Goal: Entertainment & Leisure: Browse casually

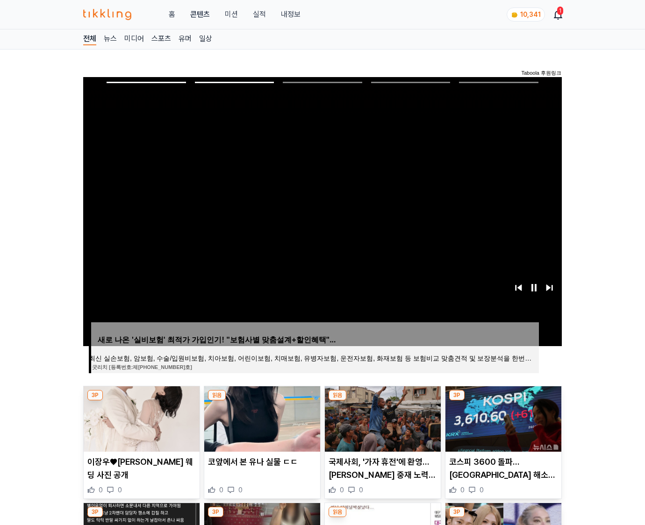
click at [502, 418] on img at bounding box center [503, 418] width 116 height 65
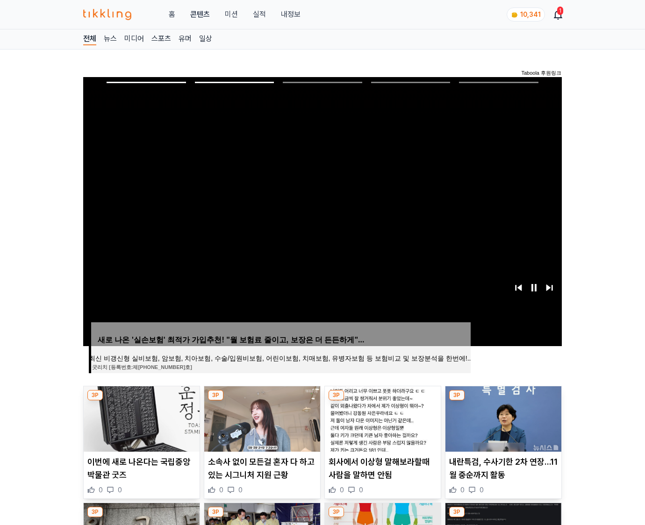
click at [502, 418] on img at bounding box center [503, 418] width 116 height 65
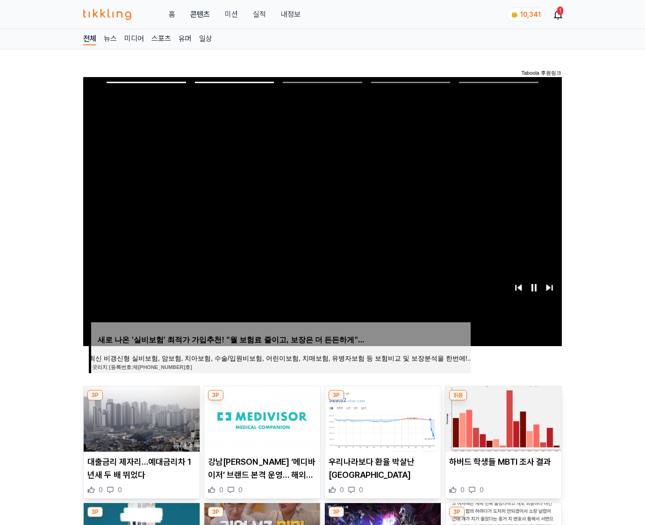
click at [502, 418] on img at bounding box center [503, 418] width 116 height 65
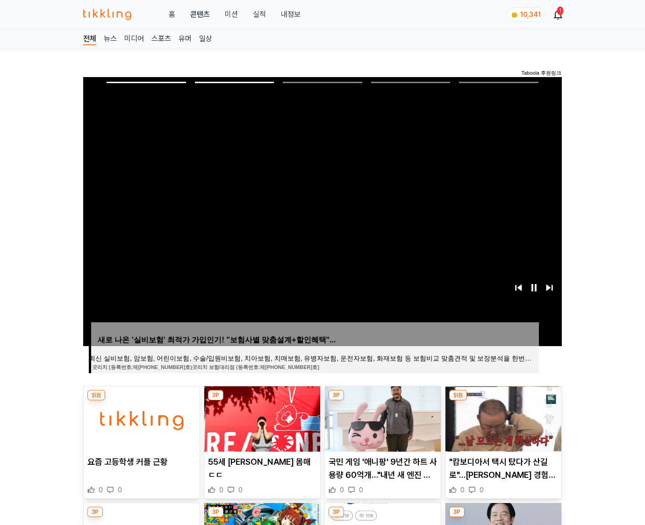
click at [502, 418] on img at bounding box center [503, 418] width 116 height 65
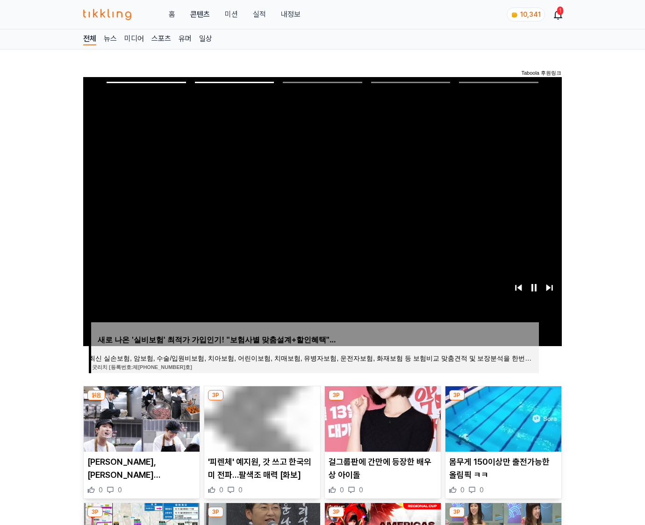
click at [502, 418] on img at bounding box center [503, 418] width 116 height 65
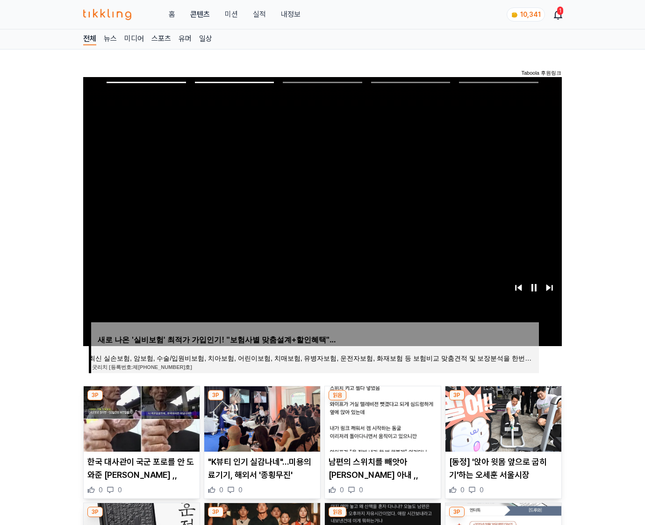
click at [502, 418] on img at bounding box center [503, 418] width 116 height 65
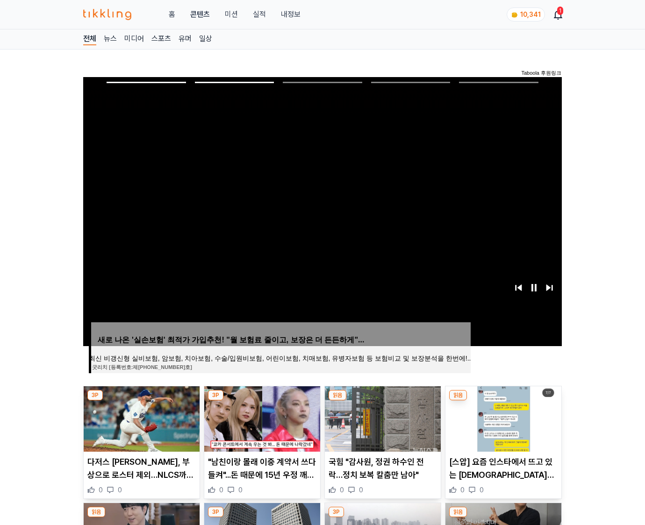
click at [502, 418] on img at bounding box center [503, 418] width 116 height 65
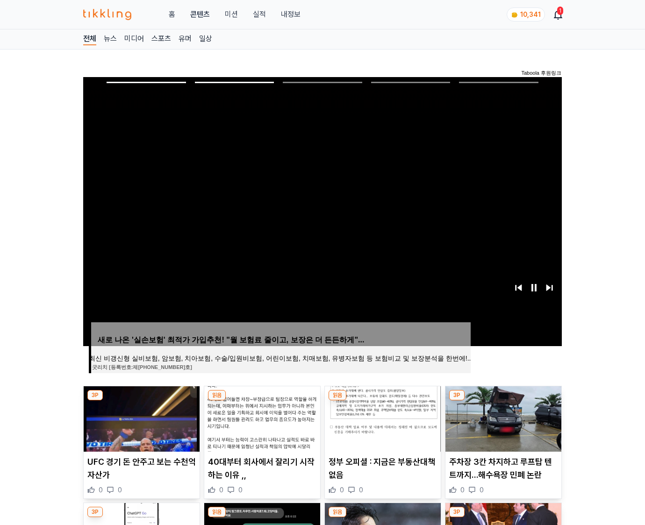
click at [502, 418] on img at bounding box center [503, 418] width 116 height 65
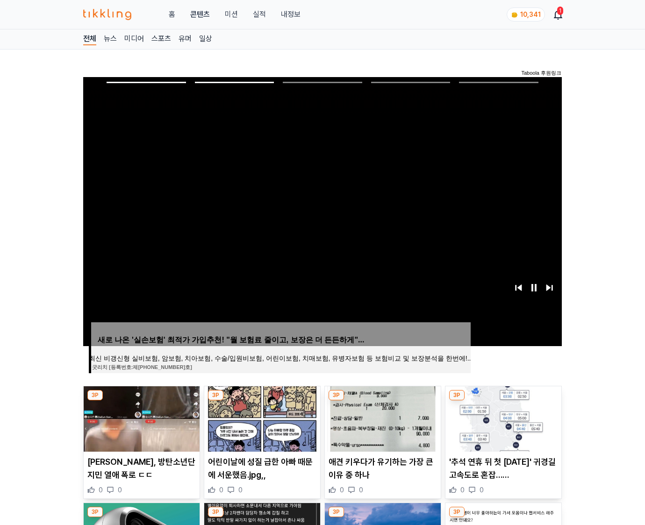
click at [502, 418] on img at bounding box center [503, 418] width 116 height 65
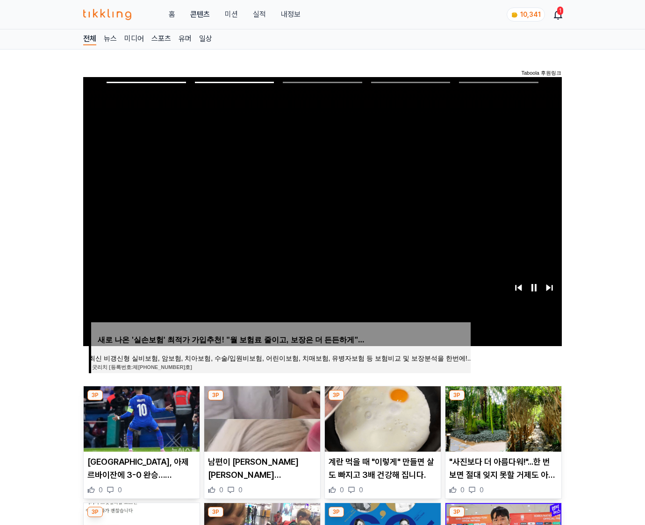
click at [502, 418] on img at bounding box center [503, 418] width 116 height 65
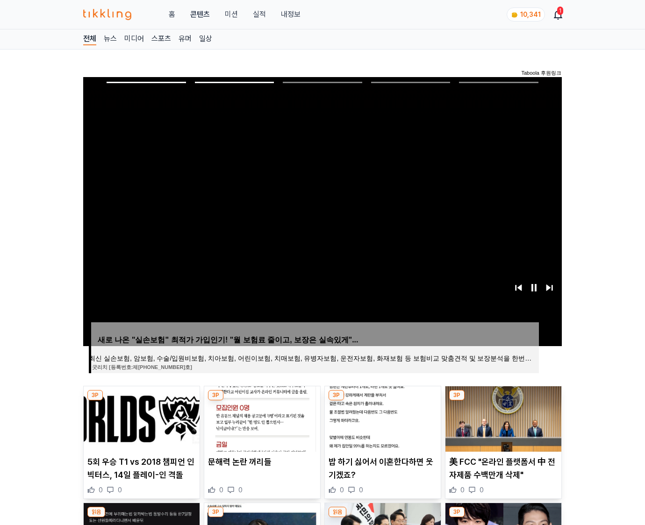
click at [502, 418] on img at bounding box center [503, 418] width 116 height 65
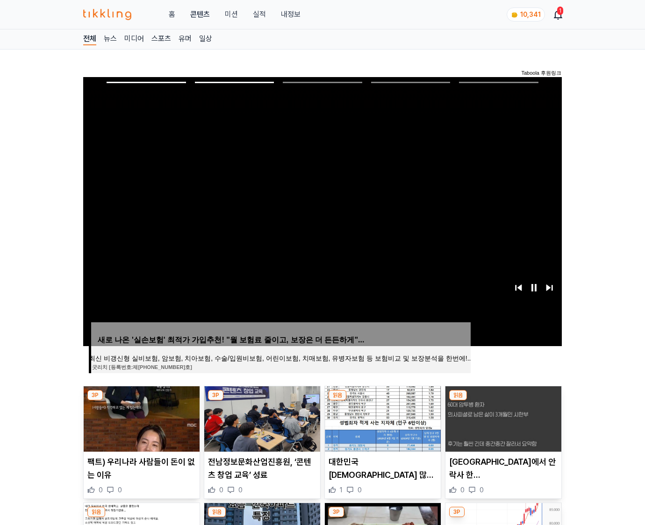
click at [502, 418] on img at bounding box center [503, 418] width 116 height 65
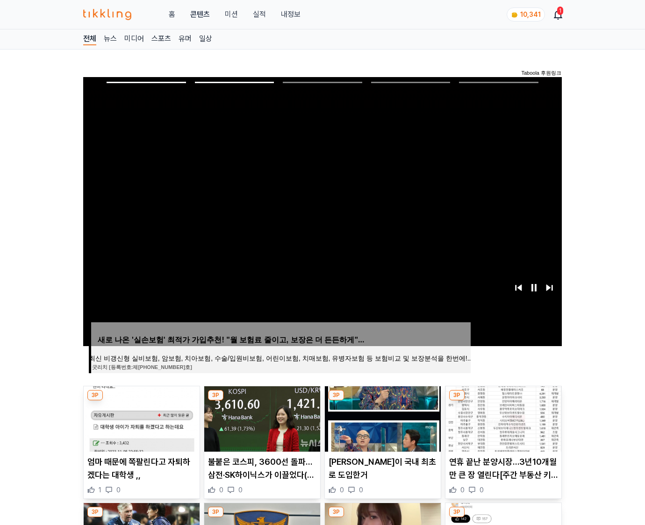
click at [502, 418] on img at bounding box center [503, 418] width 116 height 65
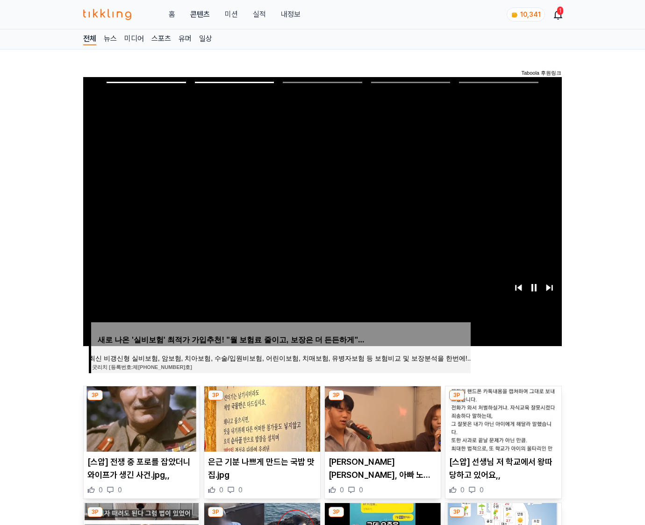
click at [502, 418] on img at bounding box center [503, 418] width 116 height 65
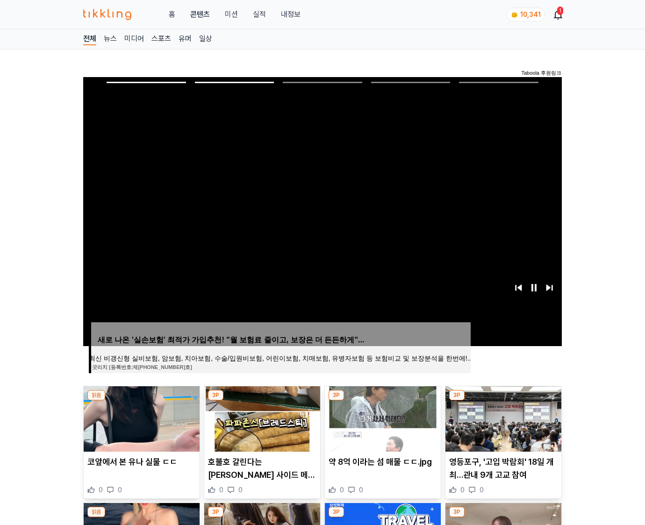
click at [502, 418] on img at bounding box center [503, 418] width 116 height 65
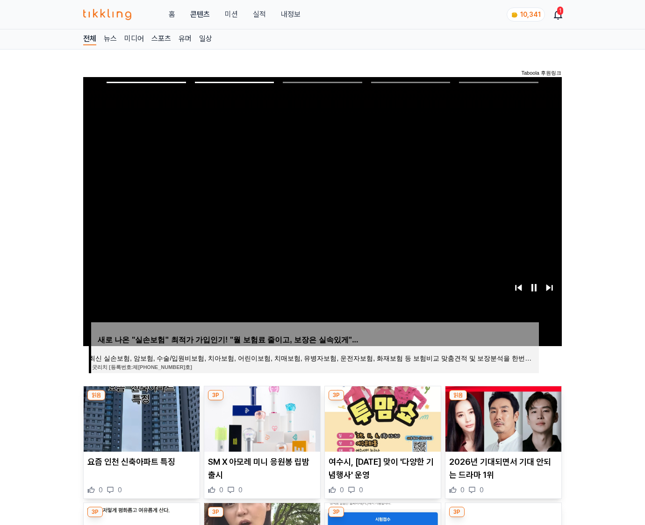
click at [502, 418] on img at bounding box center [503, 418] width 116 height 65
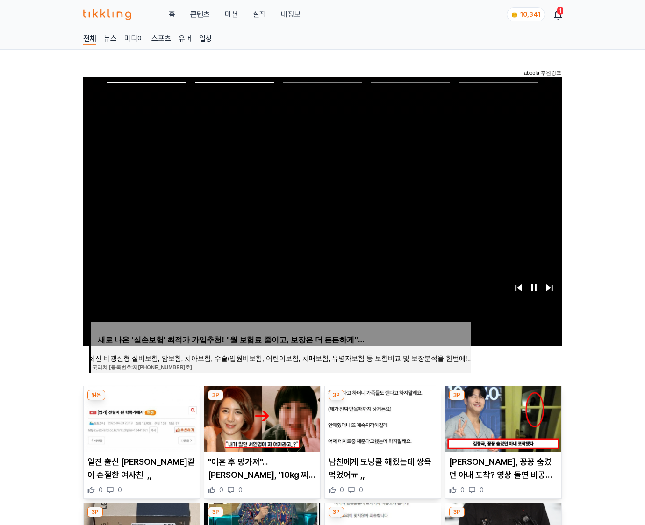
click at [502, 418] on img at bounding box center [503, 418] width 116 height 65
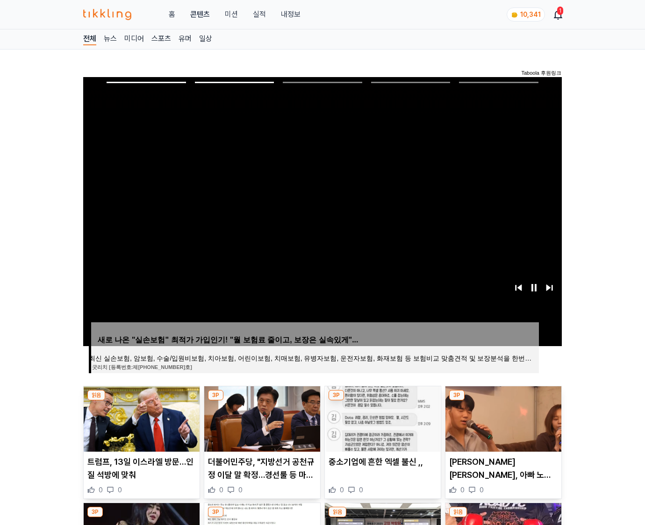
click at [502, 418] on img at bounding box center [503, 418] width 116 height 65
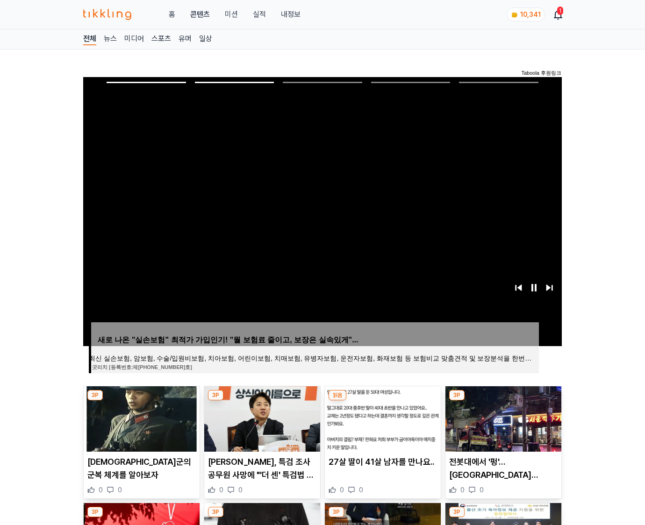
click at [502, 418] on img at bounding box center [503, 418] width 116 height 65
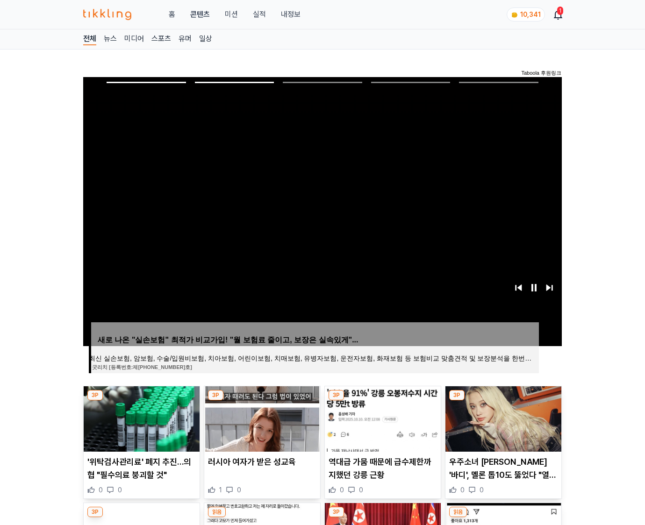
click at [502, 418] on img at bounding box center [503, 418] width 116 height 65
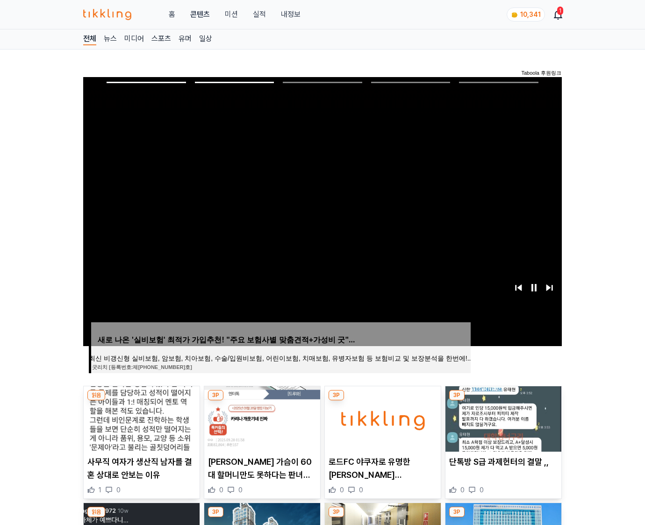
click at [502, 418] on img at bounding box center [503, 418] width 116 height 65
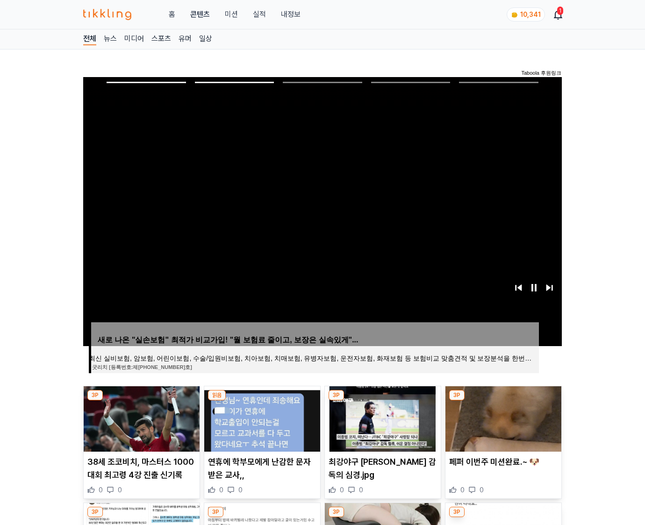
click at [502, 418] on img at bounding box center [503, 418] width 116 height 65
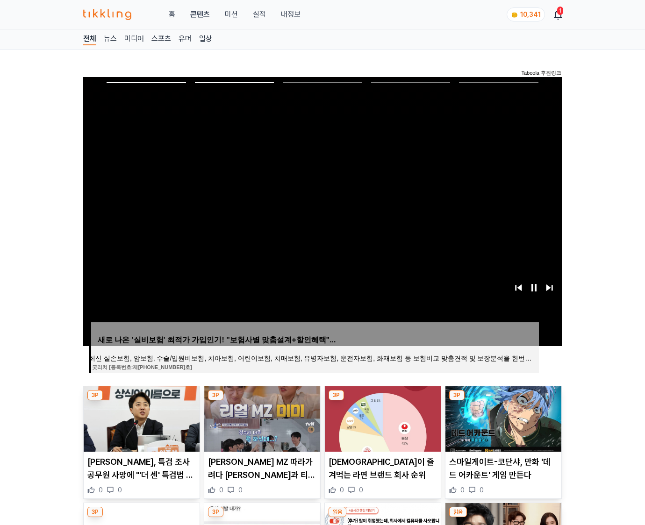
click at [502, 418] on img at bounding box center [503, 418] width 116 height 65
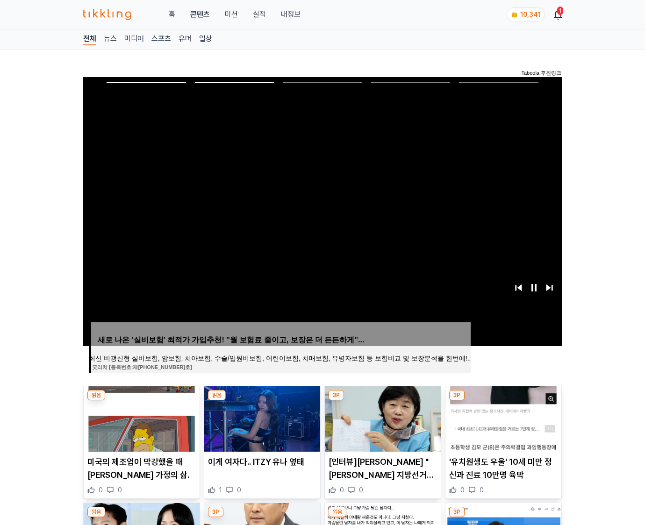
click at [502, 418] on img at bounding box center [503, 418] width 116 height 65
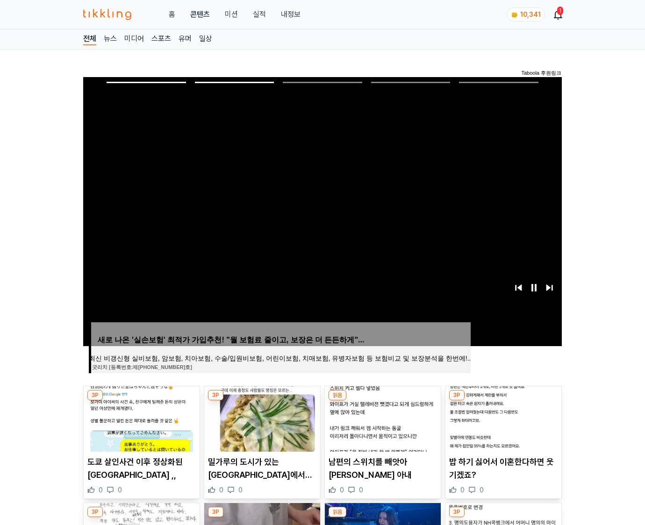
click at [502, 418] on img at bounding box center [503, 418] width 116 height 65
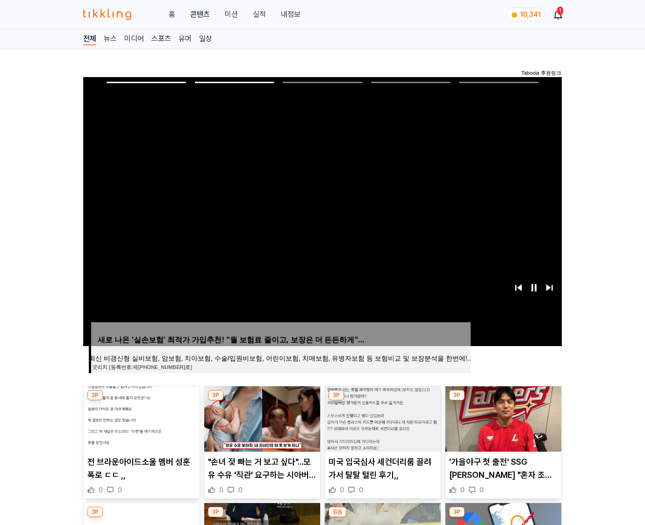
click at [502, 418] on img at bounding box center [503, 418] width 116 height 65
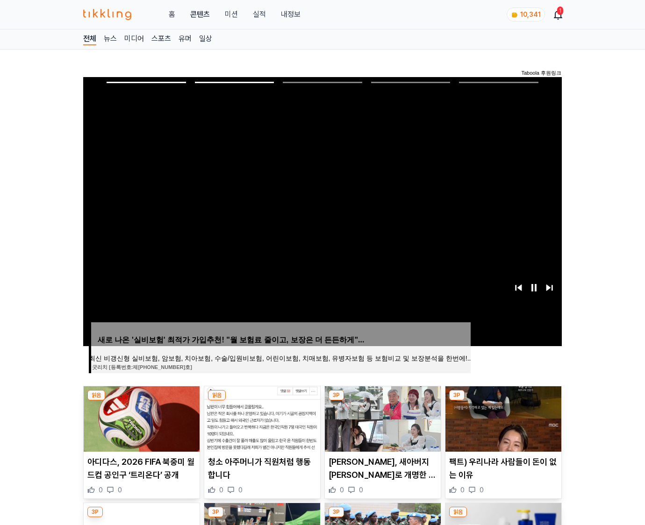
click at [502, 418] on img at bounding box center [503, 418] width 116 height 65
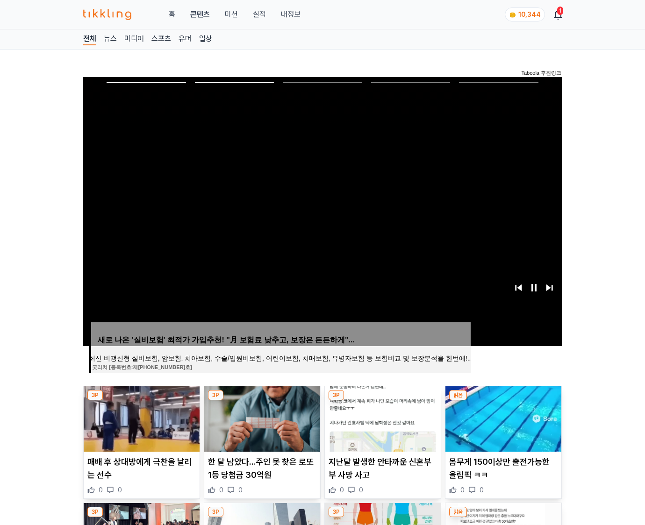
click at [502, 418] on img at bounding box center [503, 418] width 116 height 65
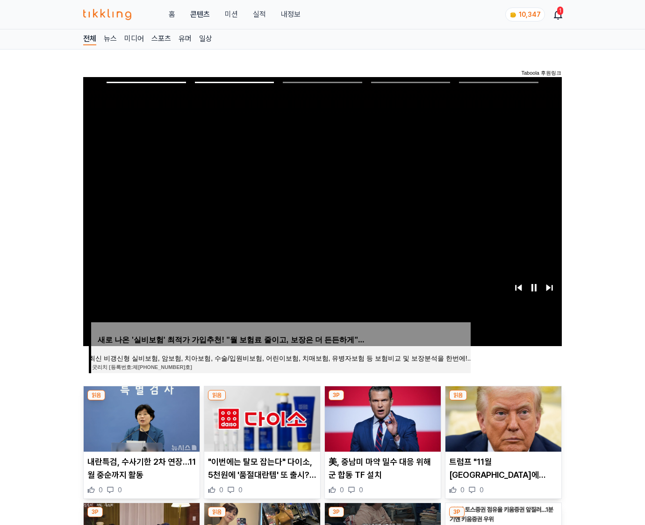
click at [502, 418] on img at bounding box center [503, 418] width 116 height 65
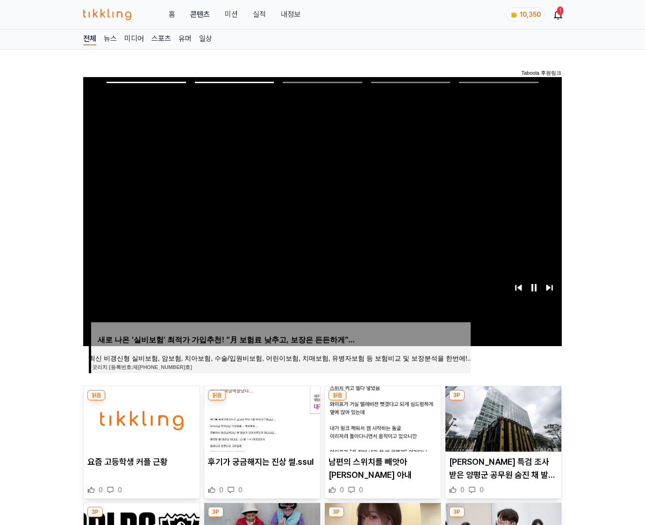
click at [502, 418] on img at bounding box center [503, 418] width 116 height 65
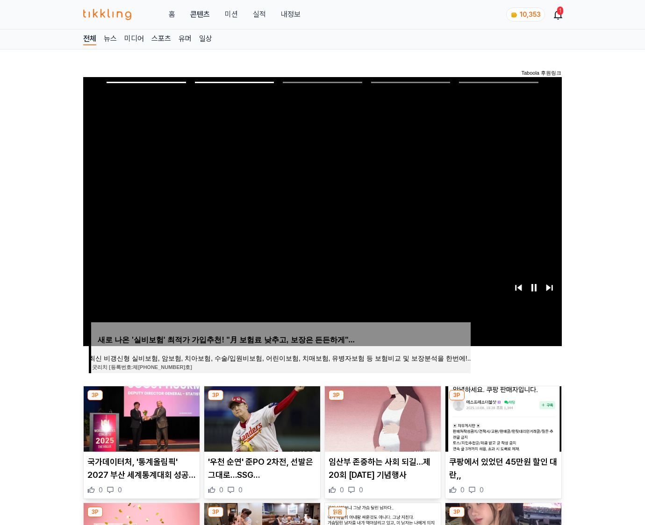
click at [502, 418] on img at bounding box center [503, 418] width 116 height 65
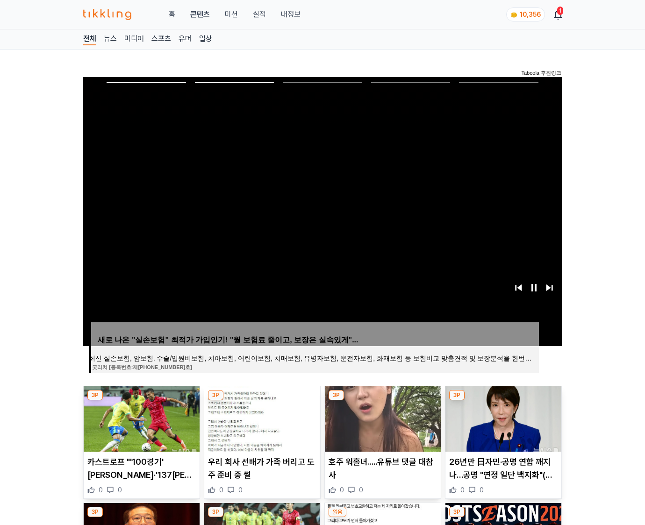
click at [502, 418] on img at bounding box center [503, 418] width 116 height 65
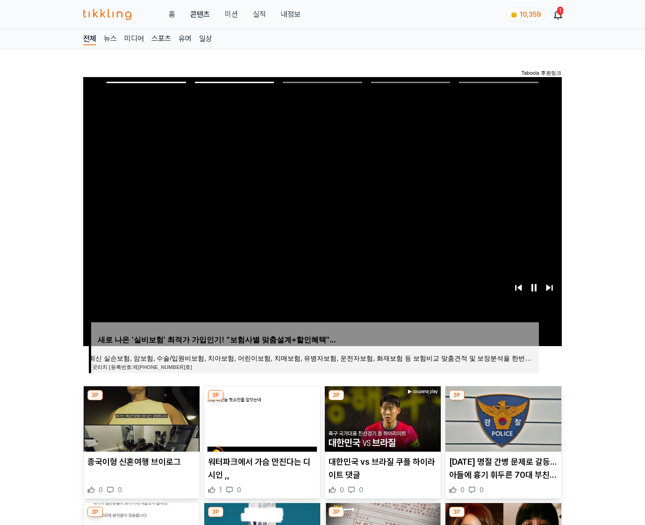
click at [502, 418] on img at bounding box center [503, 418] width 116 height 65
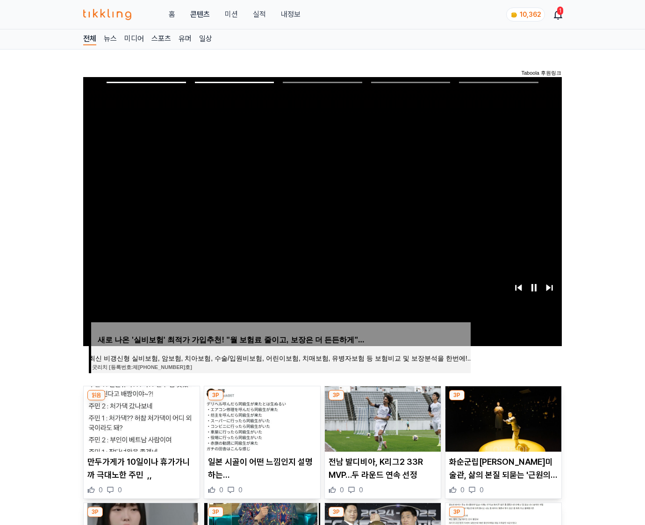
click at [502, 418] on img at bounding box center [503, 418] width 116 height 65
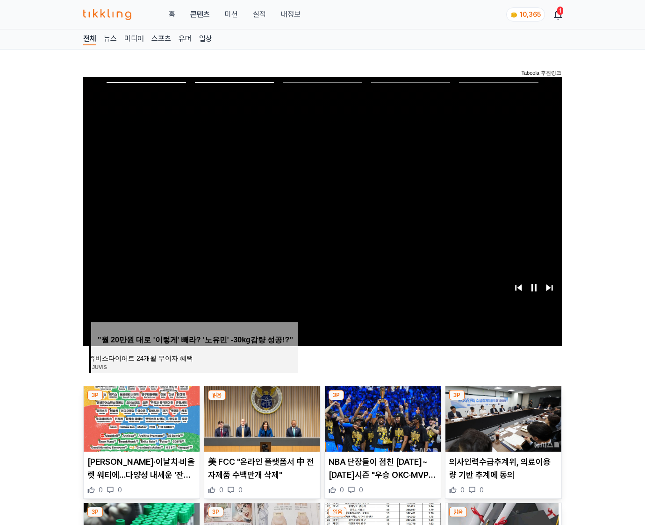
click at [502, 418] on img at bounding box center [503, 418] width 116 height 65
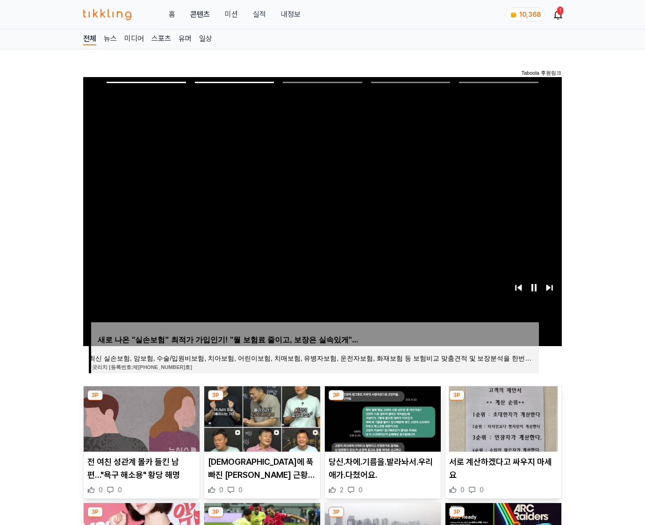
click at [502, 418] on img at bounding box center [503, 418] width 116 height 65
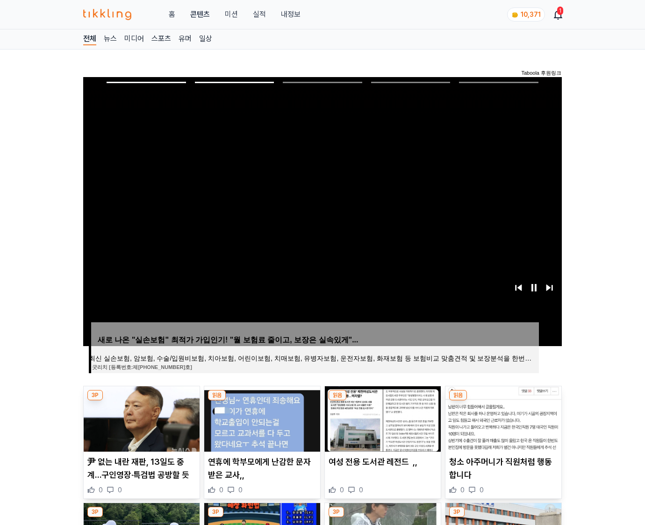
click at [502, 418] on img at bounding box center [503, 418] width 116 height 65
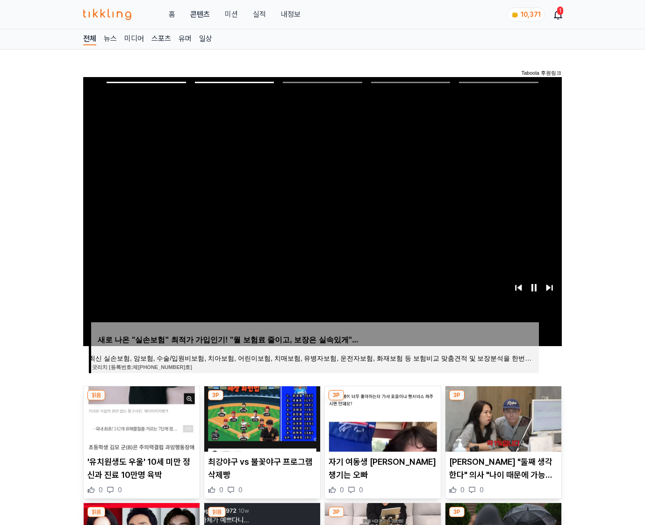
click at [502, 418] on img at bounding box center [503, 418] width 116 height 65
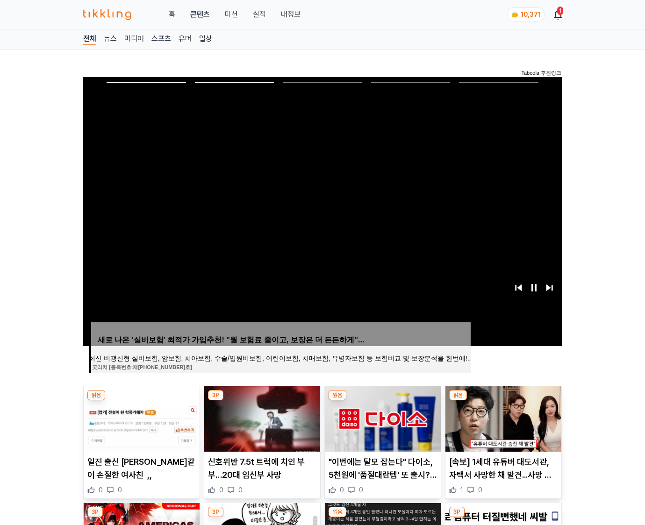
click at [502, 418] on img at bounding box center [503, 418] width 116 height 65
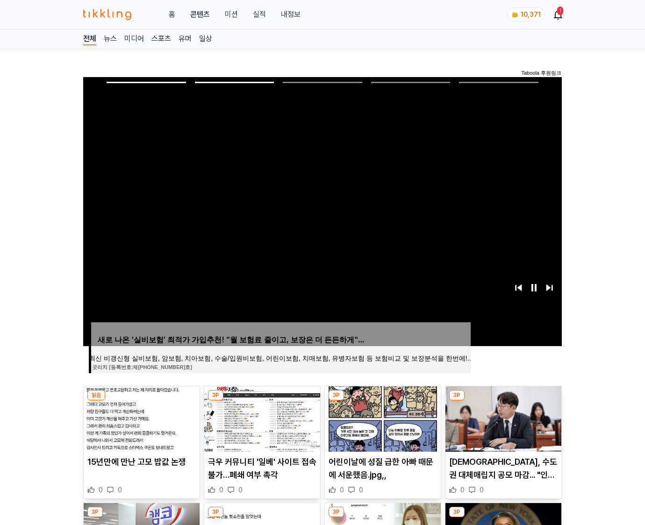
click at [502, 418] on img at bounding box center [503, 418] width 116 height 65
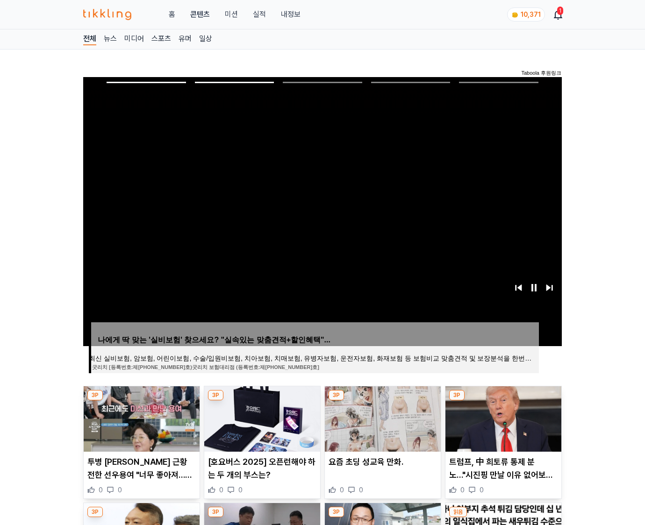
click at [502, 418] on img at bounding box center [503, 418] width 116 height 65
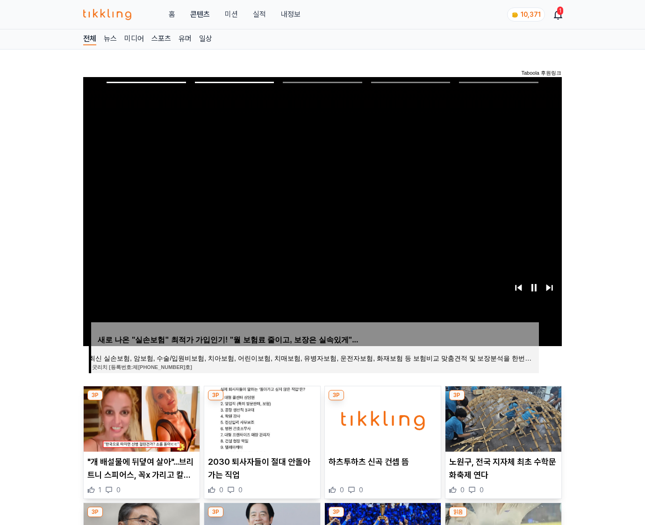
click at [502, 418] on img at bounding box center [503, 418] width 116 height 65
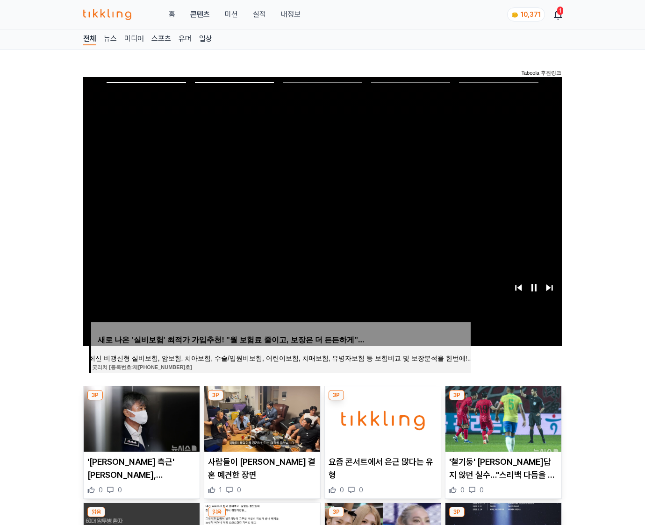
click at [502, 418] on img at bounding box center [503, 418] width 116 height 65
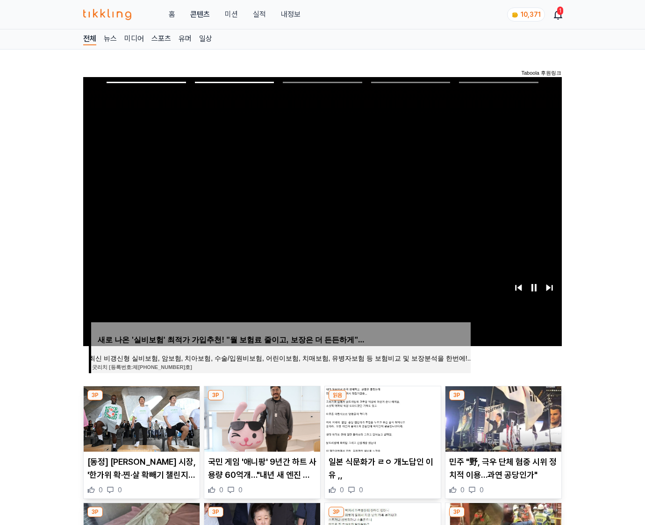
click at [502, 418] on img at bounding box center [503, 418] width 116 height 65
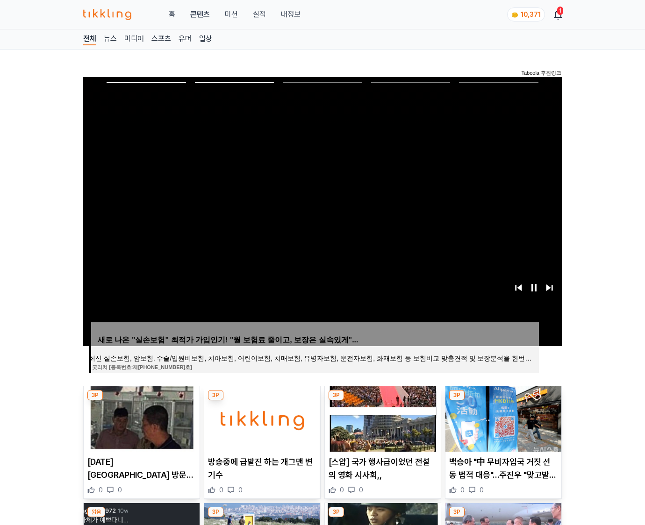
click at [502, 418] on img at bounding box center [503, 418] width 116 height 65
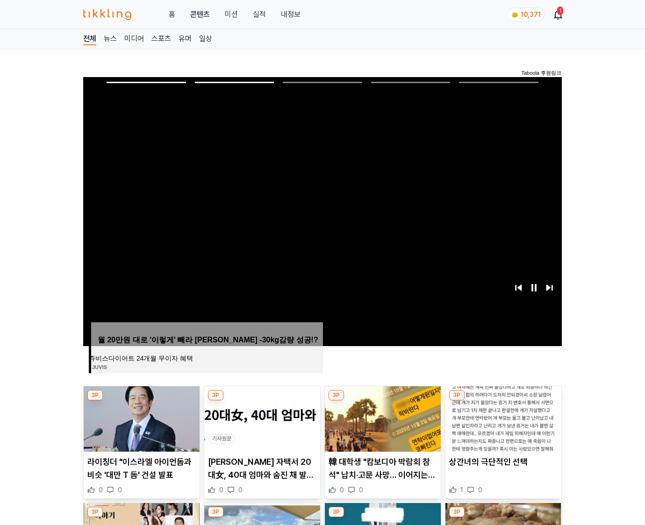
click at [502, 418] on img at bounding box center [503, 418] width 116 height 65
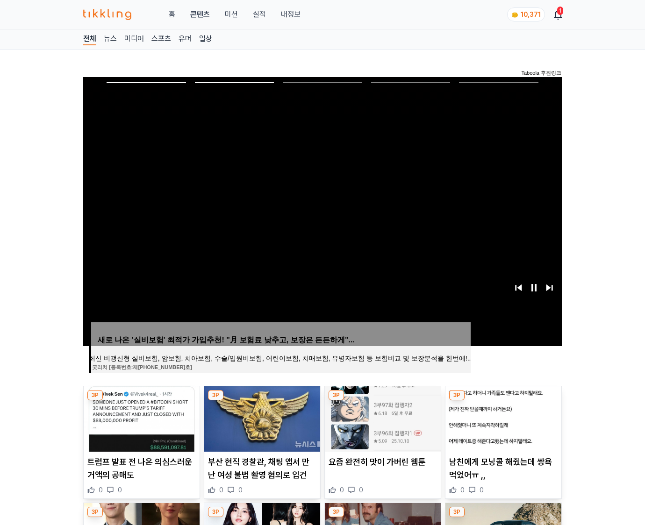
click at [502, 418] on img at bounding box center [503, 418] width 116 height 65
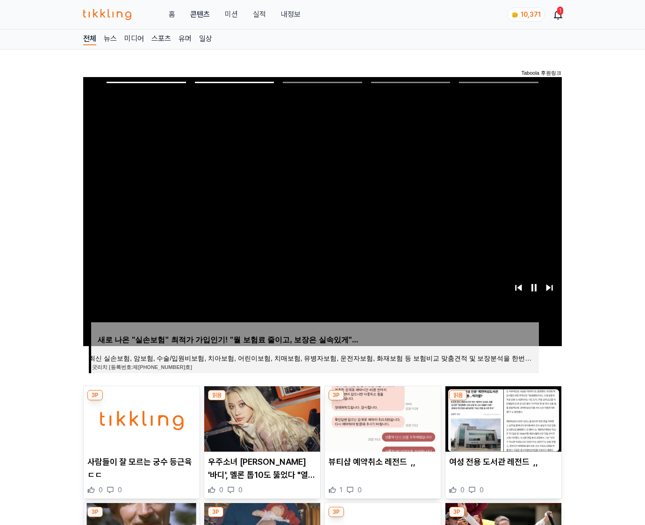
click at [502, 418] on img at bounding box center [503, 418] width 116 height 65
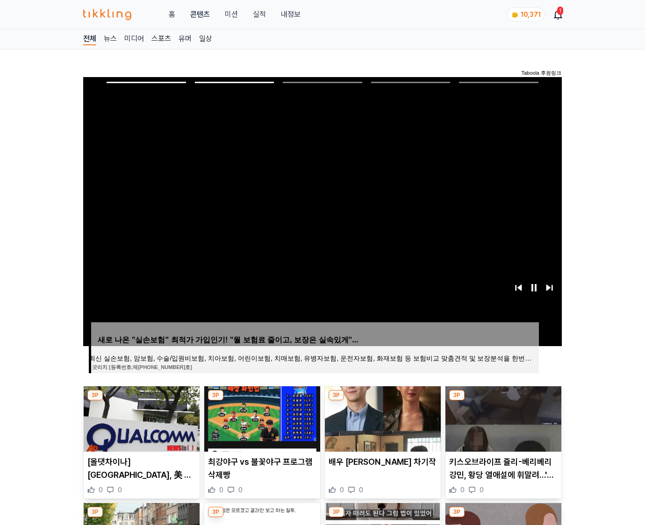
click at [502, 418] on img at bounding box center [503, 418] width 116 height 65
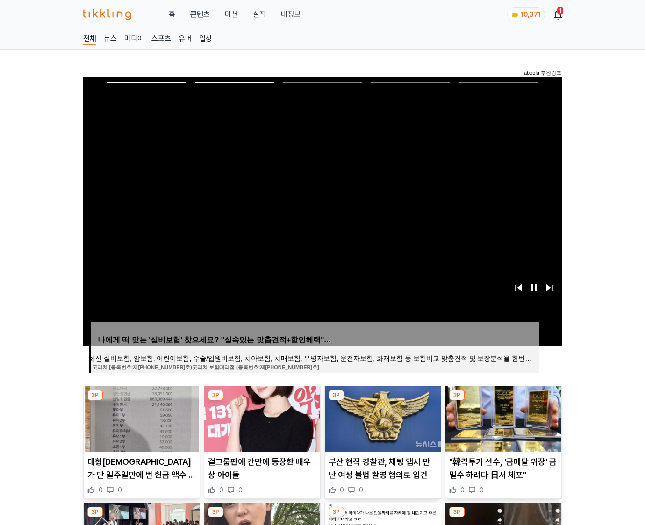
click at [502, 418] on img at bounding box center [503, 418] width 116 height 65
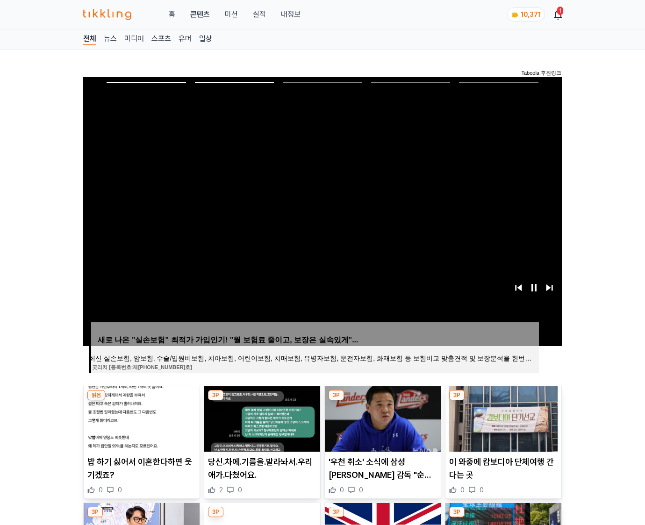
click at [502, 418] on img at bounding box center [503, 418] width 116 height 65
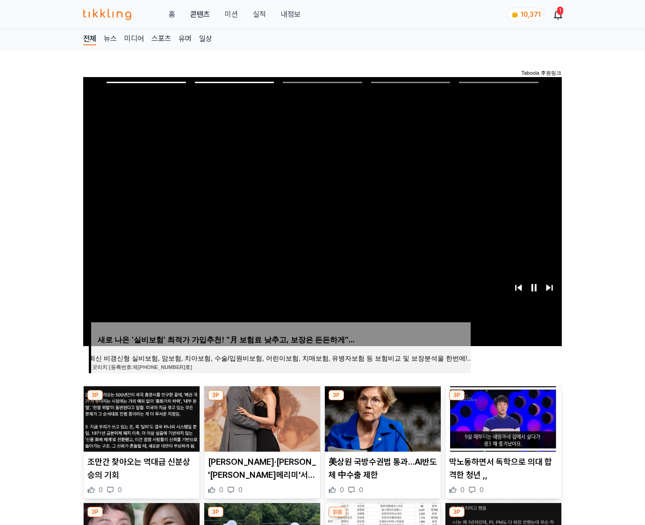
click at [502, 418] on img at bounding box center [503, 418] width 116 height 65
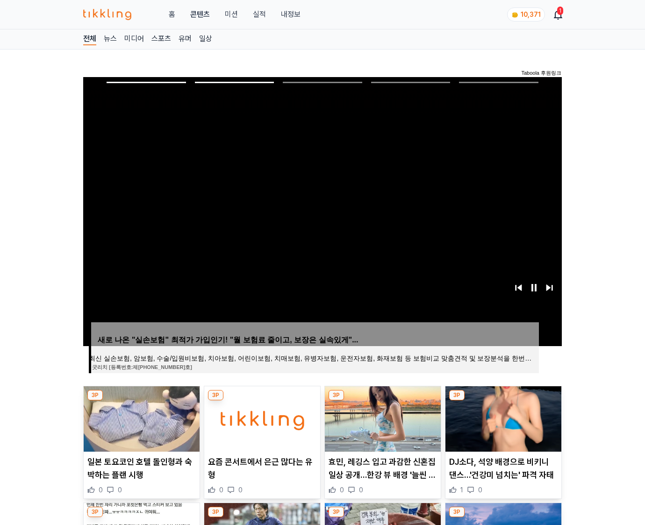
click at [502, 418] on img at bounding box center [503, 418] width 116 height 65
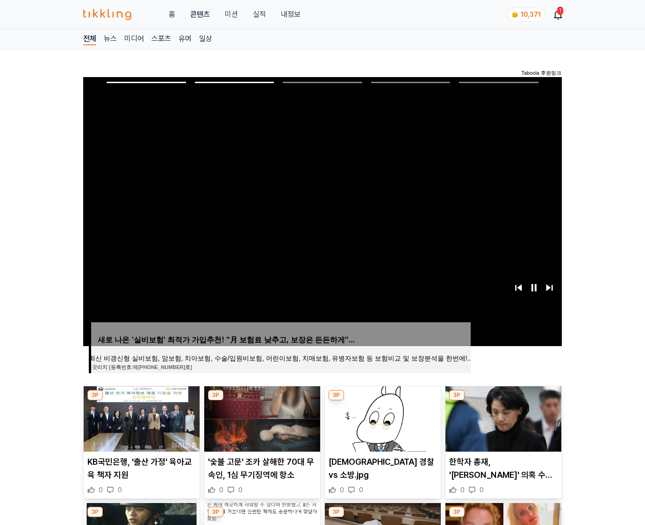
click at [502, 418] on img at bounding box center [503, 418] width 116 height 65
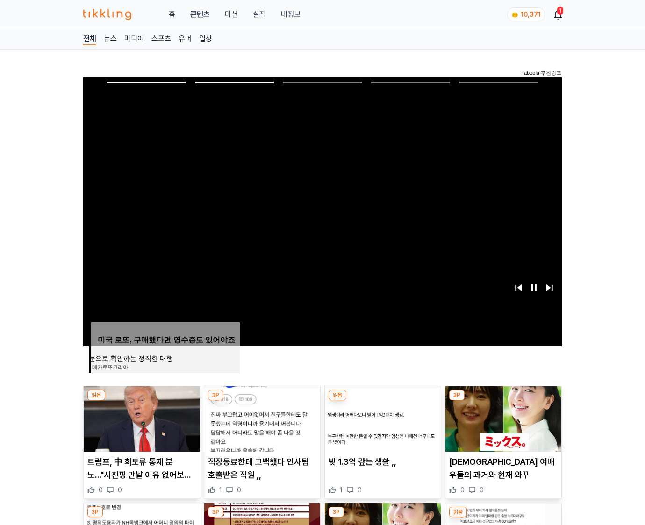
click at [502, 418] on img at bounding box center [503, 418] width 116 height 65
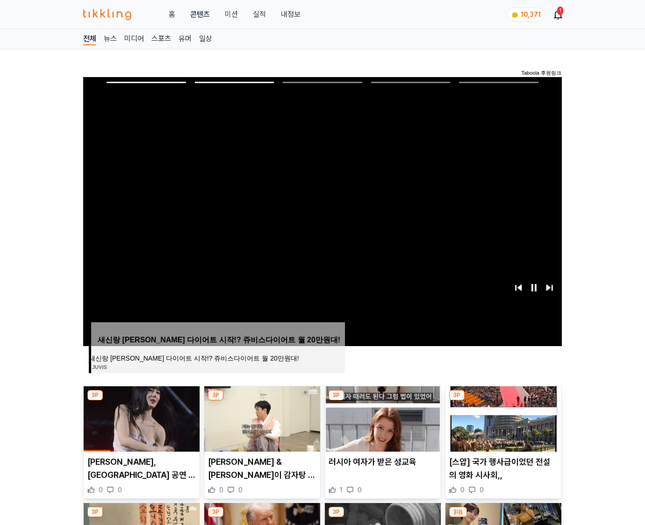
click at [502, 418] on img at bounding box center [503, 418] width 116 height 65
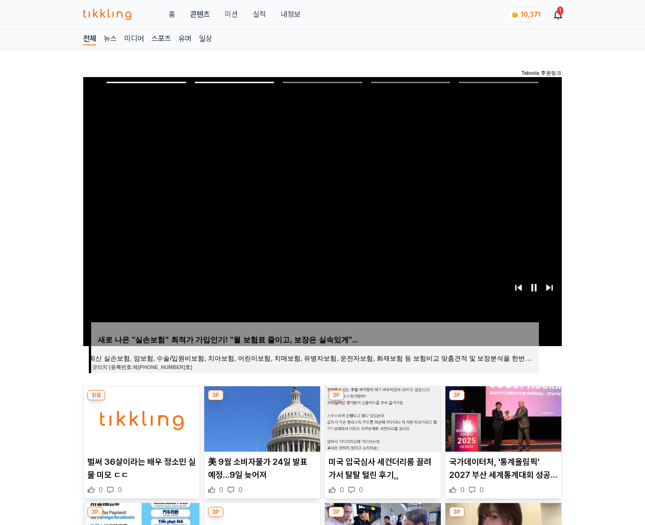
click at [502, 418] on img at bounding box center [503, 418] width 116 height 65
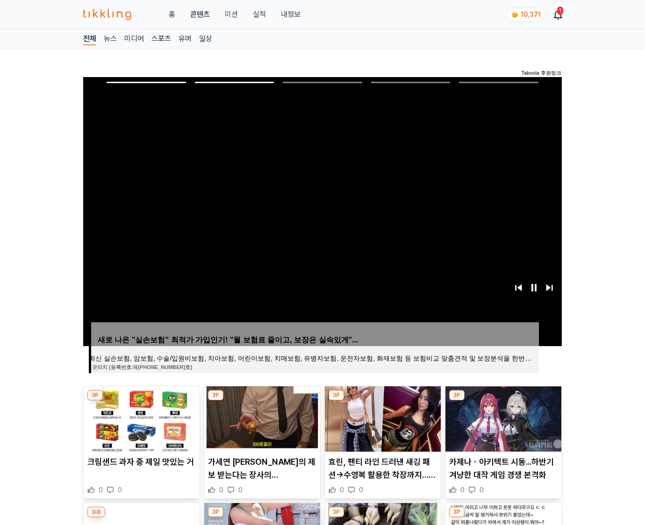
click at [502, 418] on img at bounding box center [503, 418] width 116 height 65
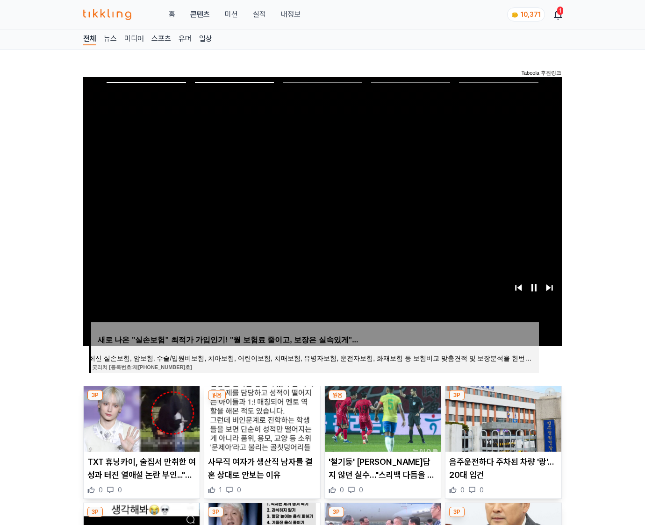
click at [502, 418] on img at bounding box center [503, 418] width 116 height 65
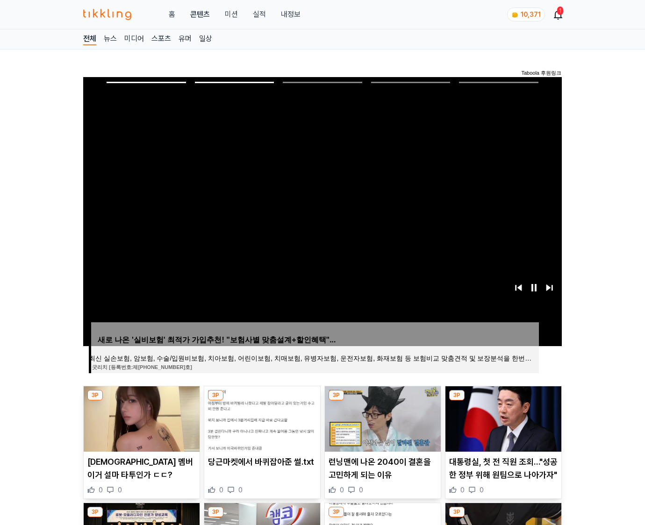
click at [502, 418] on img at bounding box center [503, 418] width 116 height 65
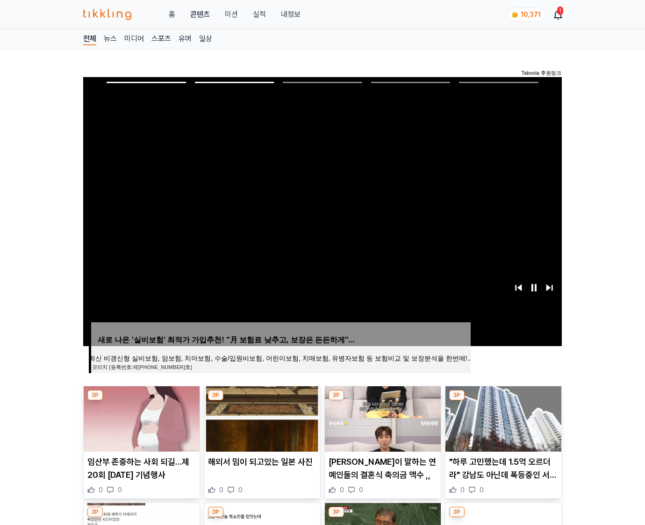
click at [502, 418] on img at bounding box center [503, 418] width 116 height 65
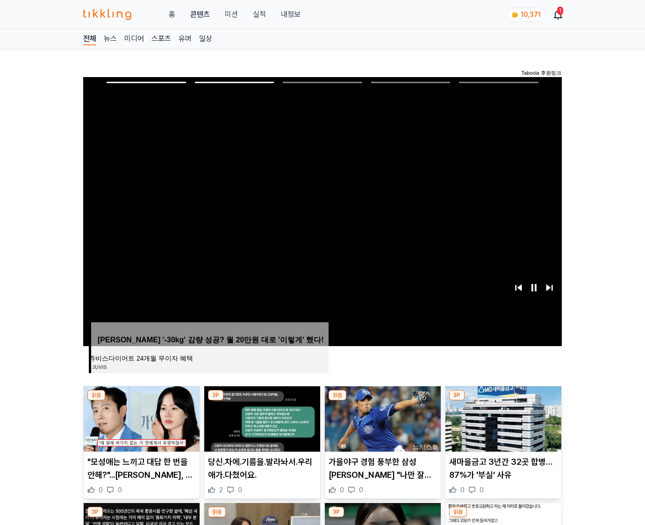
click at [502, 418] on img at bounding box center [503, 418] width 116 height 65
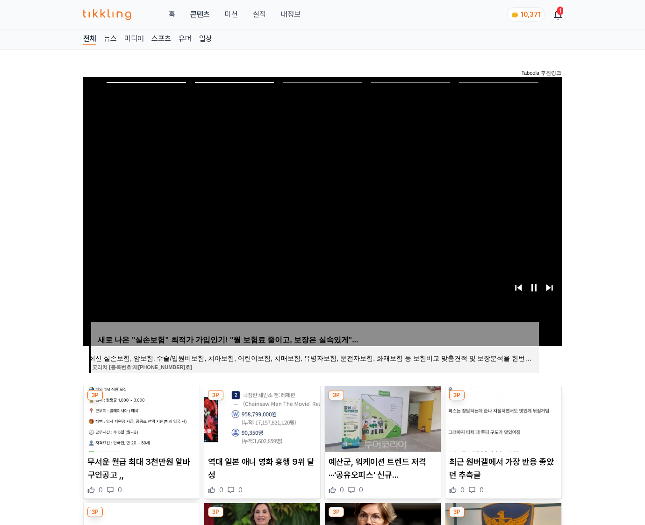
click at [502, 418] on img at bounding box center [503, 418] width 116 height 65
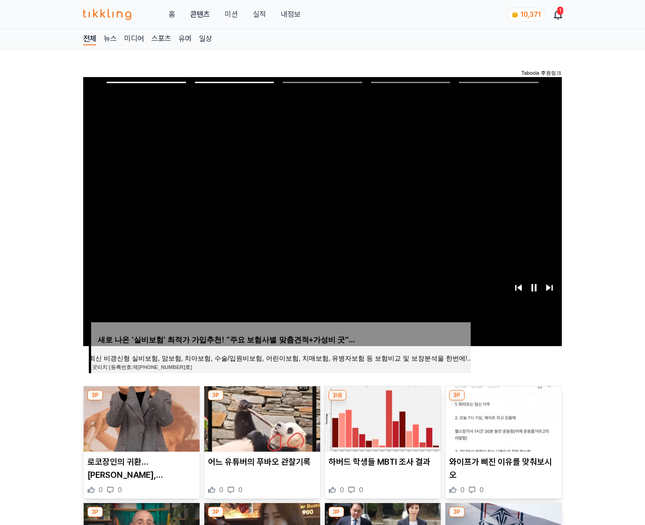
click at [502, 418] on img at bounding box center [503, 418] width 116 height 65
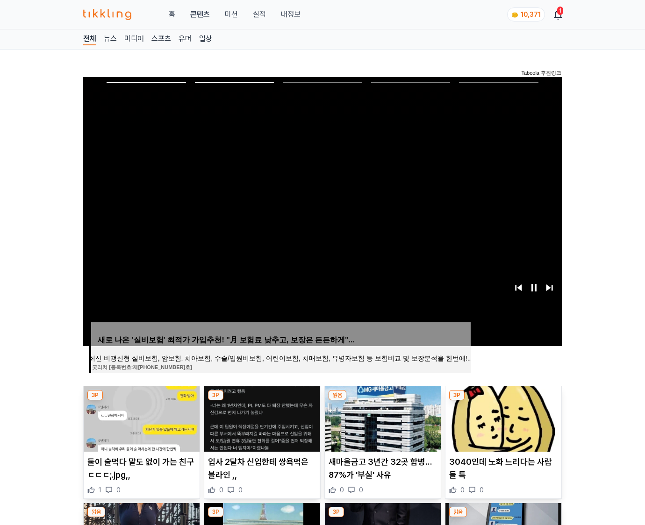
click at [502, 418] on img at bounding box center [503, 418] width 116 height 65
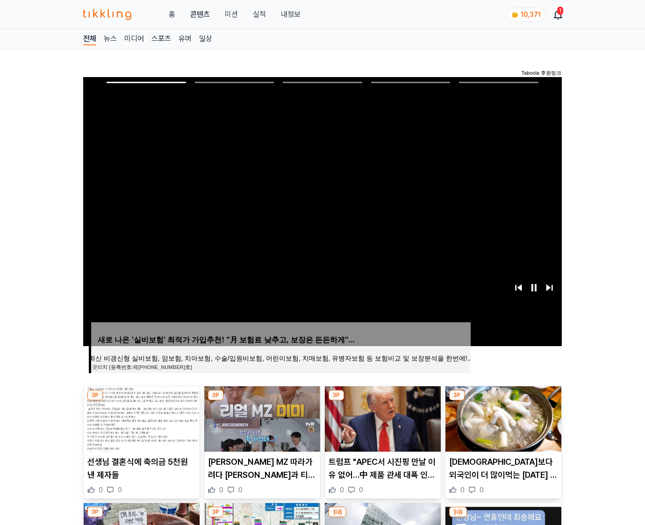
click at [502, 418] on img at bounding box center [503, 418] width 116 height 65
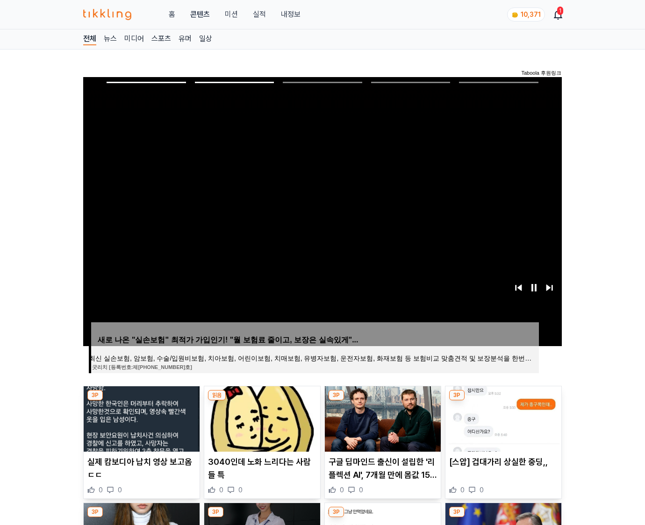
click at [502, 418] on img at bounding box center [503, 418] width 116 height 65
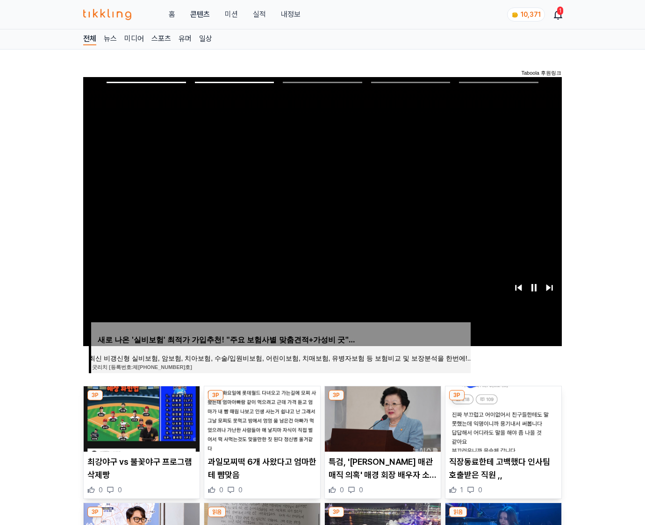
click at [502, 418] on img at bounding box center [503, 418] width 116 height 65
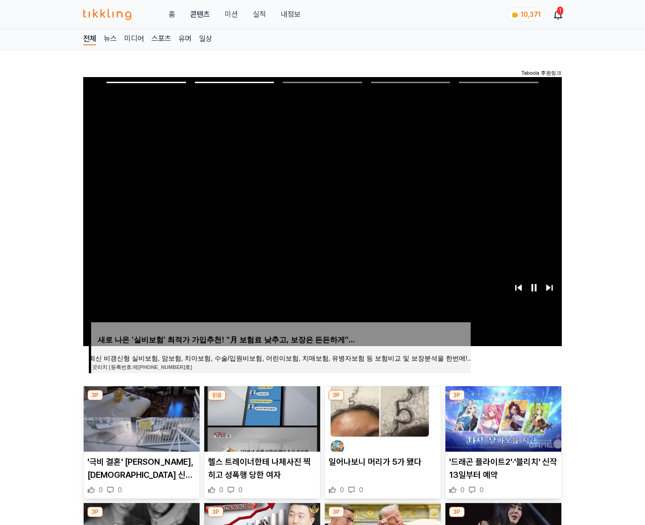
click at [502, 418] on img at bounding box center [503, 418] width 116 height 65
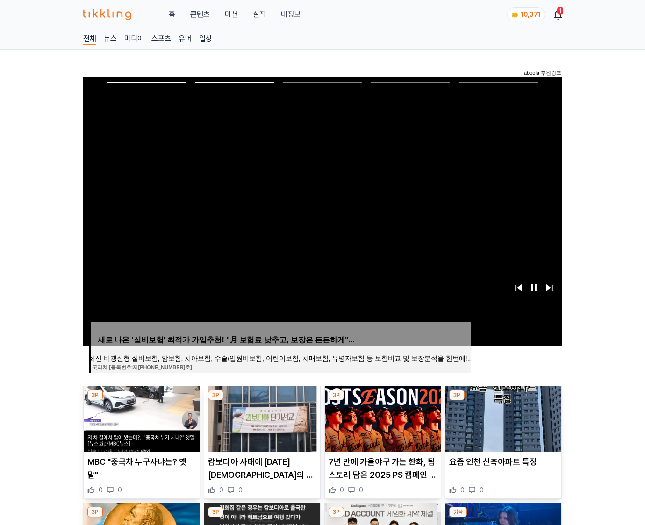
click at [502, 418] on img at bounding box center [503, 418] width 116 height 65
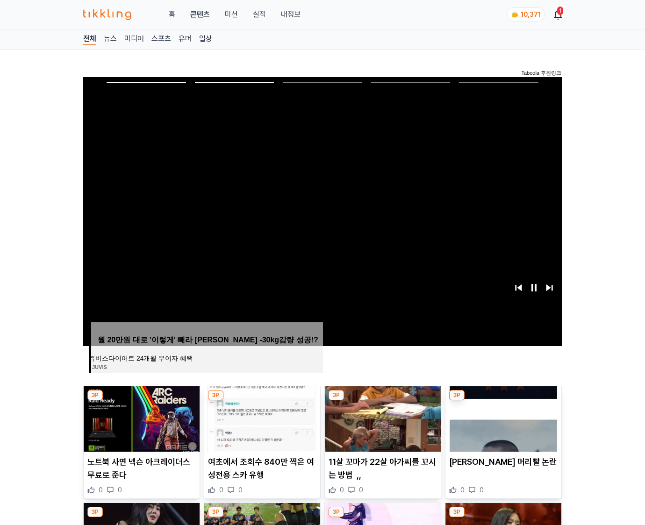
click at [502, 418] on img at bounding box center [503, 418] width 116 height 65
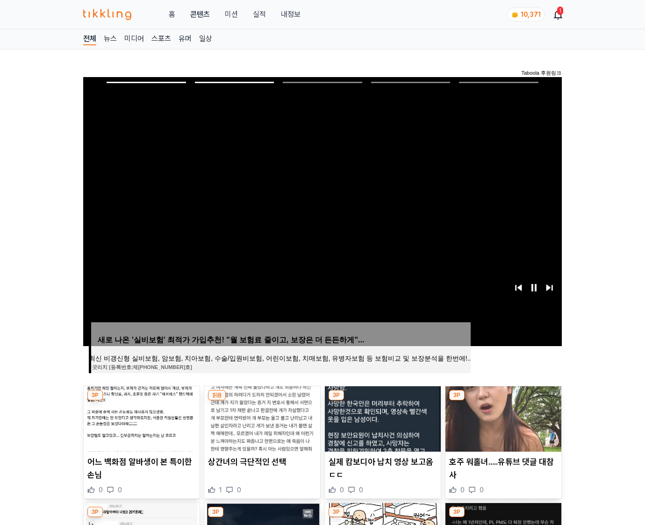
click at [502, 418] on img at bounding box center [503, 418] width 116 height 65
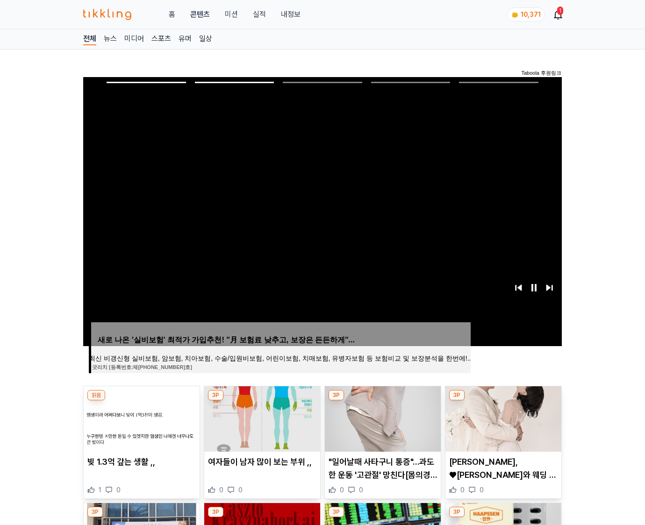
click at [502, 418] on img at bounding box center [503, 418] width 116 height 65
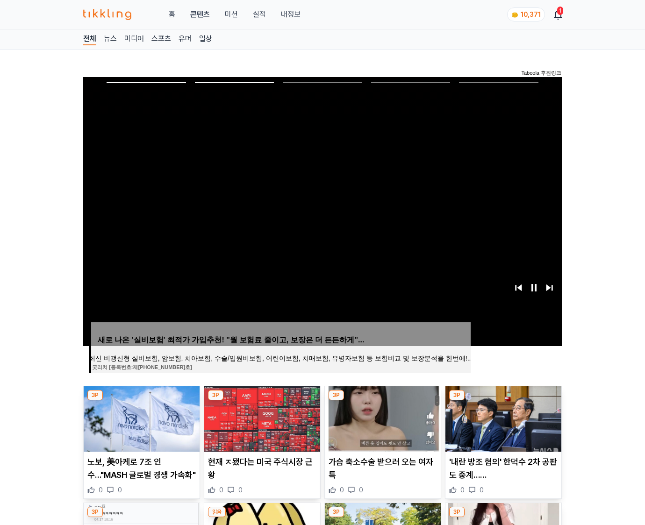
click at [502, 418] on img at bounding box center [503, 418] width 116 height 65
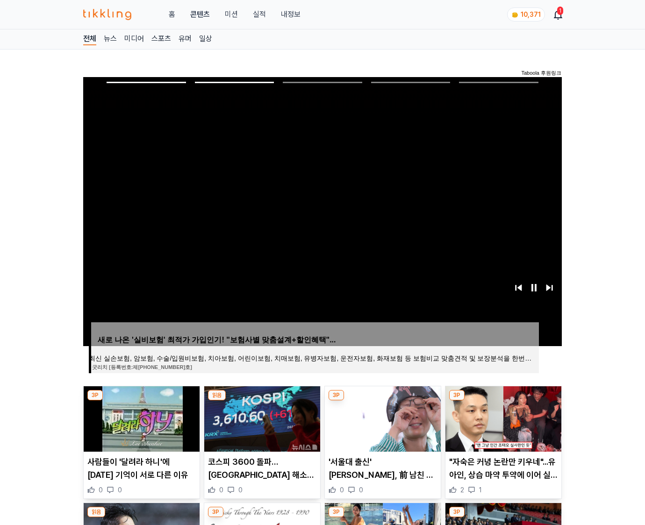
click at [502, 418] on img at bounding box center [503, 418] width 116 height 65
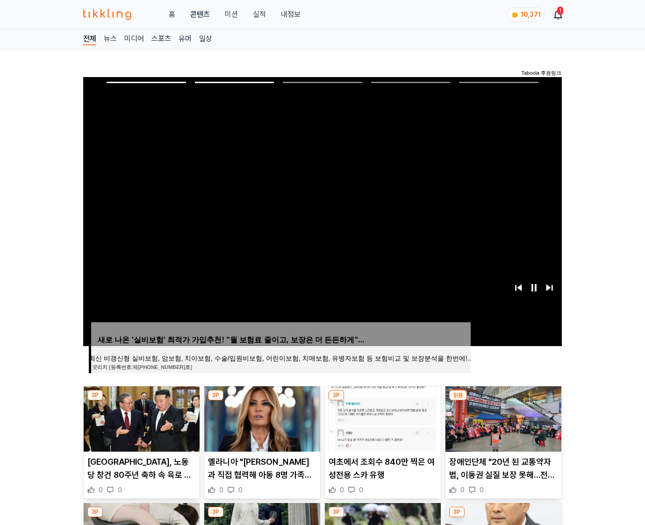
click at [502, 418] on img at bounding box center [503, 418] width 116 height 65
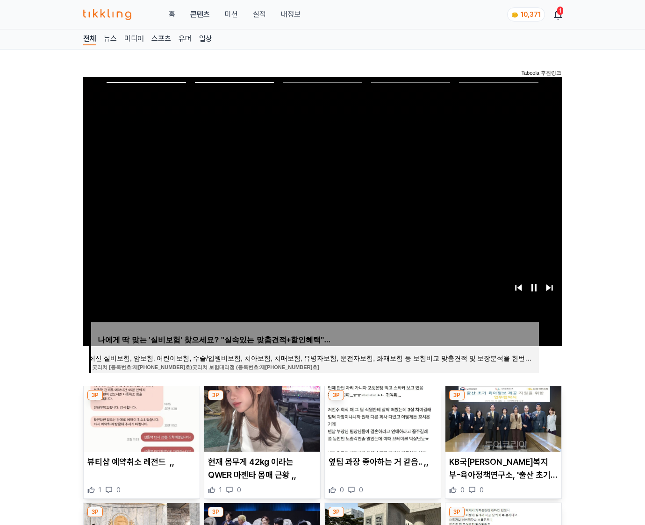
click at [502, 418] on img at bounding box center [503, 418] width 116 height 65
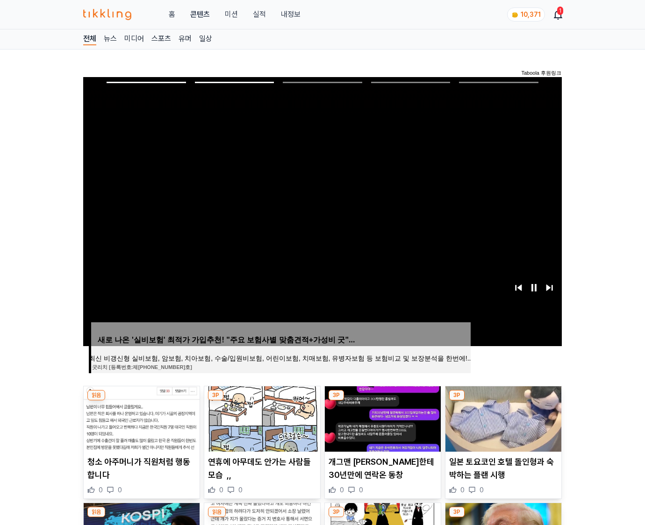
click at [502, 418] on img at bounding box center [503, 418] width 116 height 65
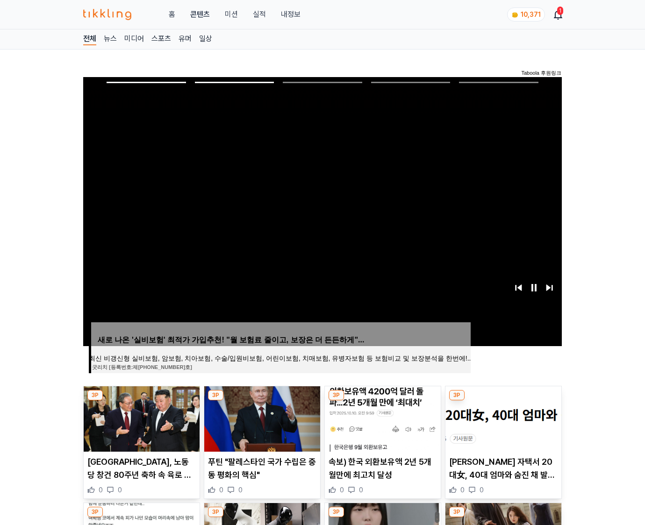
click at [502, 418] on img at bounding box center [503, 418] width 116 height 65
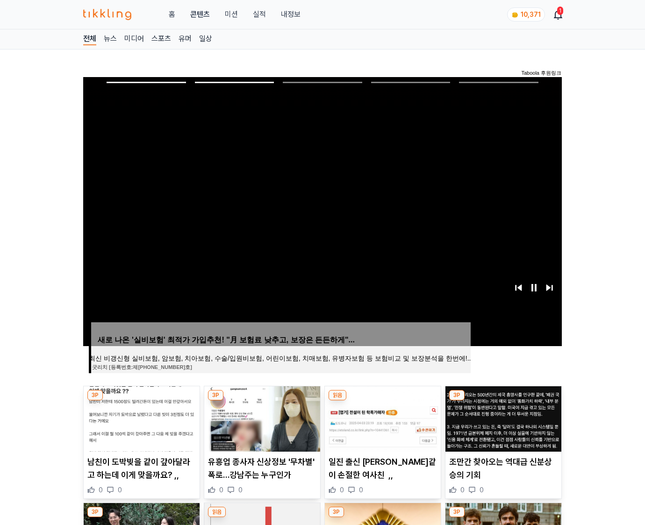
click at [502, 418] on img at bounding box center [503, 418] width 116 height 65
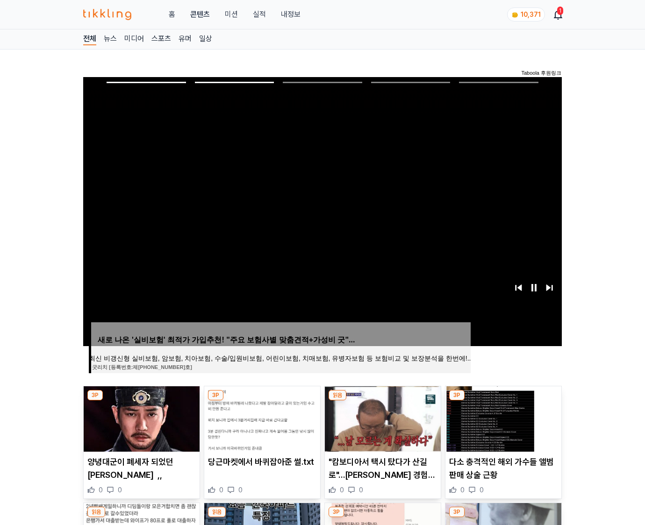
click at [502, 418] on img at bounding box center [503, 418] width 116 height 65
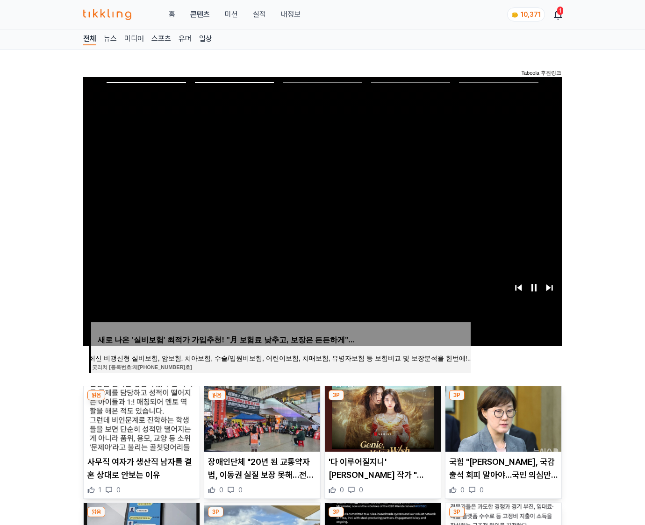
click at [502, 418] on img at bounding box center [503, 418] width 116 height 65
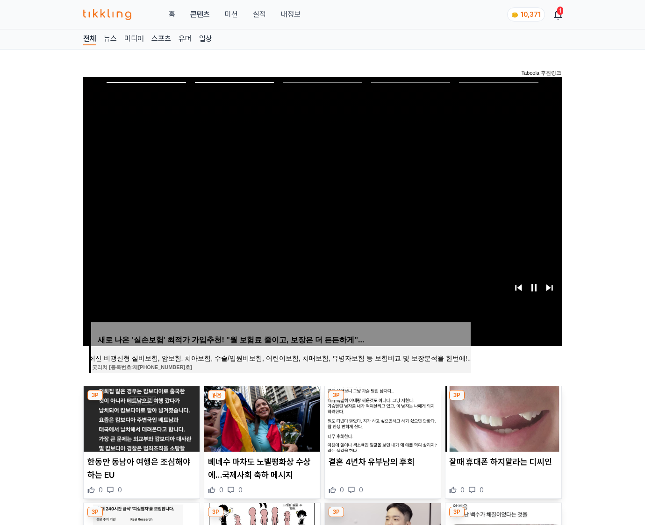
click at [502, 418] on img at bounding box center [503, 418] width 116 height 65
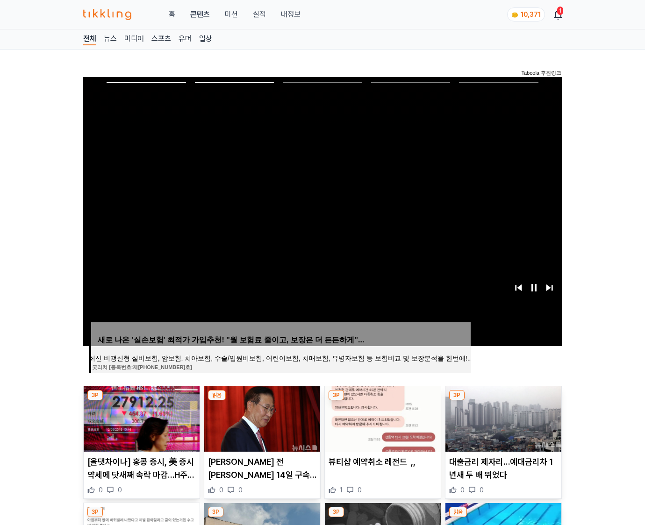
click at [502, 418] on img at bounding box center [503, 418] width 116 height 65
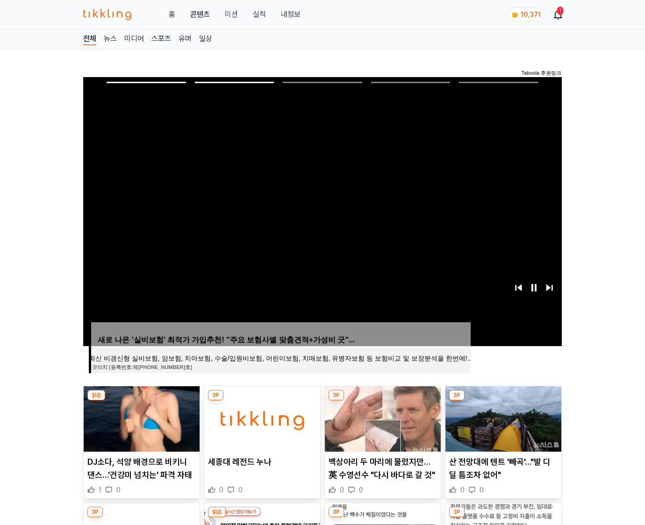
click at [502, 418] on img at bounding box center [503, 418] width 116 height 65
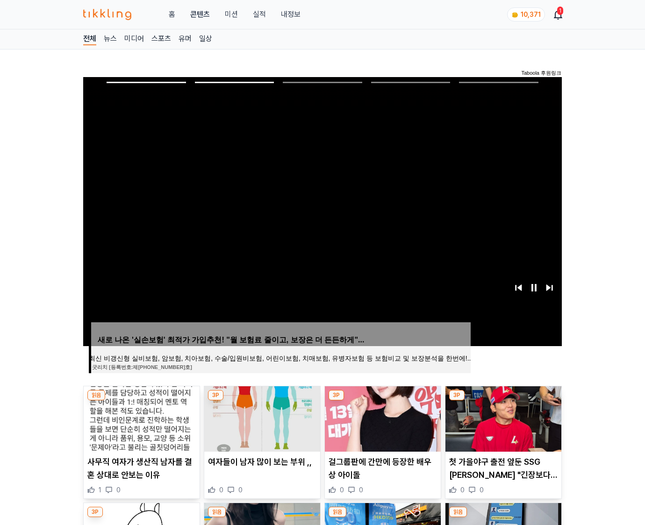
click at [502, 418] on img at bounding box center [503, 418] width 116 height 65
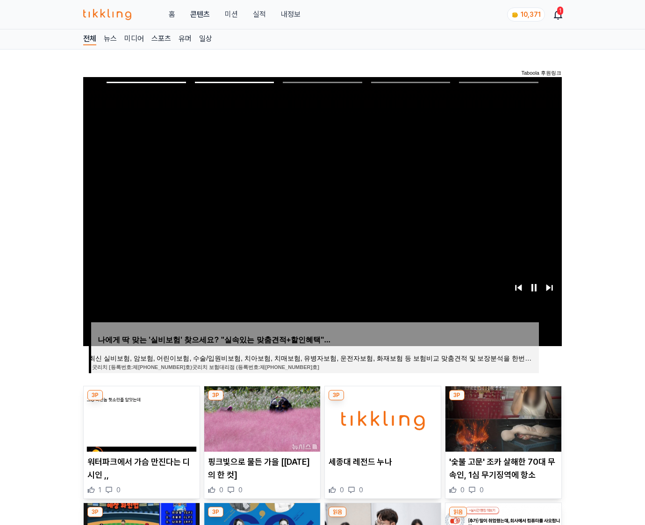
click at [502, 418] on img at bounding box center [503, 418] width 116 height 65
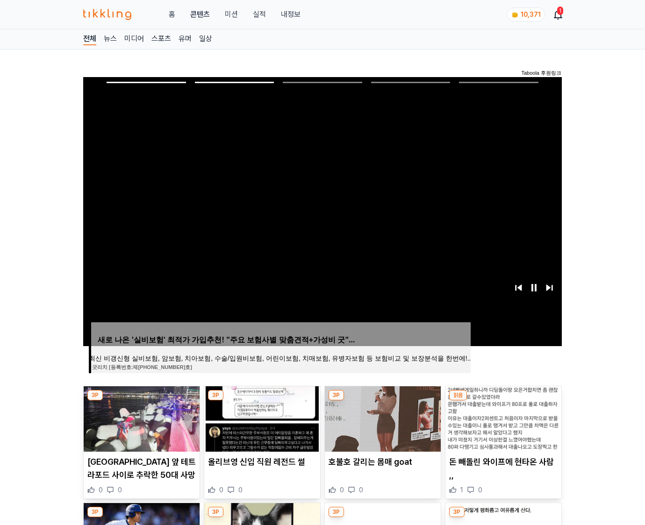
click at [502, 418] on img at bounding box center [503, 418] width 116 height 65
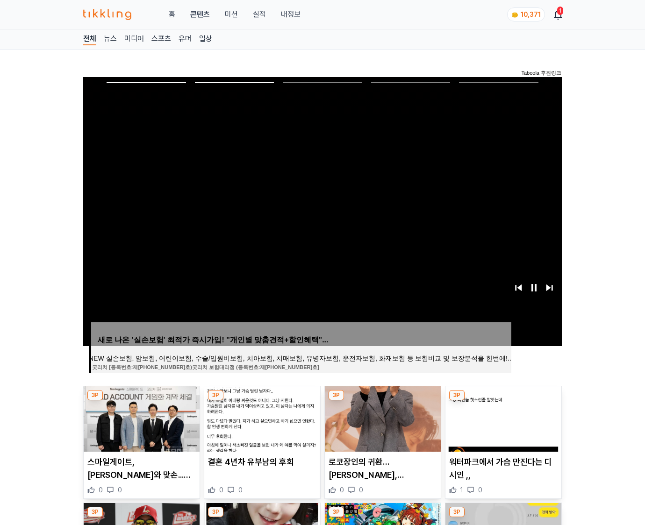
click at [502, 418] on img at bounding box center [503, 418] width 116 height 65
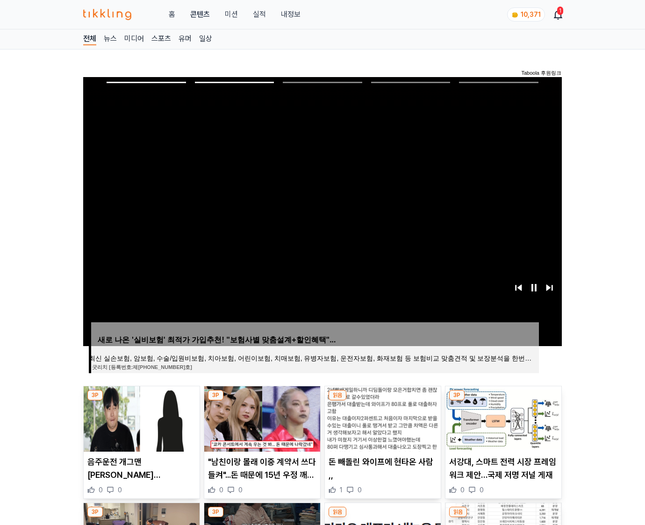
click at [502, 418] on img at bounding box center [503, 418] width 116 height 65
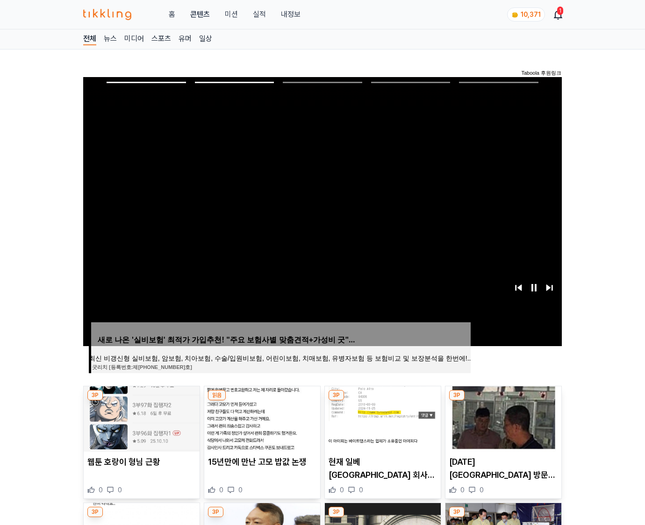
click at [502, 418] on img at bounding box center [503, 418] width 116 height 65
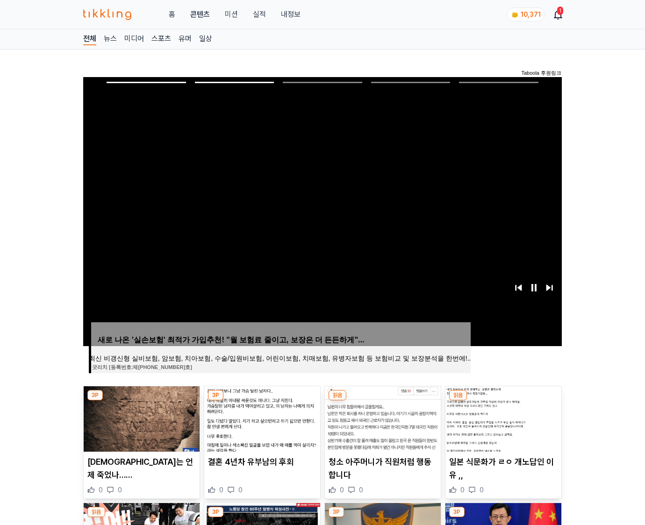
click at [502, 418] on img at bounding box center [503, 418] width 116 height 65
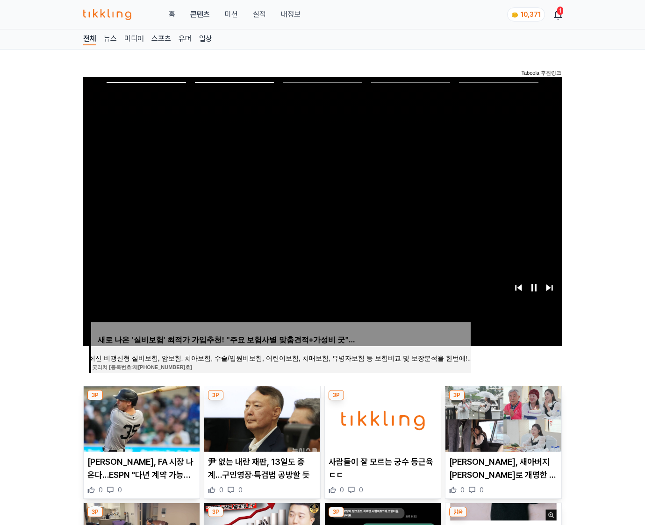
click at [502, 418] on img at bounding box center [503, 418] width 116 height 65
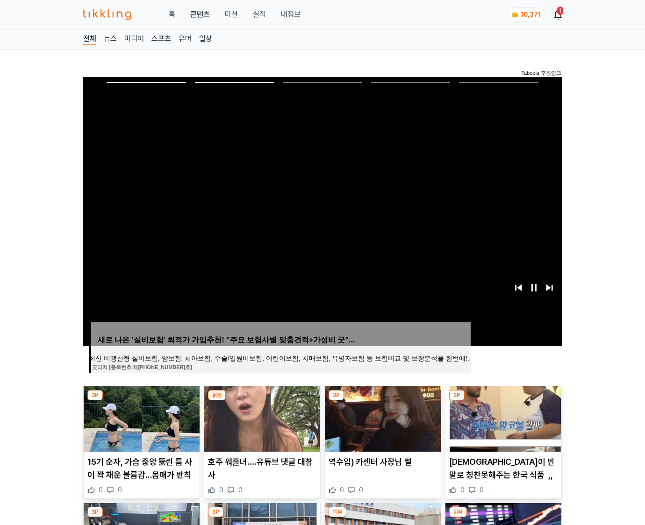
click at [502, 418] on img at bounding box center [503, 418] width 116 height 65
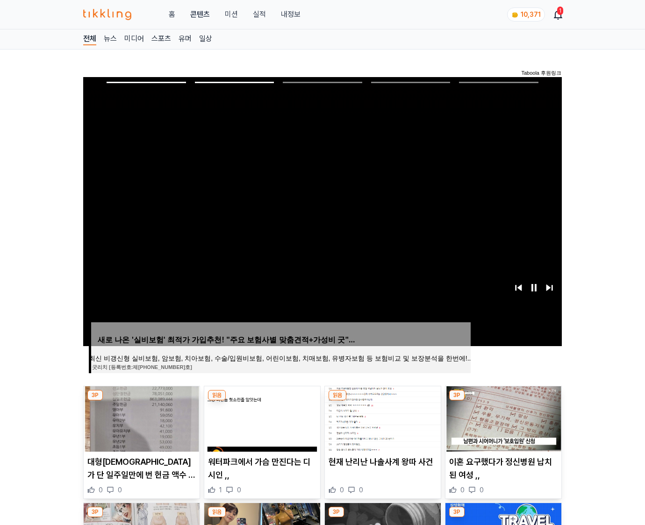
click at [502, 418] on img at bounding box center [503, 418] width 116 height 65
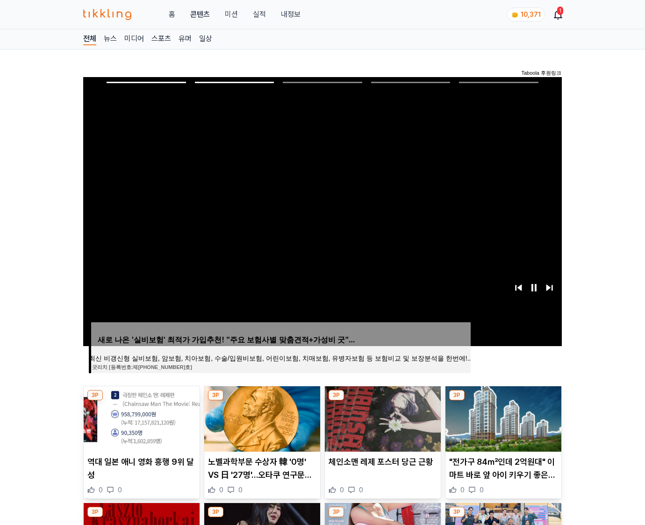
click at [502, 418] on img at bounding box center [503, 418] width 116 height 65
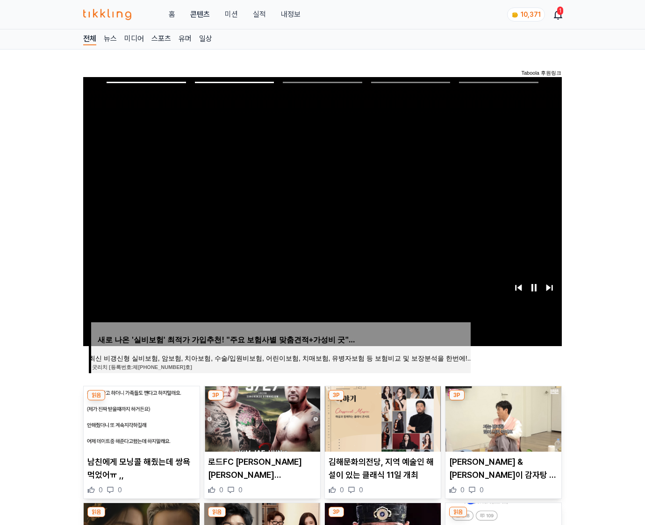
click at [502, 418] on img at bounding box center [503, 418] width 116 height 65
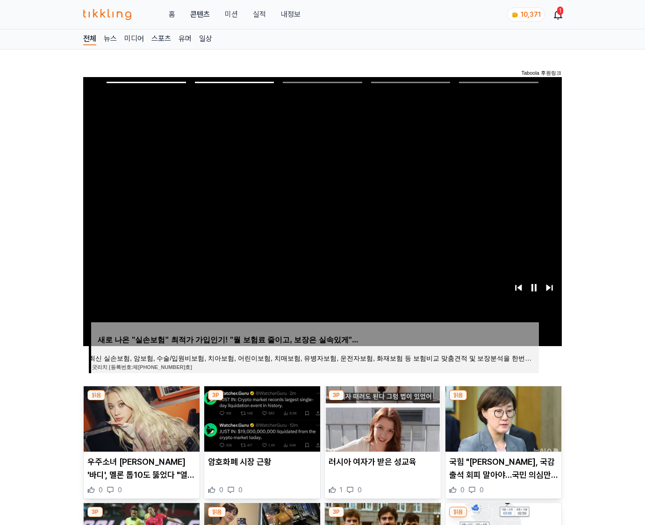
click at [502, 418] on img at bounding box center [503, 418] width 116 height 65
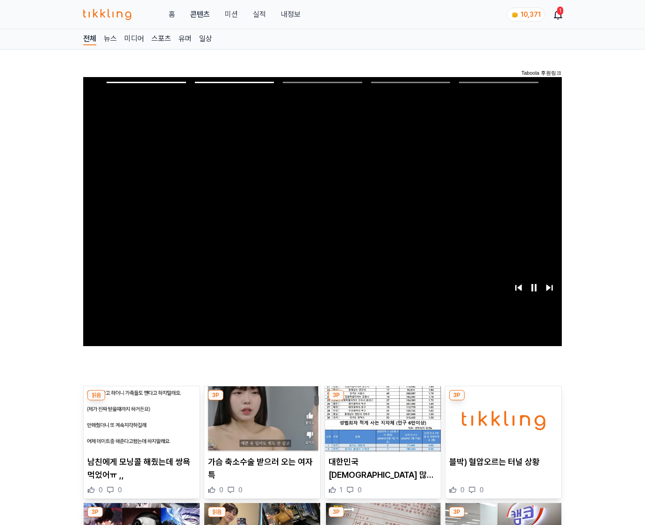
click at [502, 418] on img at bounding box center [503, 418] width 116 height 65
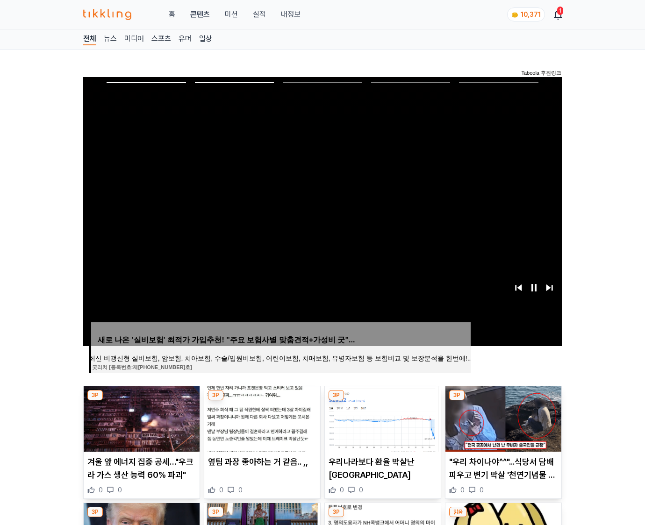
click at [502, 418] on img at bounding box center [503, 418] width 116 height 65
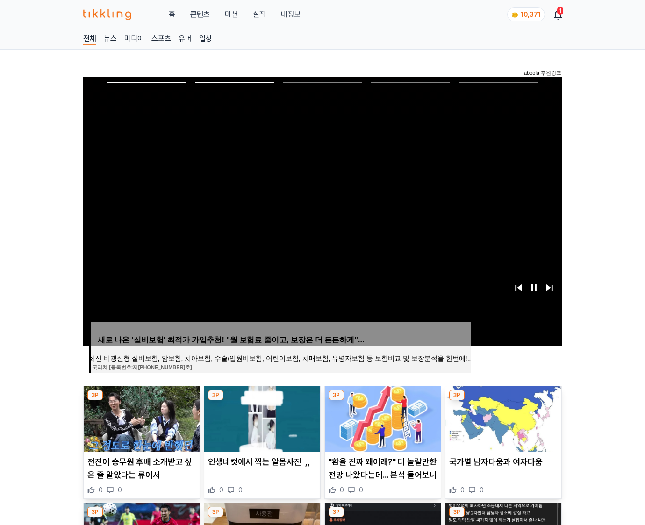
click at [502, 418] on img at bounding box center [503, 418] width 116 height 65
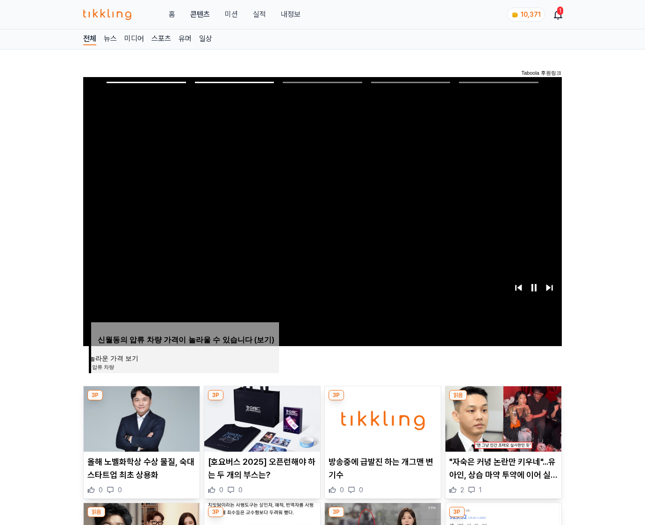
click at [502, 418] on img at bounding box center [503, 418] width 116 height 65
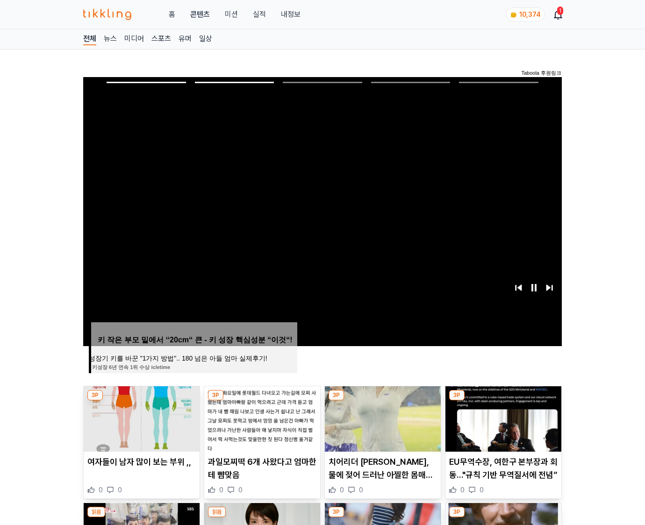
click at [502, 418] on img at bounding box center [503, 418] width 116 height 65
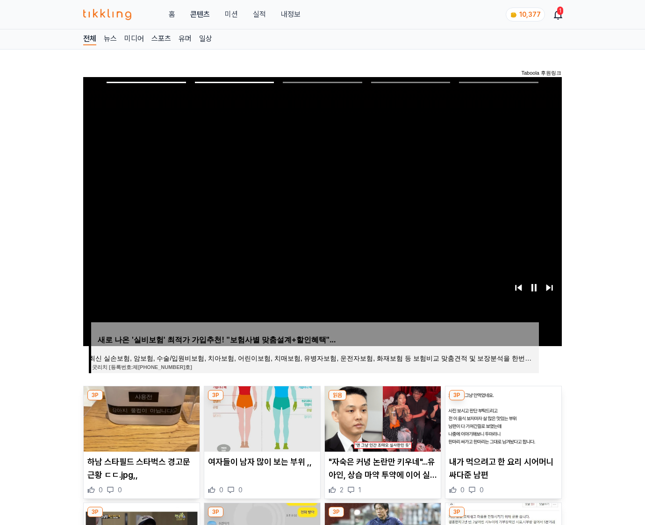
click at [502, 418] on img at bounding box center [503, 418] width 116 height 65
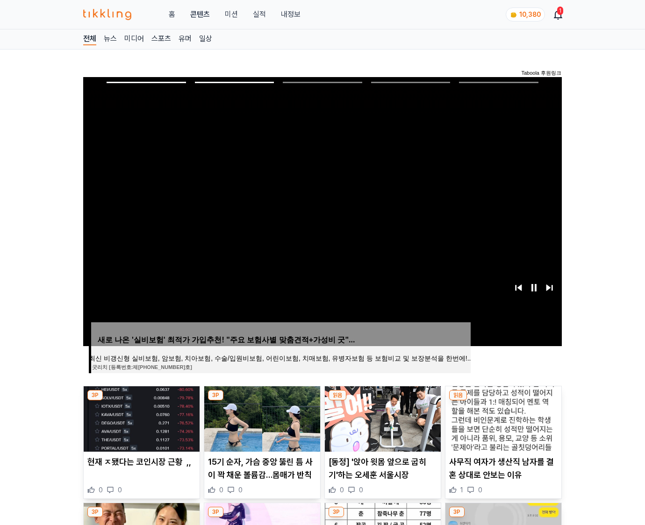
click at [502, 418] on img at bounding box center [503, 418] width 116 height 65
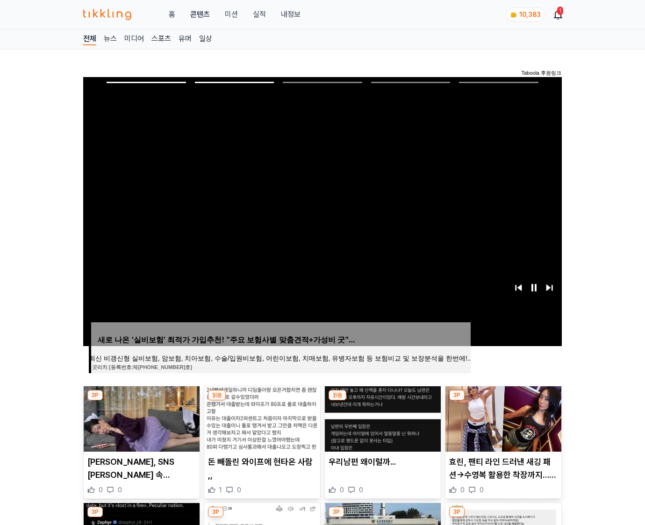
click at [502, 418] on img at bounding box center [503, 418] width 116 height 65
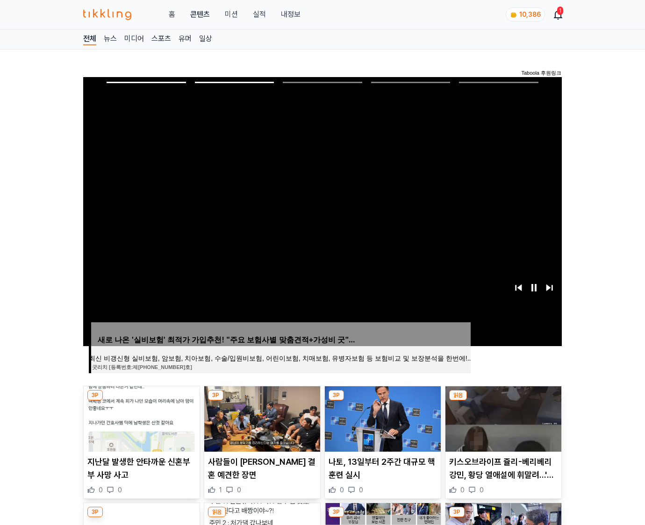
click at [502, 418] on img at bounding box center [503, 418] width 116 height 65
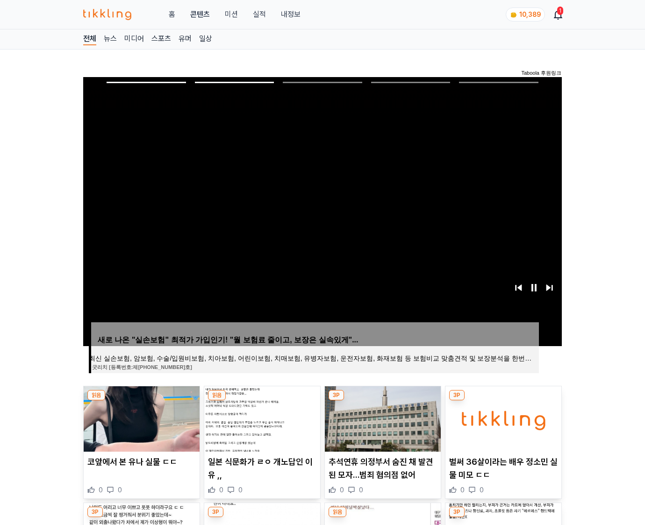
click at [502, 418] on img at bounding box center [503, 418] width 116 height 65
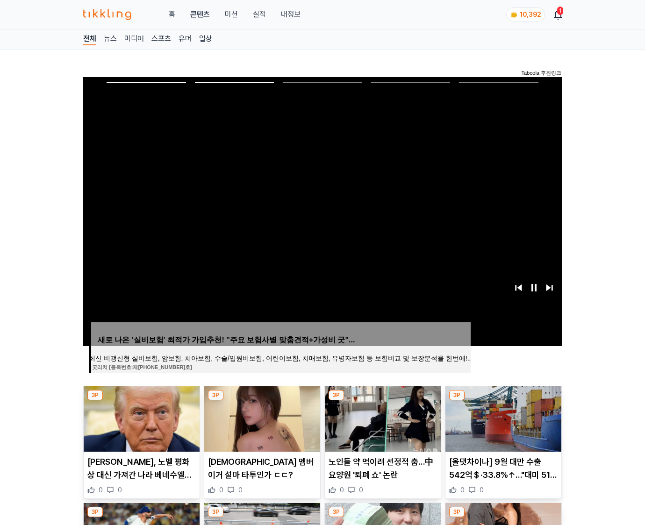
click at [502, 418] on img at bounding box center [503, 418] width 116 height 65
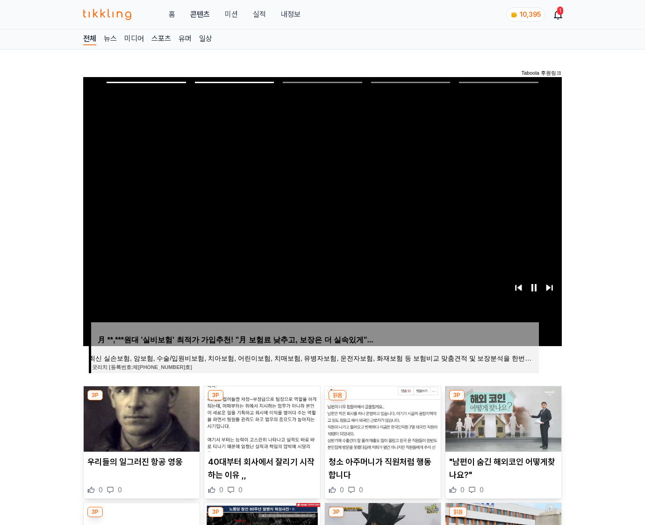
click at [502, 418] on img at bounding box center [503, 418] width 116 height 65
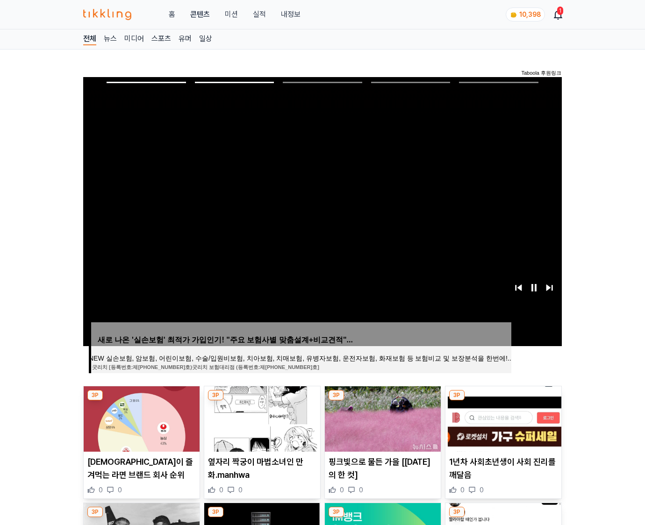
click at [502, 418] on img at bounding box center [503, 418] width 116 height 65
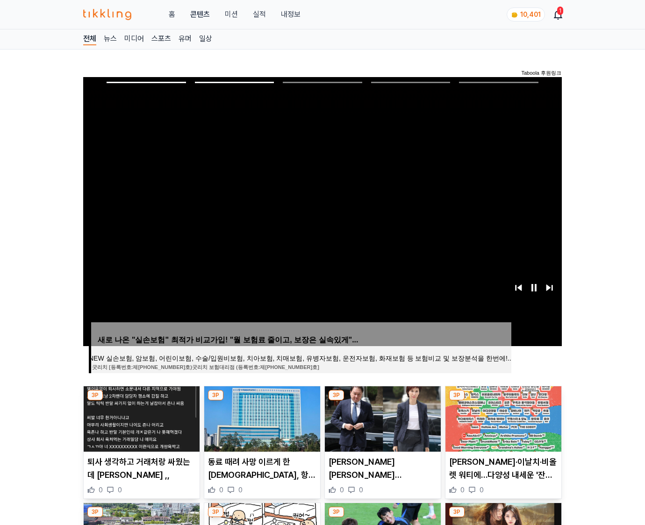
click at [502, 418] on img at bounding box center [503, 418] width 116 height 65
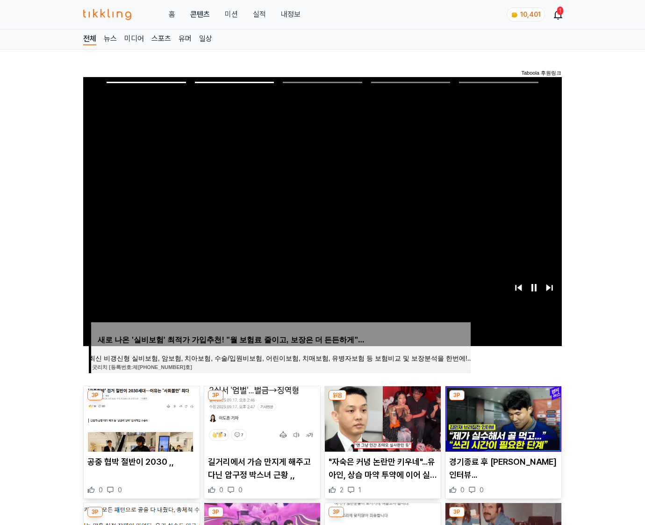
click at [502, 418] on img at bounding box center [503, 418] width 116 height 65
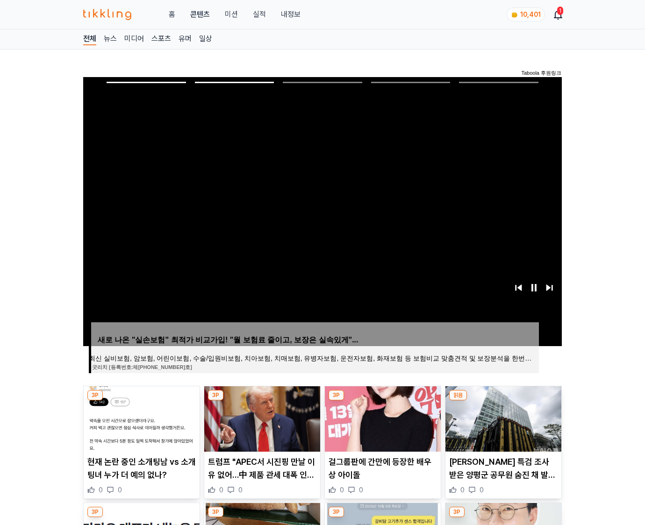
click at [502, 418] on img at bounding box center [503, 418] width 116 height 65
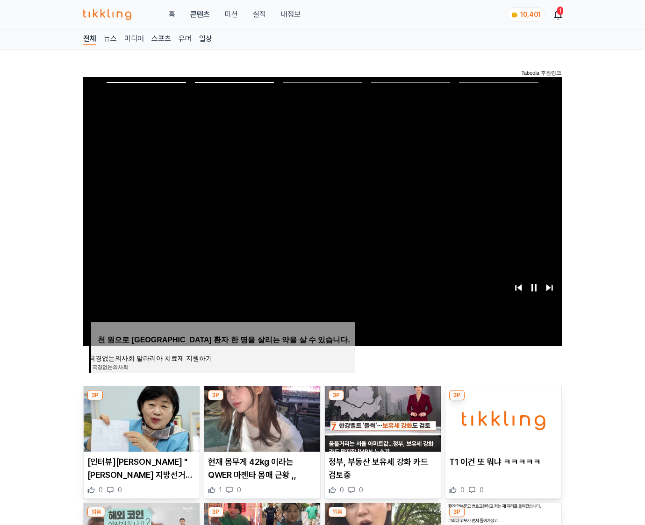
click at [502, 418] on img at bounding box center [503, 418] width 116 height 65
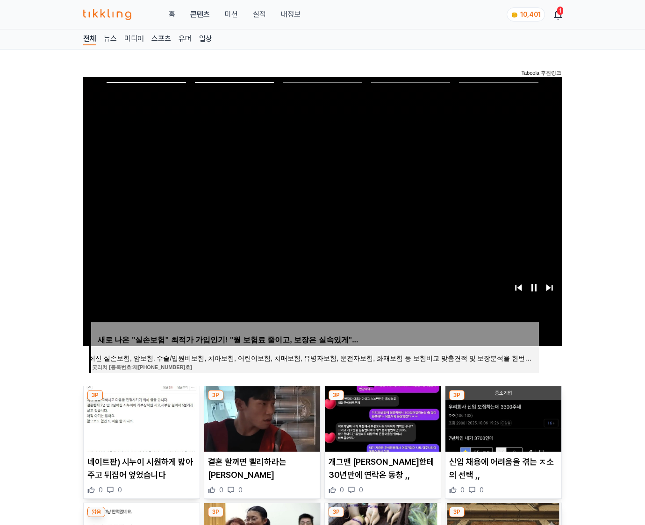
click at [502, 418] on img at bounding box center [503, 418] width 116 height 65
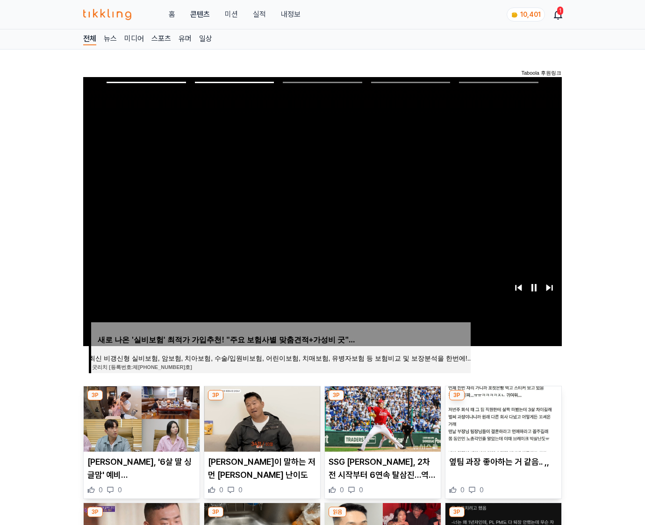
click at [502, 418] on img at bounding box center [503, 418] width 116 height 65
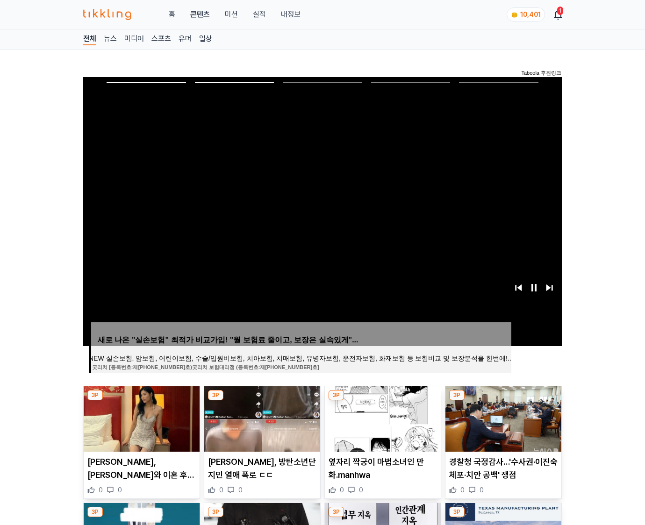
click at [502, 418] on img at bounding box center [503, 418] width 116 height 65
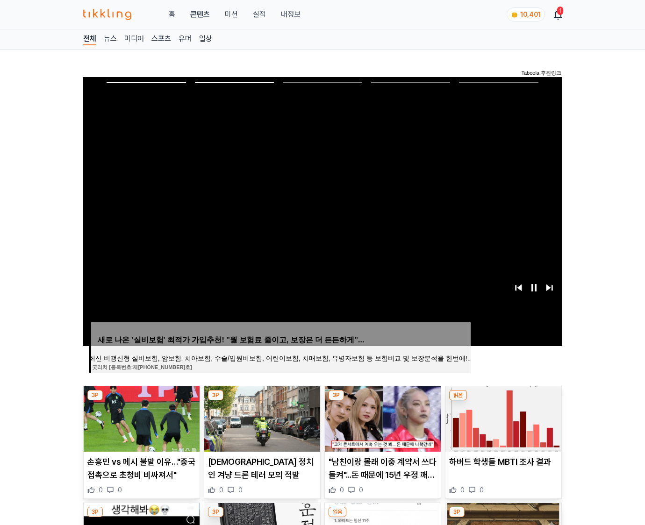
click at [502, 418] on img at bounding box center [503, 418] width 116 height 65
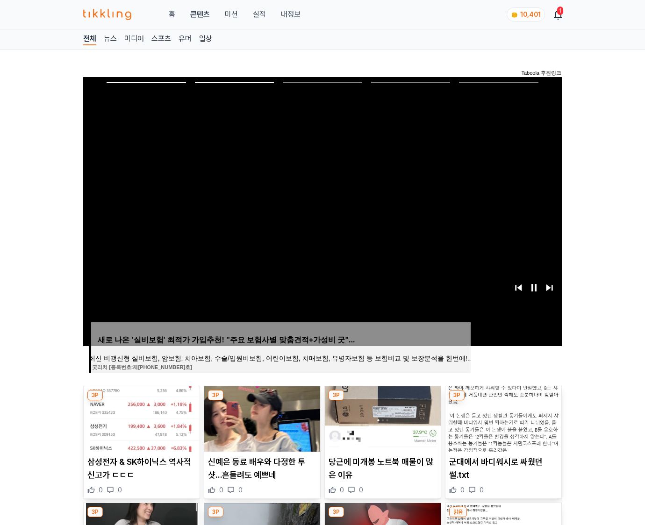
click at [502, 418] on img at bounding box center [503, 418] width 116 height 65
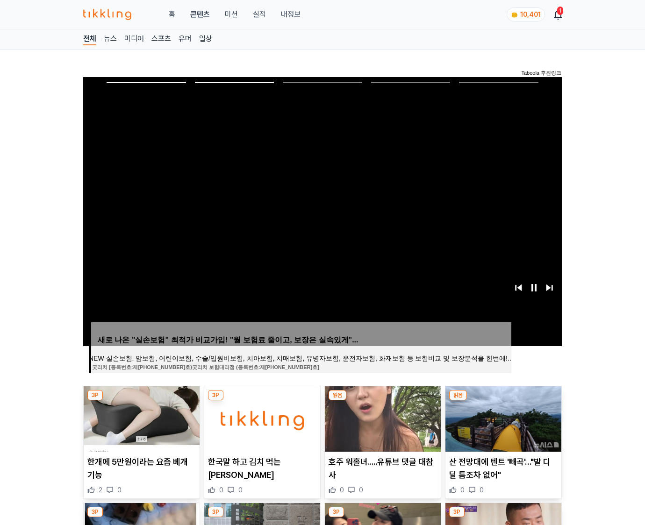
click at [502, 418] on img at bounding box center [503, 418] width 116 height 65
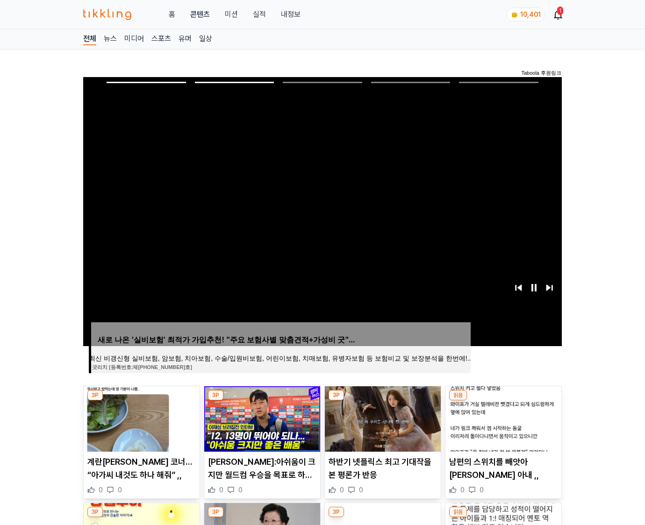
click at [502, 418] on img at bounding box center [503, 418] width 116 height 65
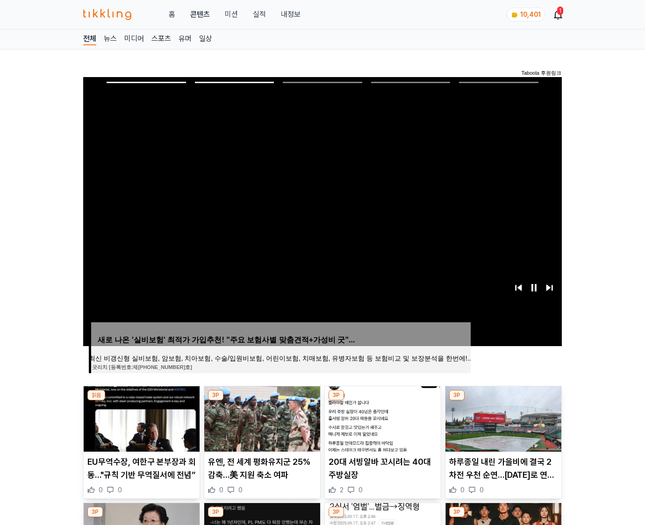
click at [502, 418] on img at bounding box center [503, 418] width 116 height 65
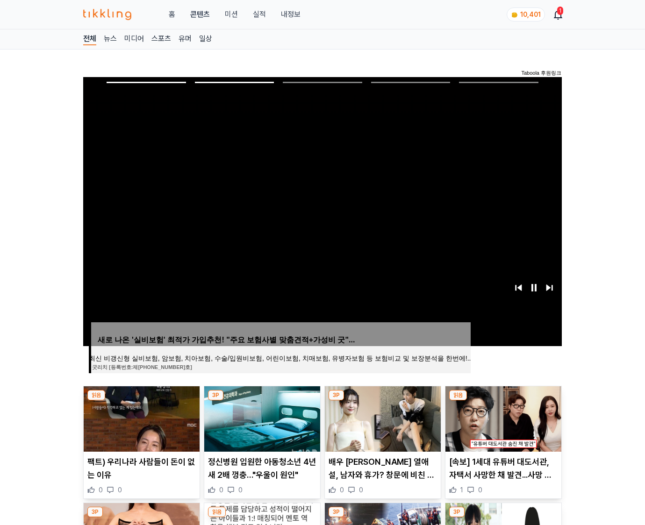
click at [502, 418] on img at bounding box center [503, 418] width 116 height 65
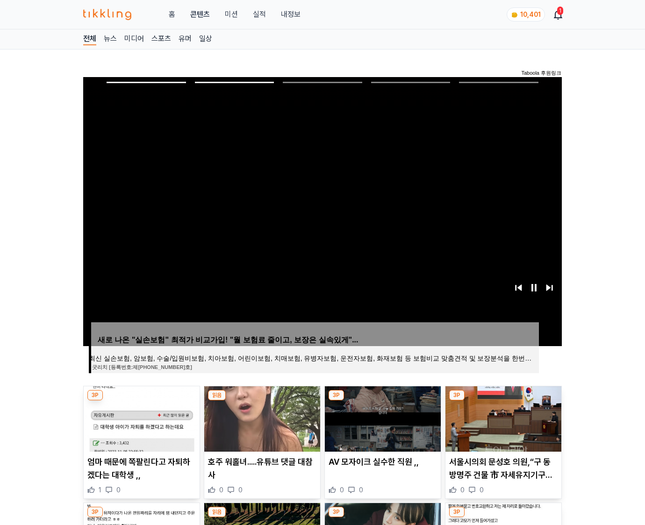
click at [502, 418] on img at bounding box center [503, 418] width 116 height 65
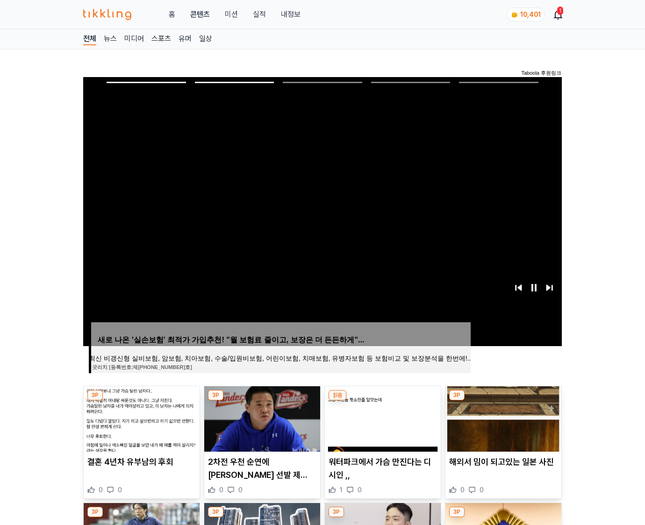
click at [502, 418] on img at bounding box center [503, 418] width 116 height 65
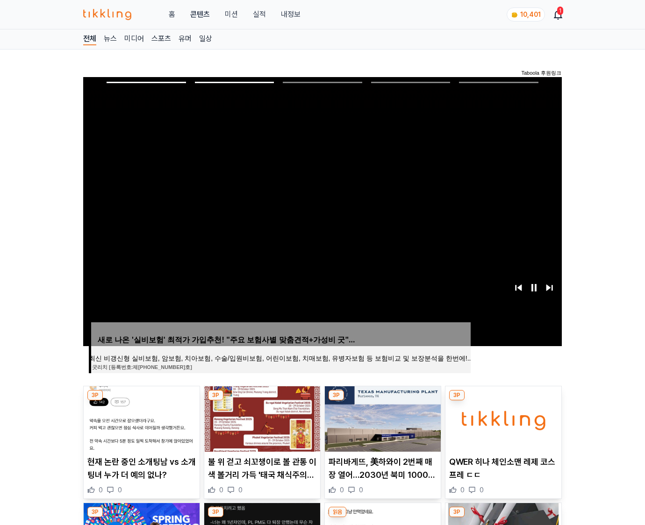
click at [502, 418] on img at bounding box center [503, 418] width 116 height 65
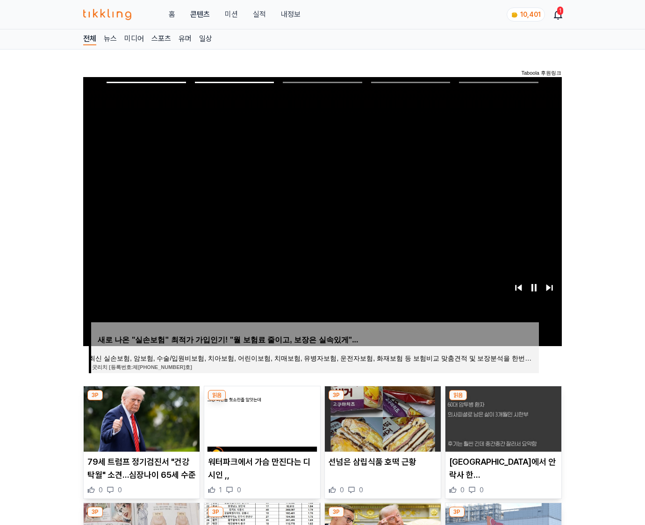
click at [502, 418] on img at bounding box center [503, 418] width 116 height 65
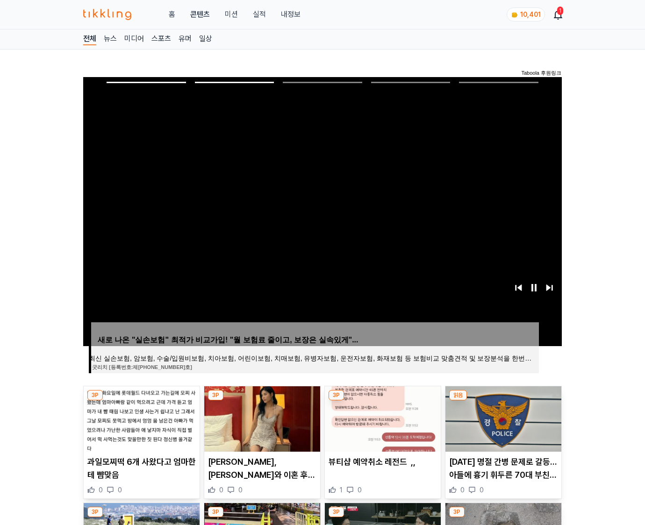
click at [502, 418] on img at bounding box center [503, 418] width 116 height 65
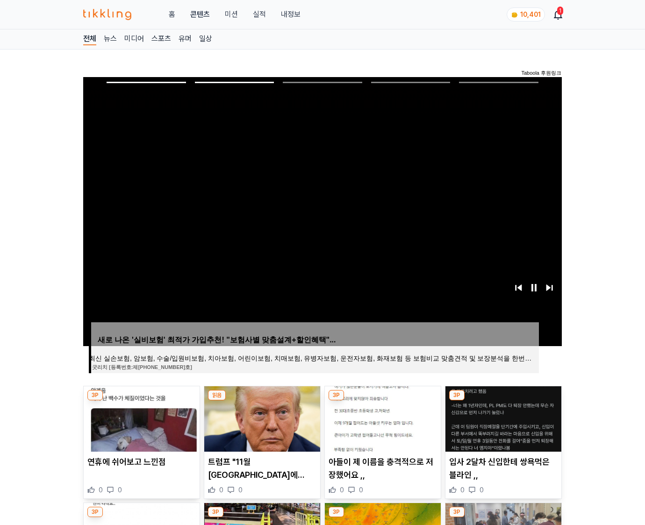
click at [502, 418] on img at bounding box center [503, 418] width 116 height 65
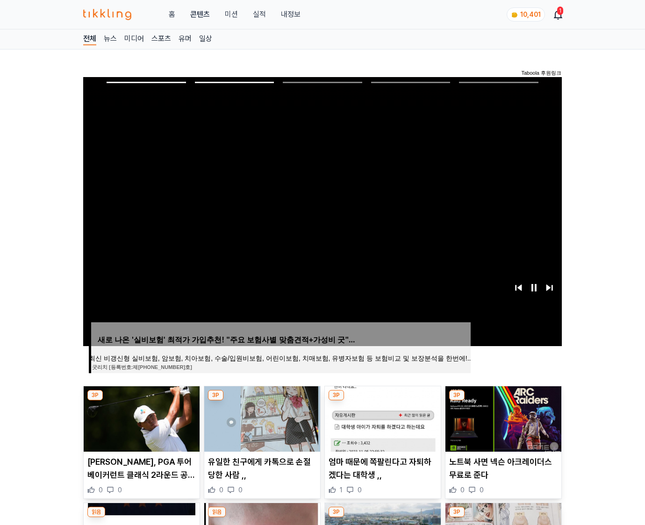
click at [502, 418] on img at bounding box center [503, 418] width 116 height 65
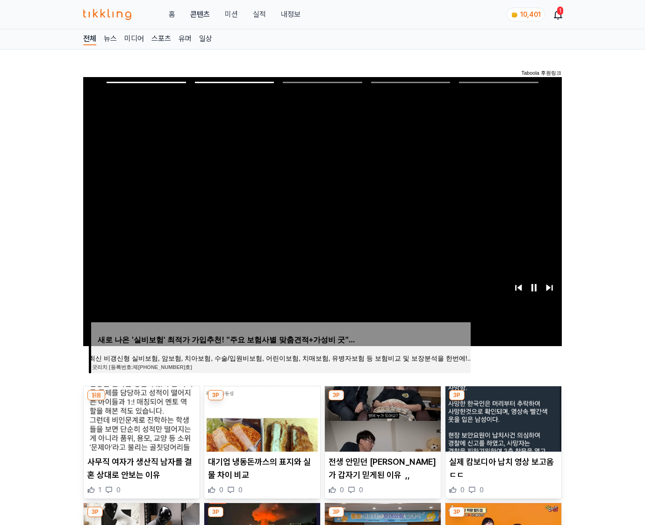
click at [502, 418] on img at bounding box center [503, 418] width 116 height 65
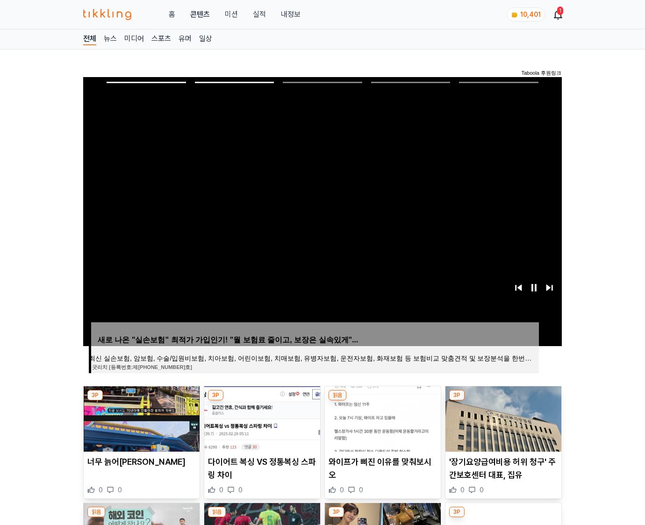
click at [502, 418] on img at bounding box center [503, 418] width 116 height 65
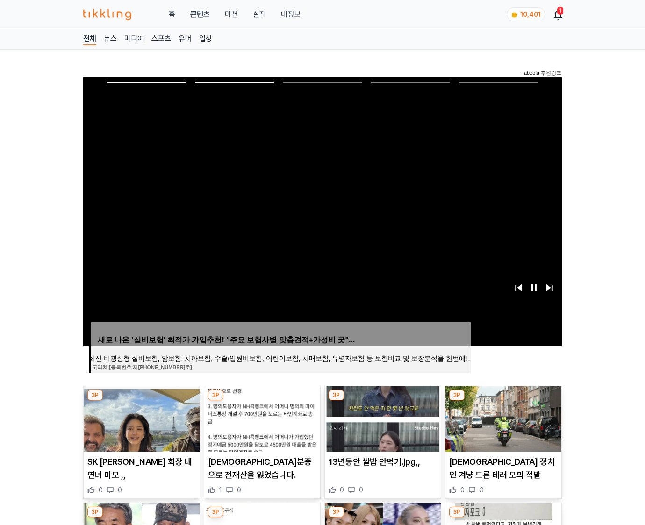
click at [502, 418] on img at bounding box center [503, 418] width 116 height 65
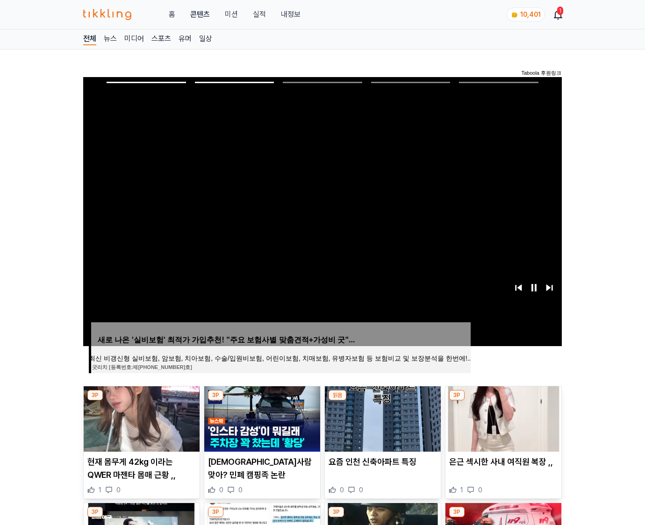
click at [502, 418] on img at bounding box center [503, 418] width 116 height 65
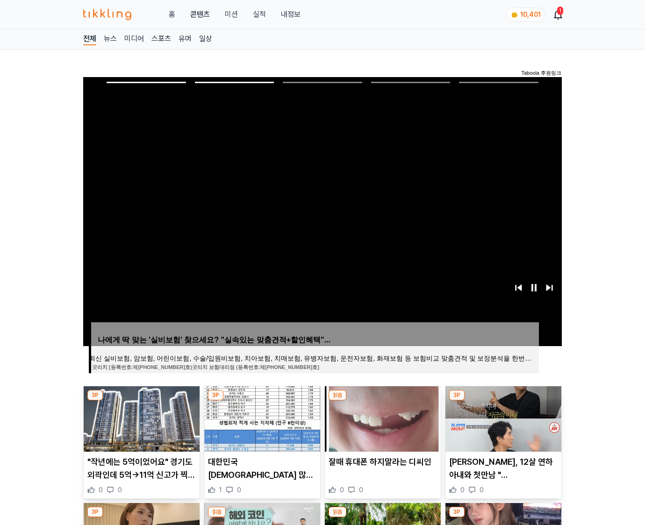
click at [502, 418] on img at bounding box center [503, 418] width 116 height 65
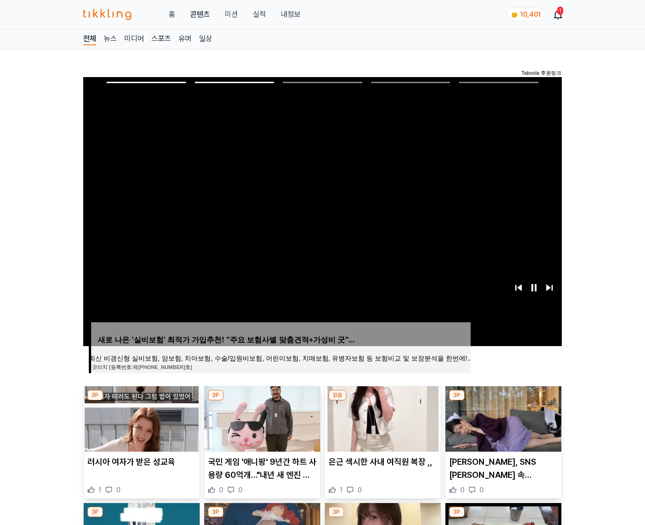
click at [502, 418] on img at bounding box center [503, 418] width 116 height 65
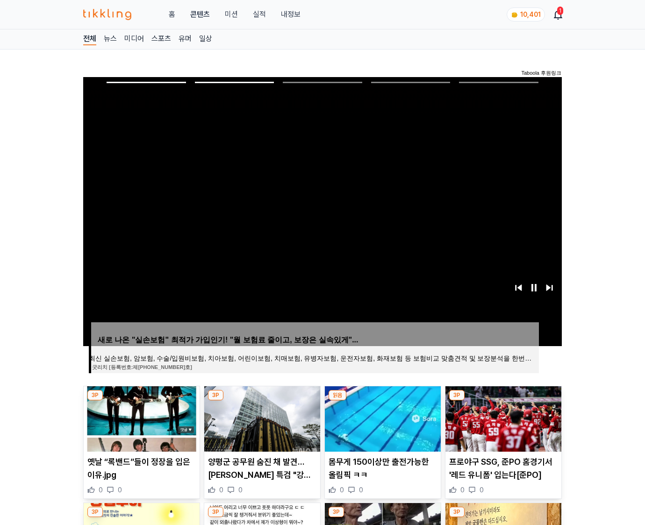
click at [502, 418] on img at bounding box center [503, 418] width 116 height 65
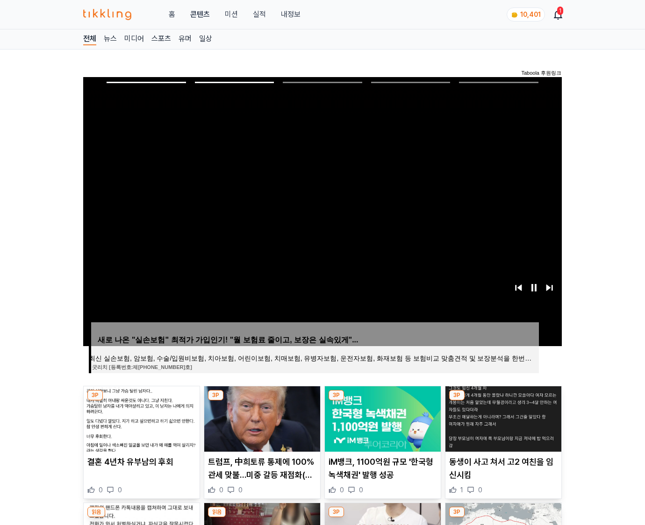
click at [502, 418] on img at bounding box center [503, 418] width 116 height 65
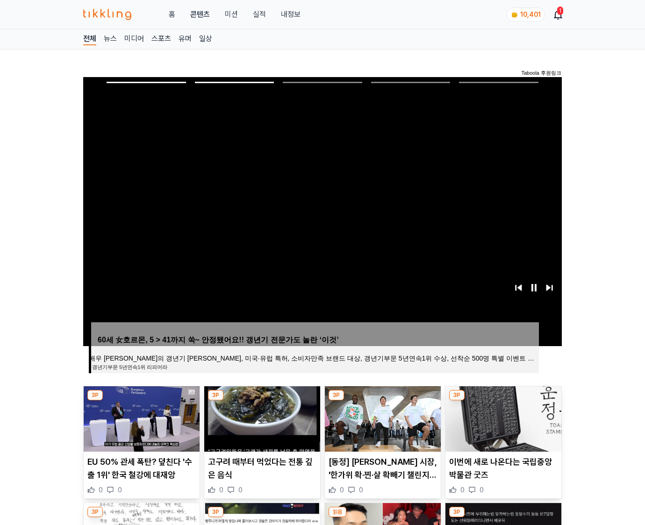
click at [502, 418] on img at bounding box center [503, 418] width 116 height 65
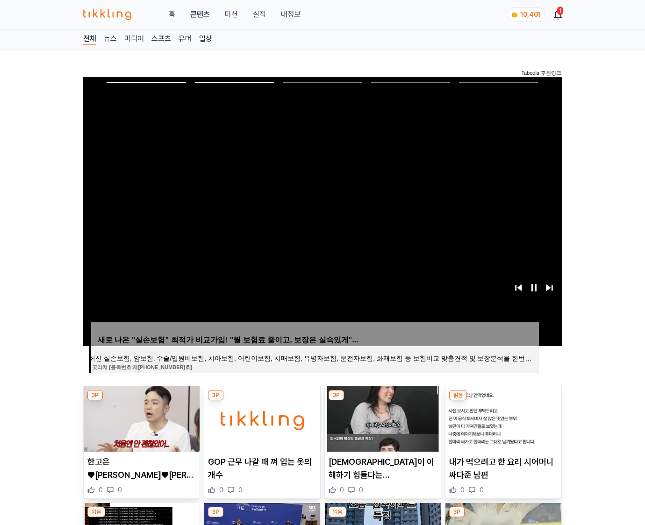
click at [502, 418] on img at bounding box center [503, 418] width 116 height 65
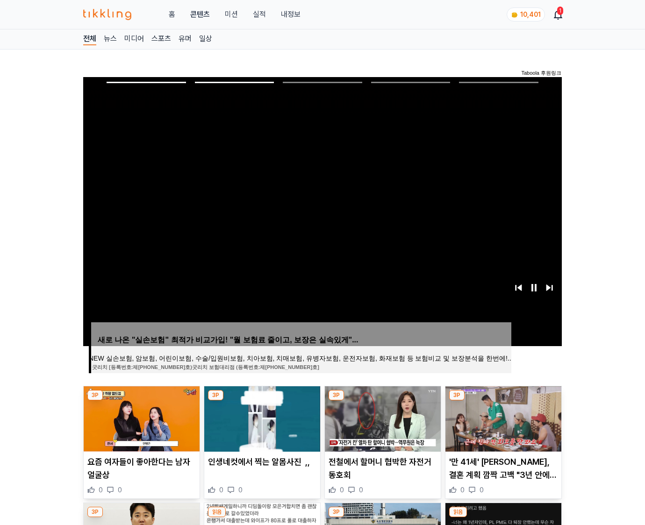
click at [502, 418] on img at bounding box center [503, 418] width 116 height 65
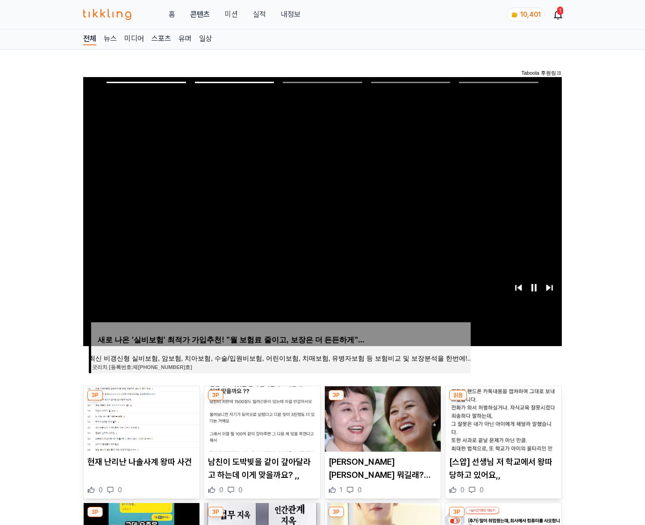
click at [502, 418] on img at bounding box center [503, 418] width 116 height 65
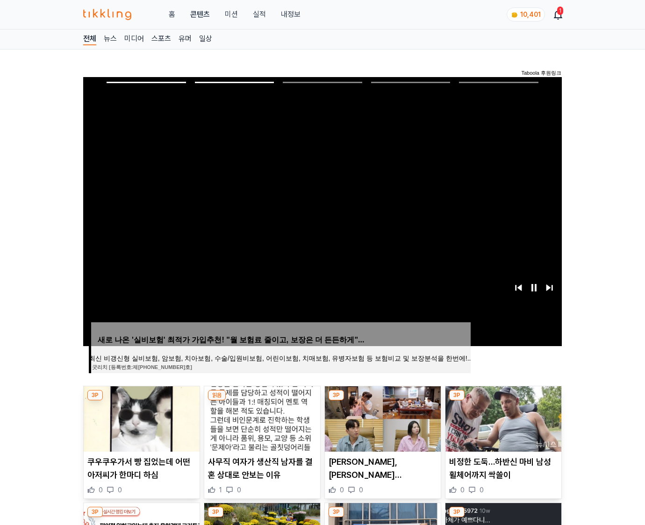
click at [502, 418] on img at bounding box center [503, 418] width 116 height 65
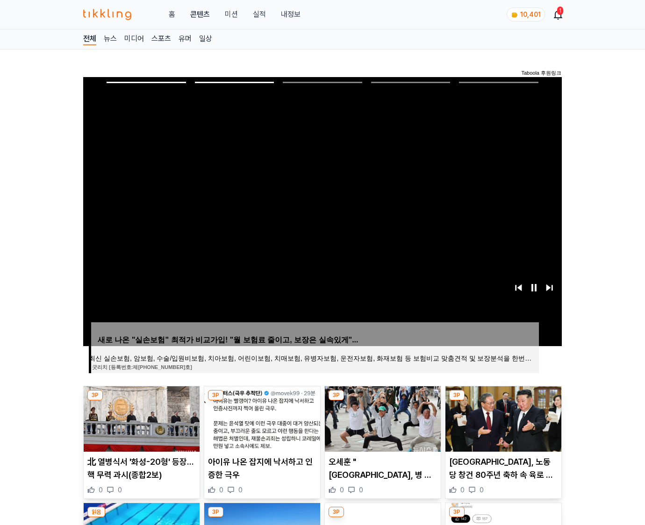
click at [502, 418] on img at bounding box center [503, 418] width 116 height 65
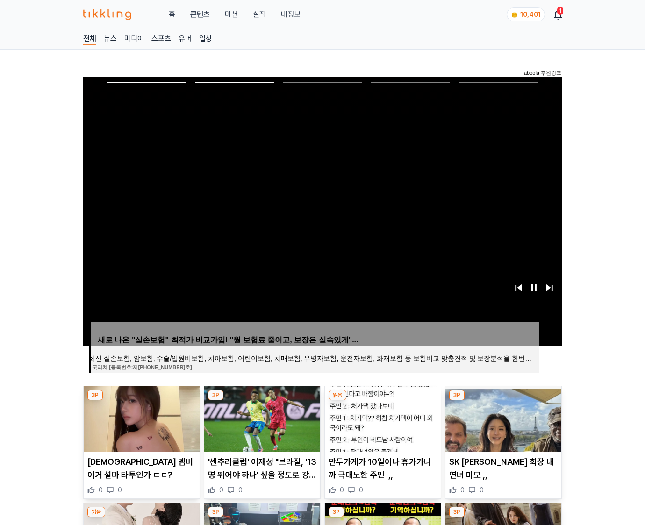
click at [502, 418] on img at bounding box center [503, 418] width 116 height 65
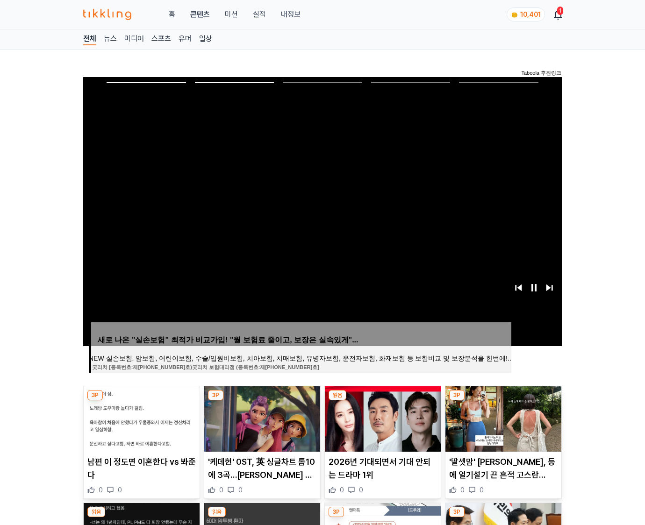
click at [502, 418] on img at bounding box center [503, 418] width 116 height 65
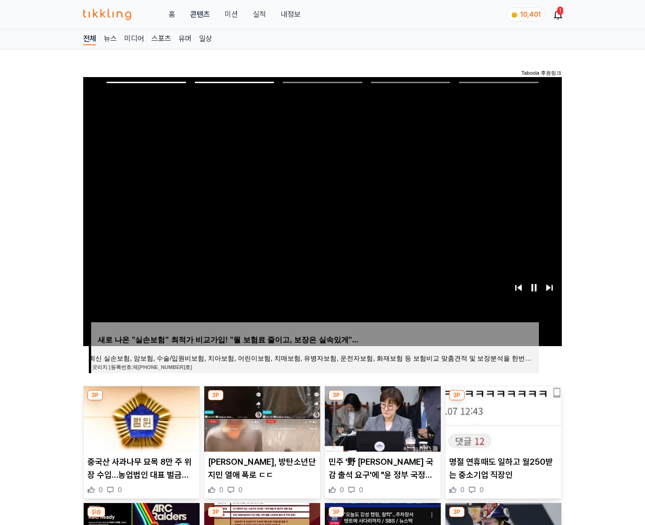
click at [502, 418] on img at bounding box center [503, 418] width 116 height 65
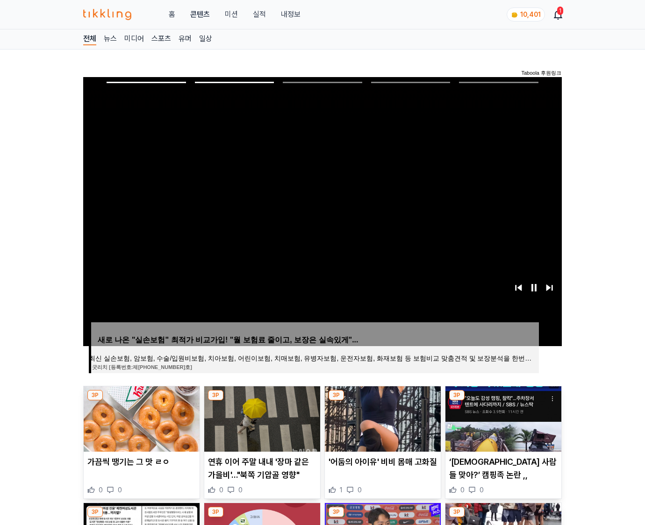
click at [502, 418] on img at bounding box center [503, 418] width 116 height 65
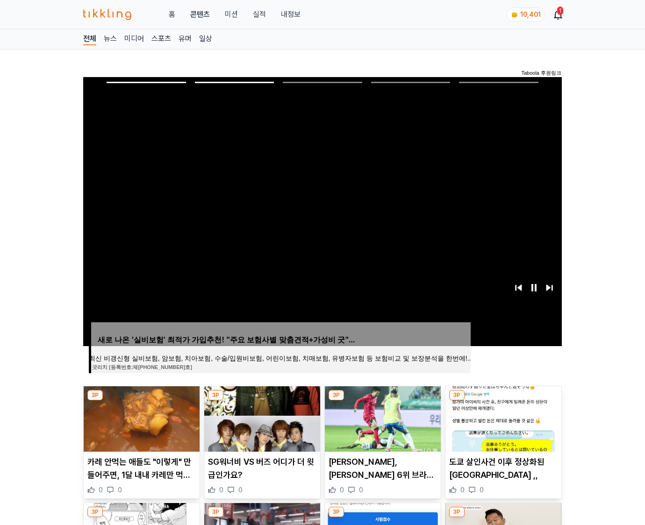
click at [502, 418] on img at bounding box center [503, 418] width 116 height 65
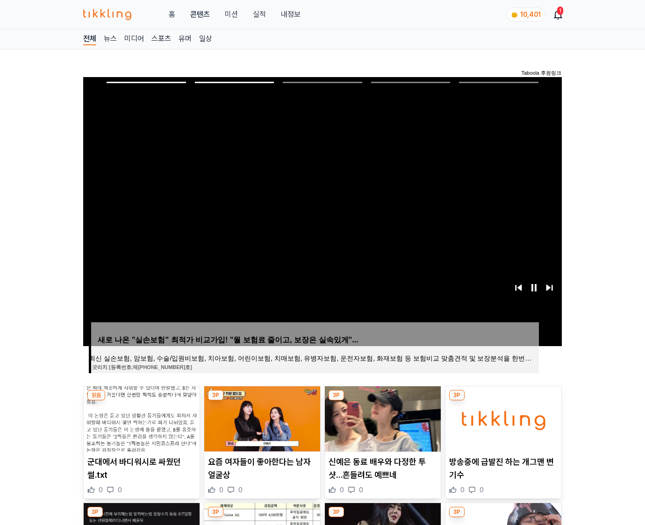
click at [502, 418] on img at bounding box center [503, 418] width 116 height 65
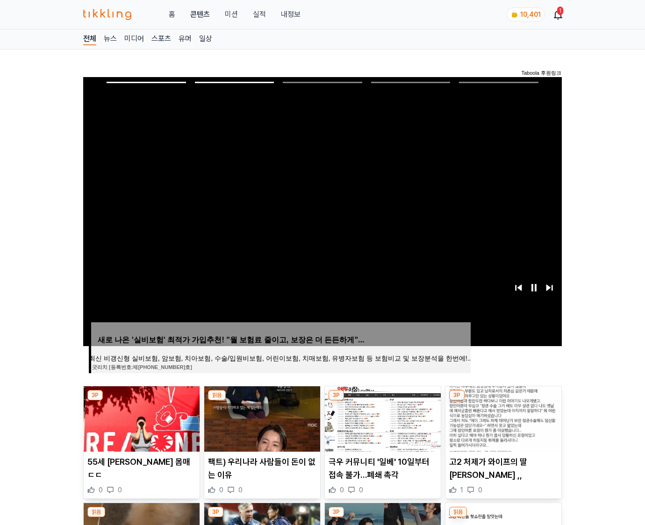
click at [502, 418] on img at bounding box center [503, 418] width 116 height 65
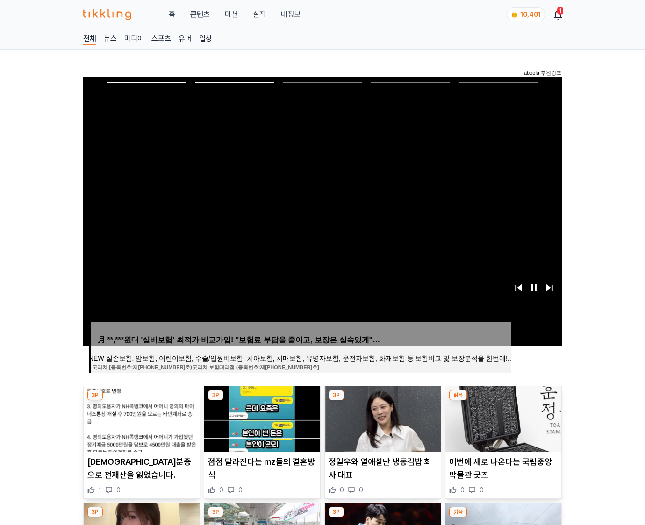
click at [502, 418] on img at bounding box center [503, 418] width 116 height 65
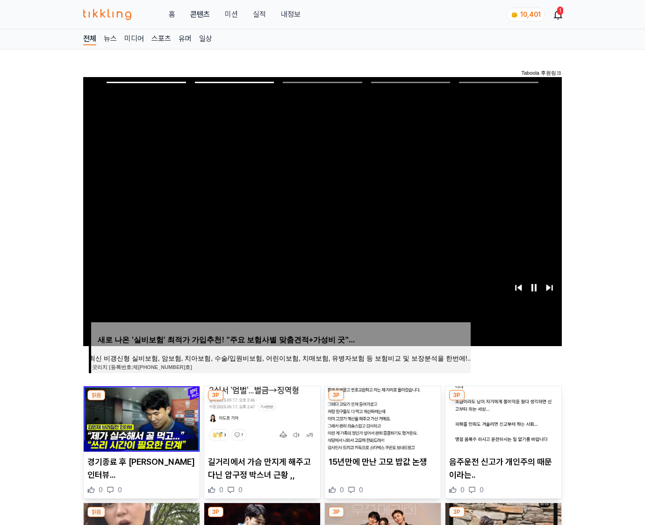
click at [502, 418] on img at bounding box center [503, 418] width 116 height 65
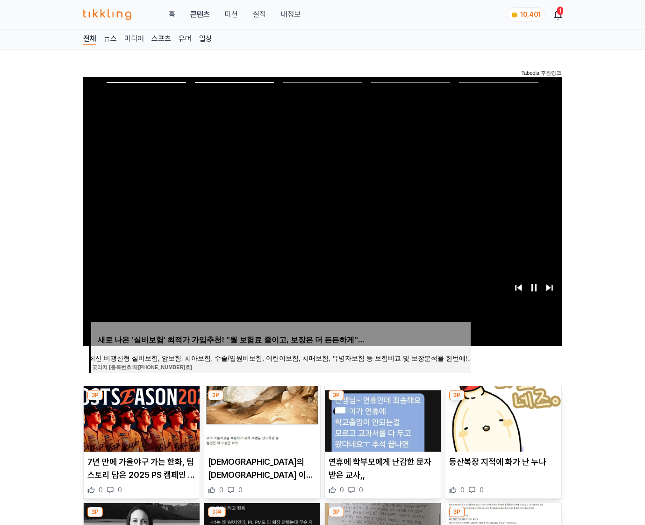
click at [502, 418] on img at bounding box center [503, 418] width 116 height 65
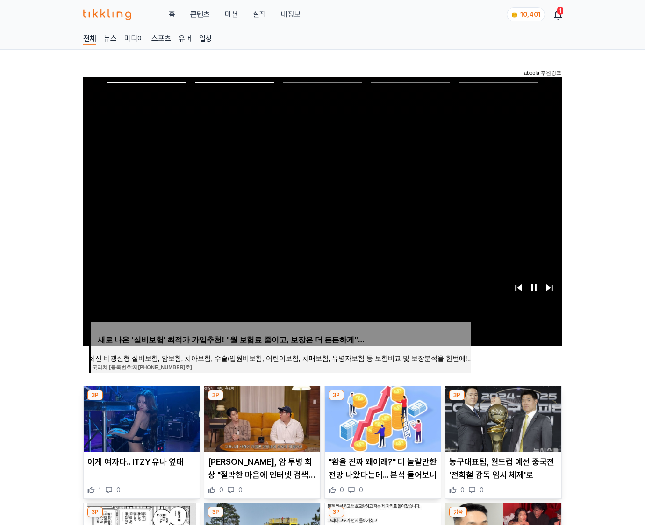
click at [502, 418] on img at bounding box center [503, 418] width 116 height 65
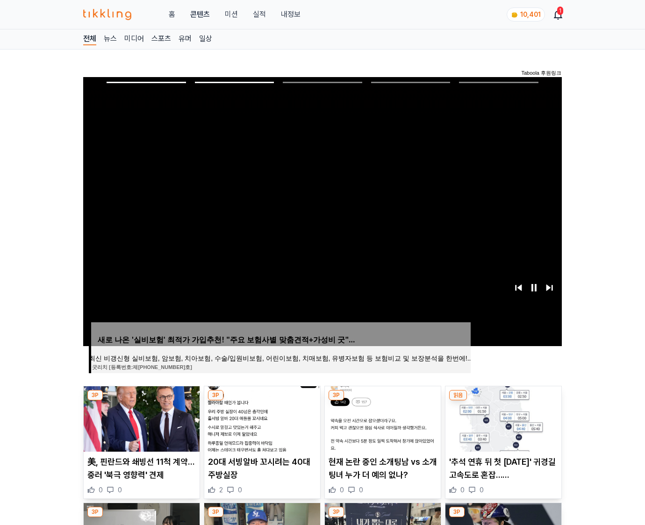
click at [502, 418] on img at bounding box center [503, 418] width 116 height 65
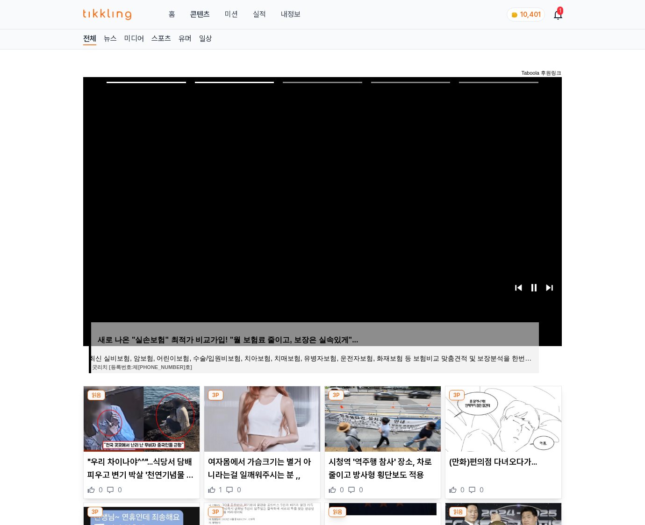
click at [502, 418] on img at bounding box center [503, 418] width 116 height 65
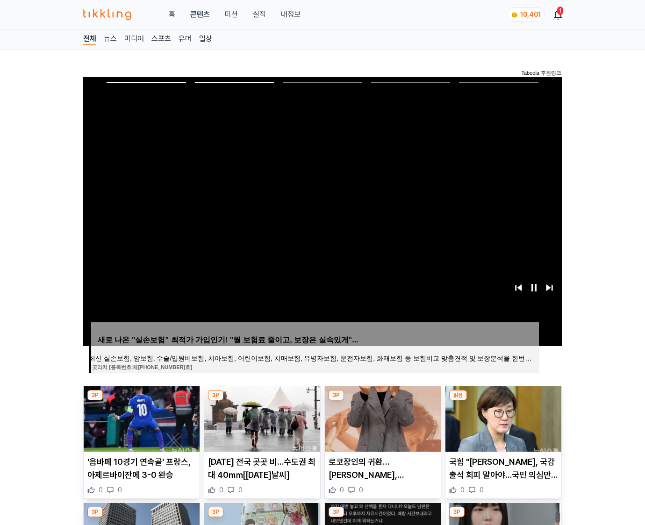
click at [502, 418] on img at bounding box center [503, 418] width 116 height 65
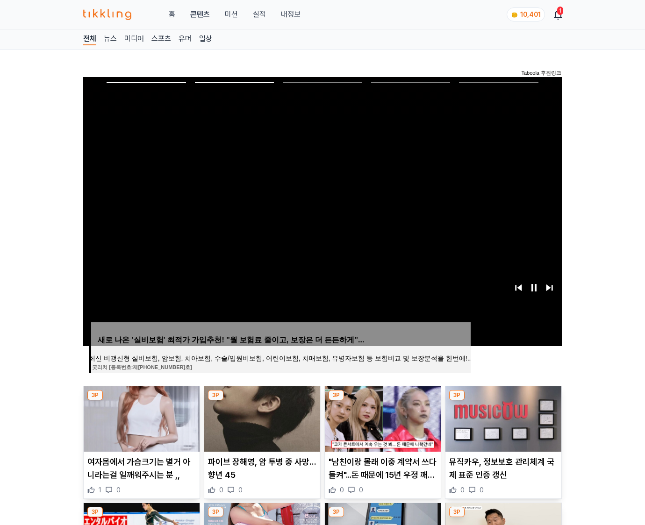
click at [502, 418] on img at bounding box center [503, 418] width 116 height 65
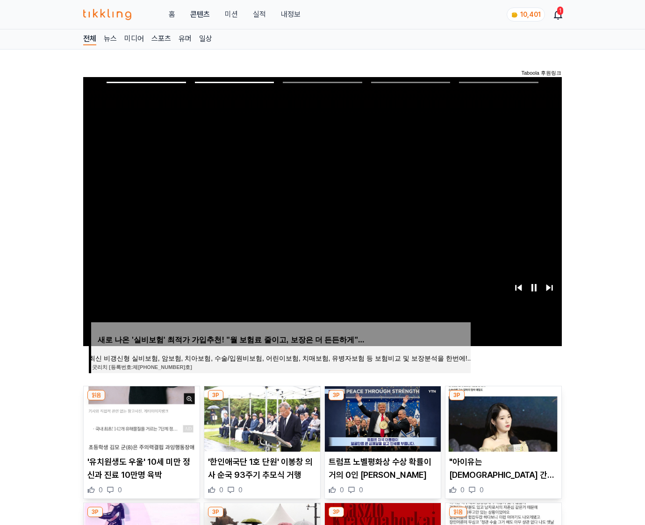
click at [502, 418] on img at bounding box center [503, 418] width 116 height 65
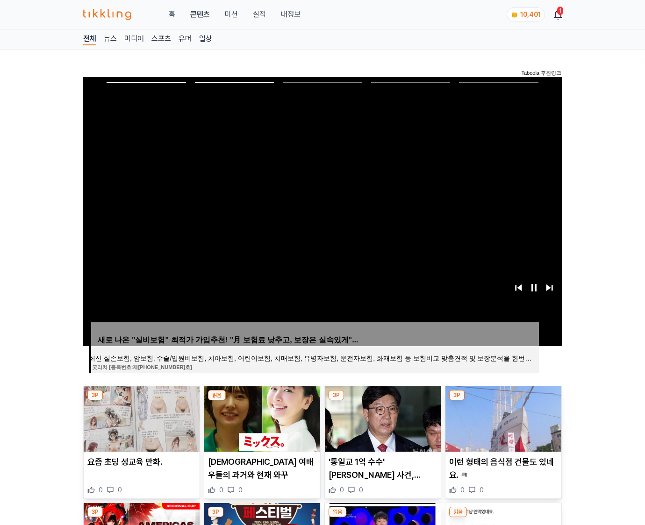
click at [502, 418] on img at bounding box center [503, 418] width 116 height 65
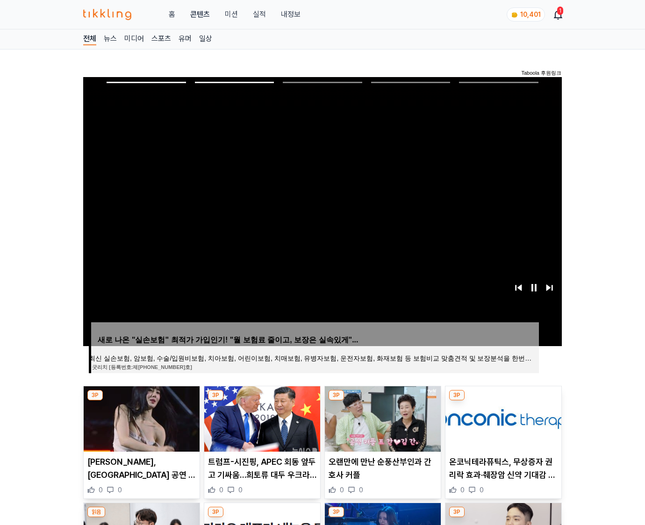
click at [502, 418] on img at bounding box center [503, 418] width 116 height 65
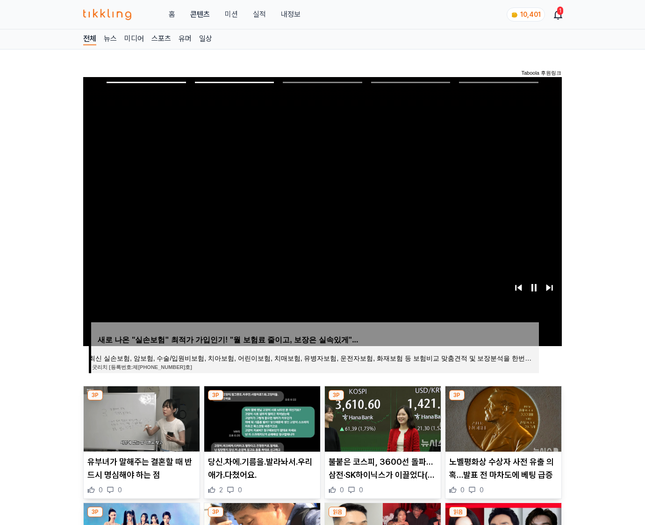
click at [502, 418] on img at bounding box center [503, 418] width 116 height 65
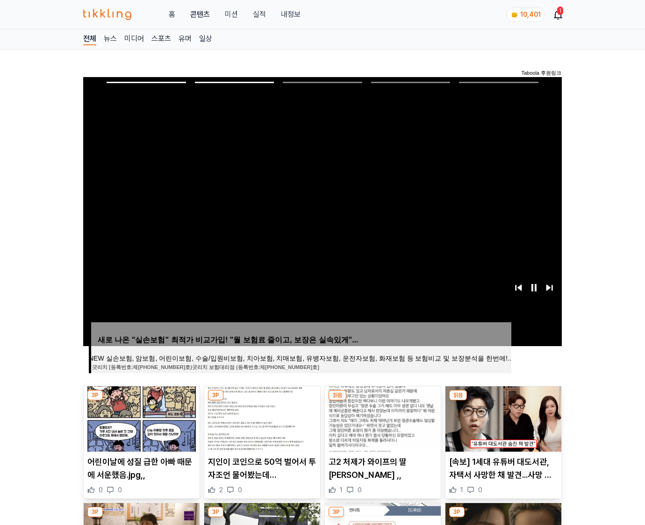
click at [502, 418] on img at bounding box center [503, 418] width 116 height 65
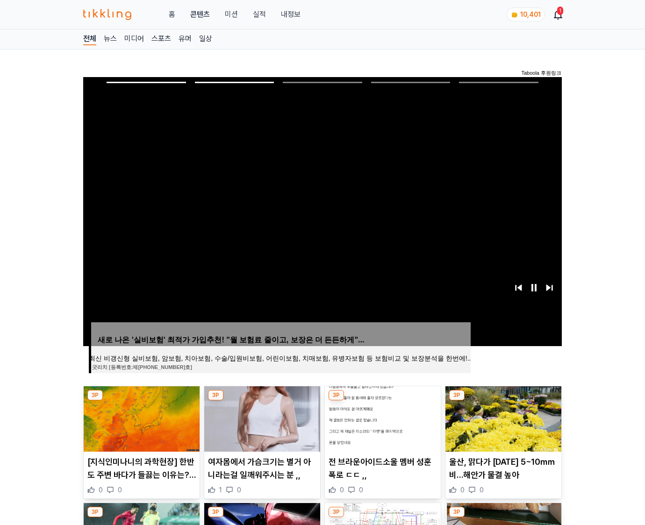
click at [502, 418] on img at bounding box center [503, 418] width 116 height 65
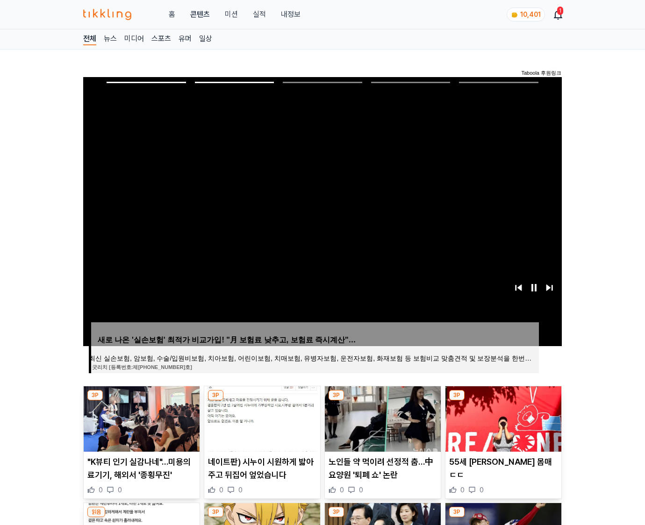
click at [502, 418] on img at bounding box center [503, 418] width 116 height 65
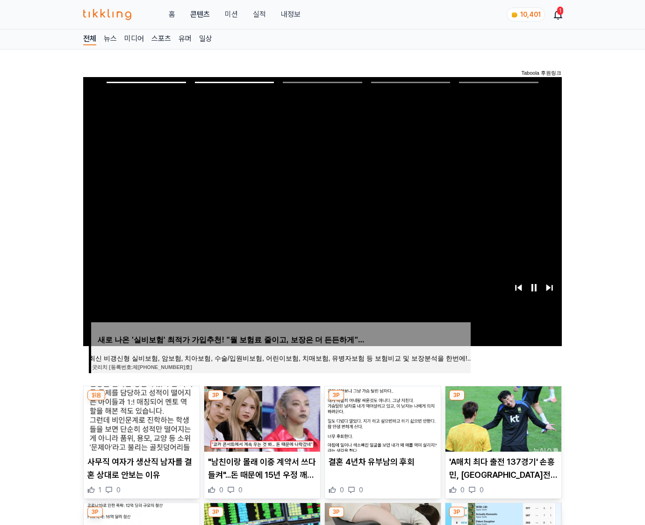
click at [502, 418] on img at bounding box center [503, 418] width 116 height 65
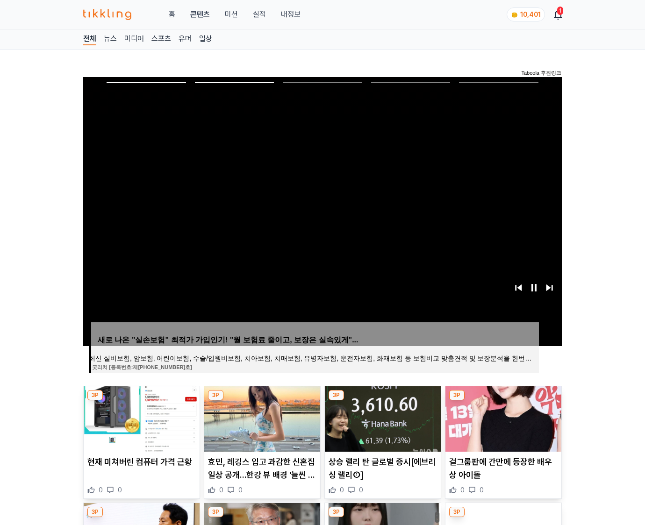
click at [502, 418] on img at bounding box center [503, 418] width 116 height 65
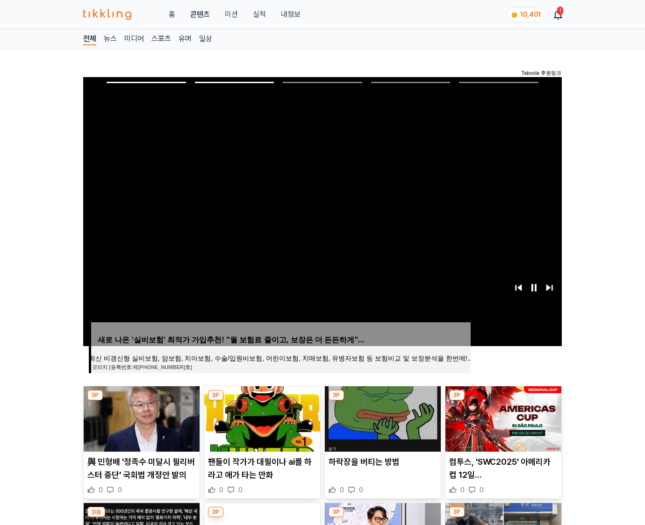
click at [502, 418] on img at bounding box center [503, 418] width 116 height 65
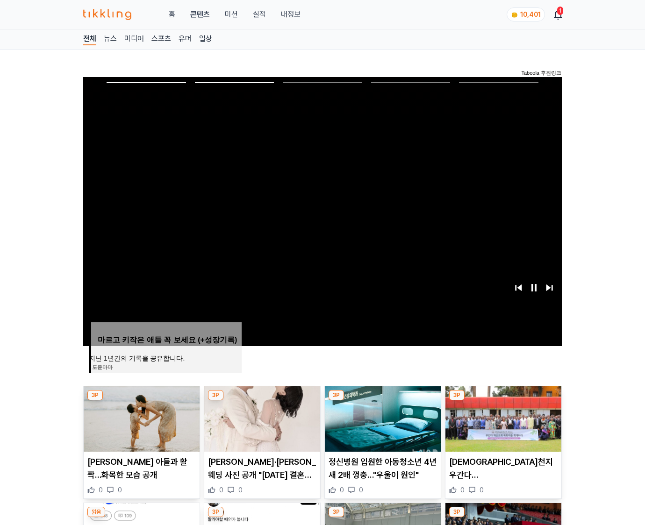
click at [502, 418] on img at bounding box center [503, 418] width 116 height 65
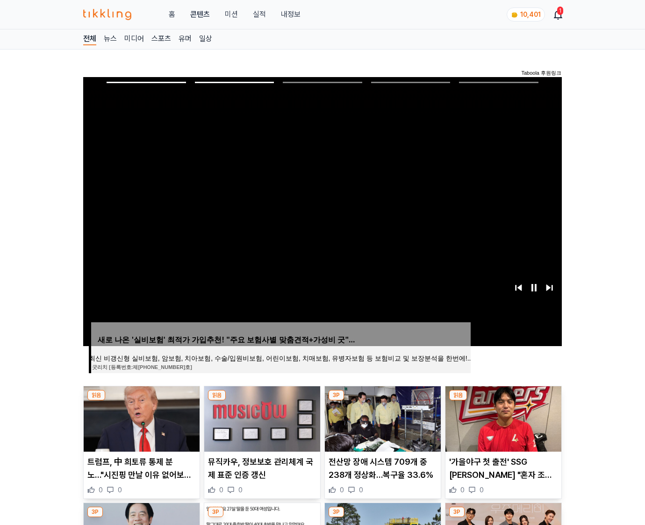
click at [502, 418] on img at bounding box center [503, 418] width 116 height 65
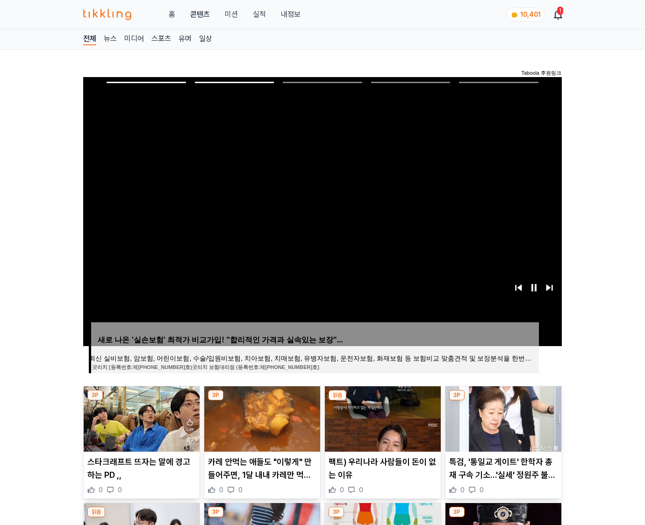
click at [502, 418] on img at bounding box center [503, 418] width 116 height 65
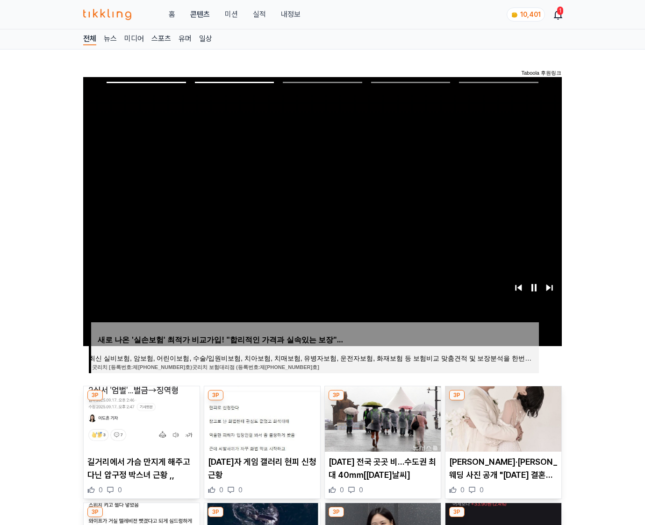
click at [502, 418] on img at bounding box center [503, 418] width 116 height 65
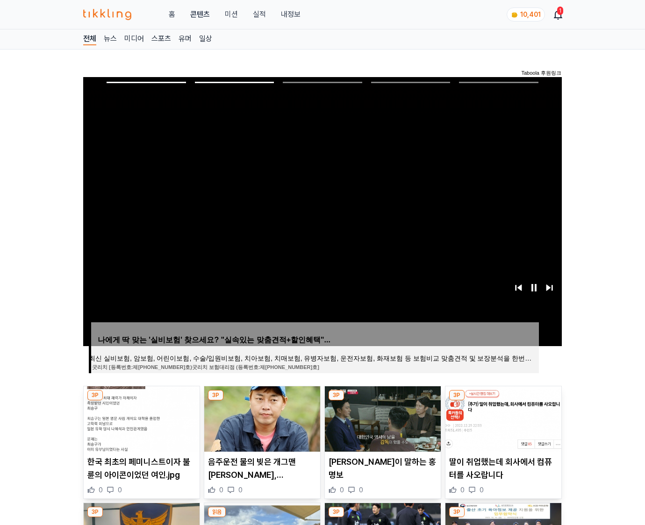
click at [502, 418] on img at bounding box center [503, 418] width 116 height 65
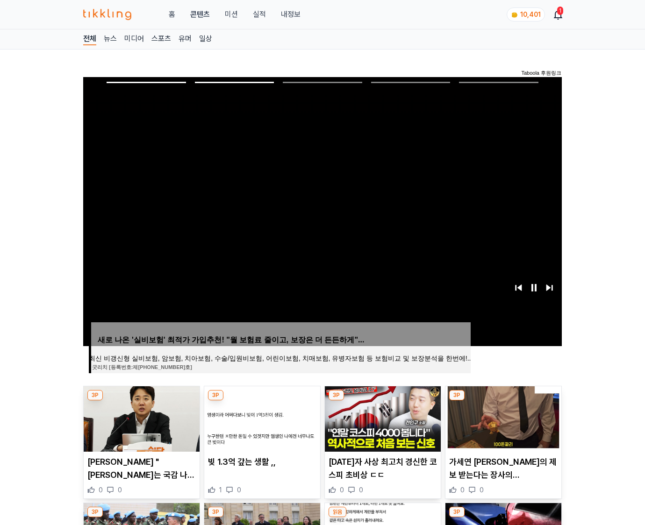
click at [502, 418] on img at bounding box center [503, 418] width 116 height 65
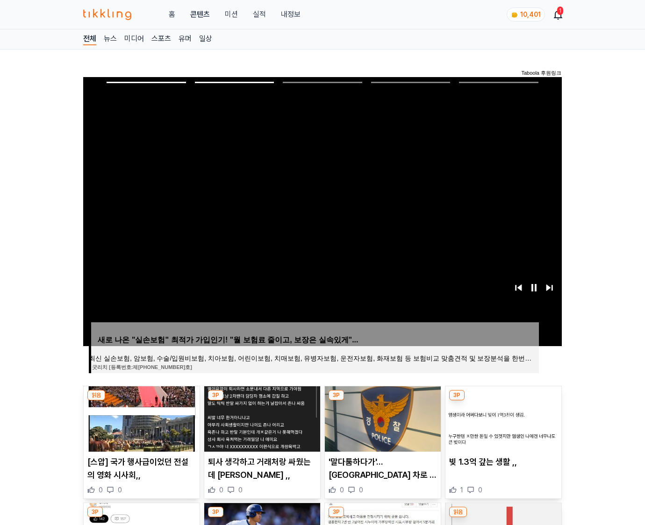
click at [502, 418] on img at bounding box center [503, 418] width 116 height 65
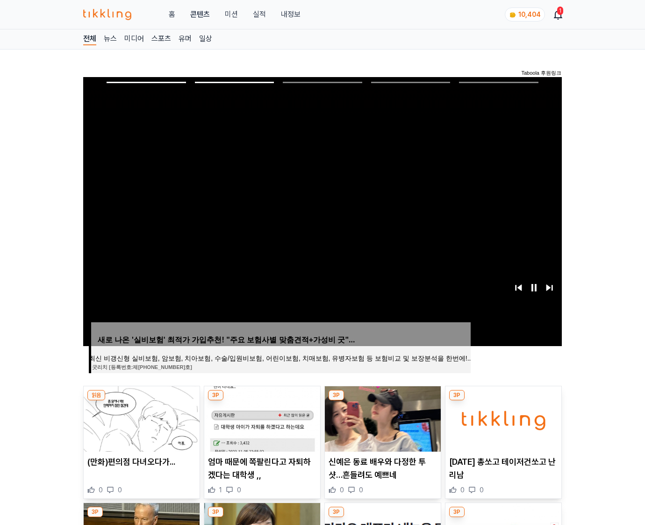
click at [502, 418] on img at bounding box center [503, 418] width 116 height 65
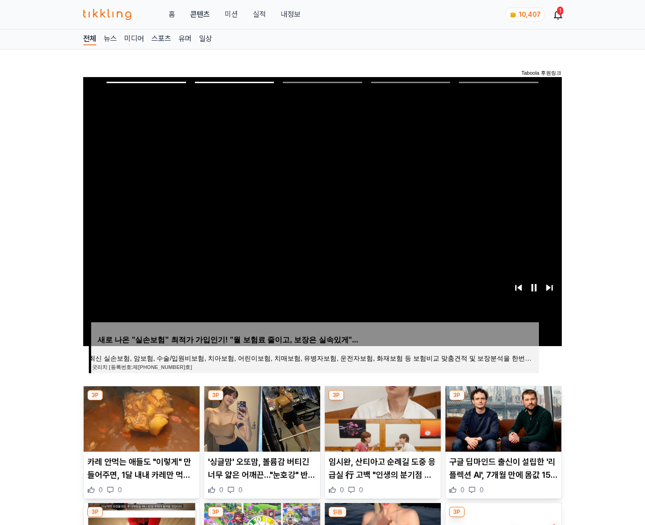
click at [502, 418] on img at bounding box center [503, 418] width 116 height 65
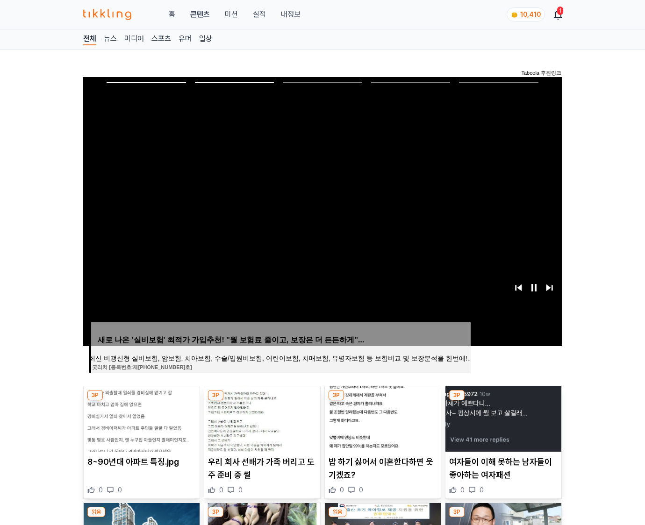
click at [502, 418] on img at bounding box center [503, 418] width 116 height 65
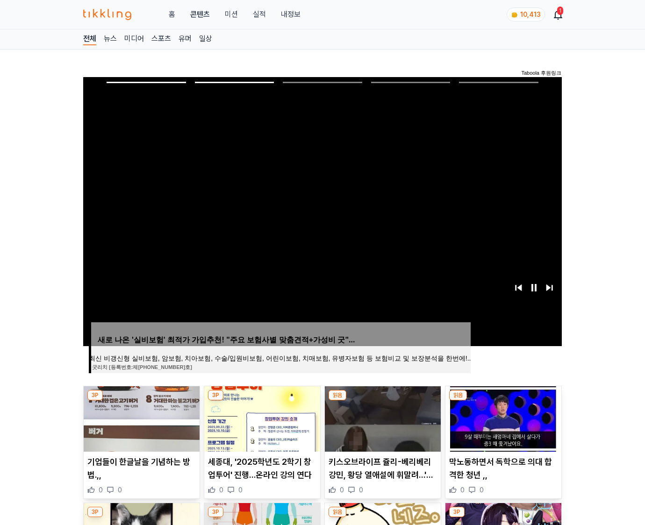
click at [502, 418] on img at bounding box center [503, 418] width 116 height 65
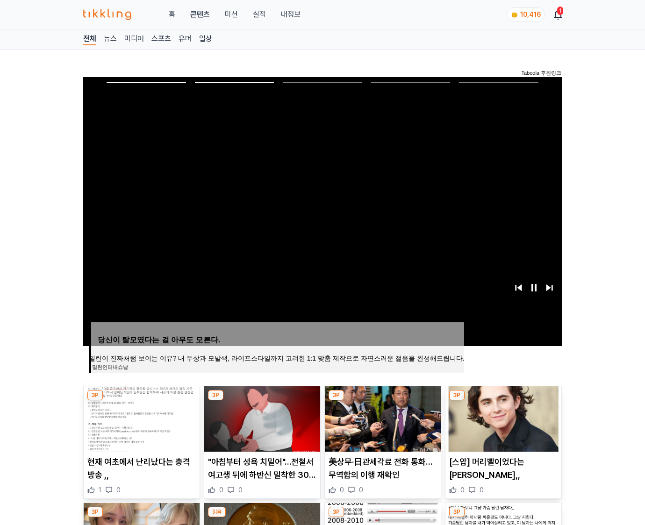
click at [502, 418] on img at bounding box center [503, 418] width 116 height 65
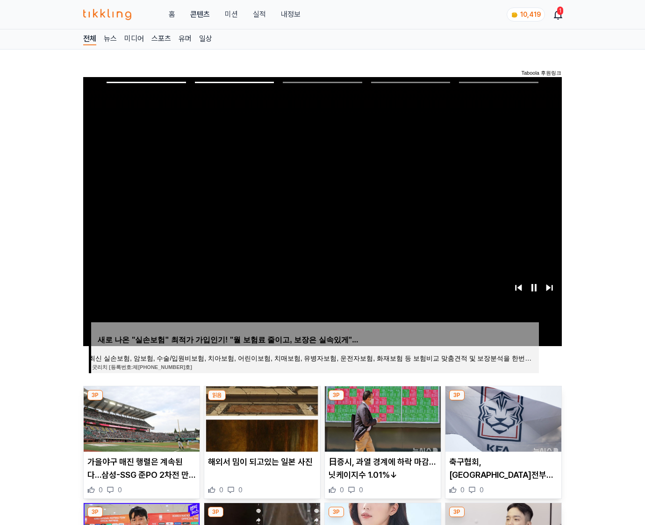
click at [502, 418] on img at bounding box center [503, 418] width 116 height 65
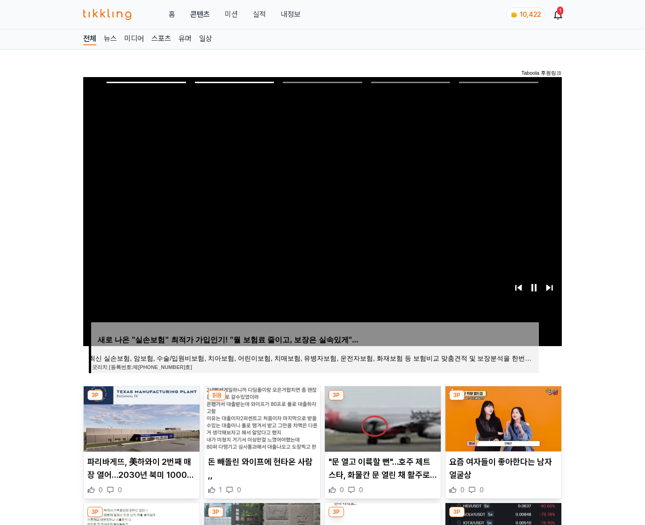
click at [502, 418] on img at bounding box center [503, 418] width 116 height 65
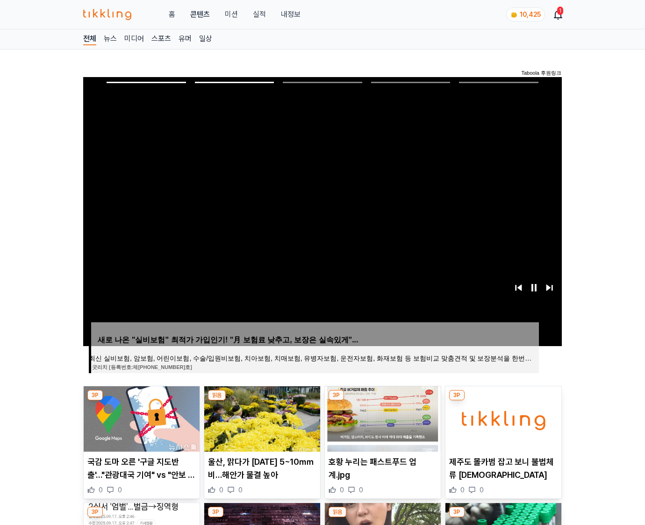
click at [502, 418] on img at bounding box center [503, 418] width 116 height 65
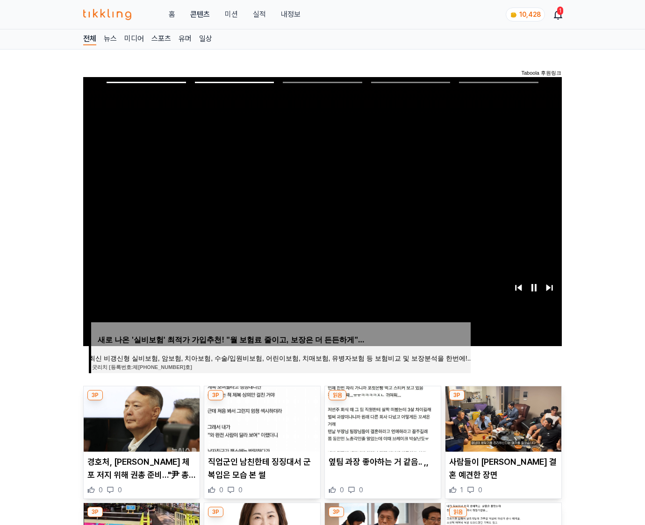
click at [502, 418] on img at bounding box center [503, 418] width 116 height 65
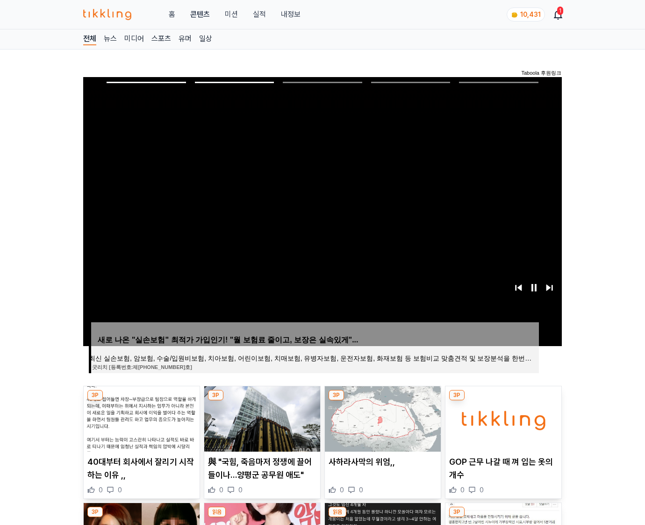
click at [502, 418] on img at bounding box center [503, 418] width 116 height 65
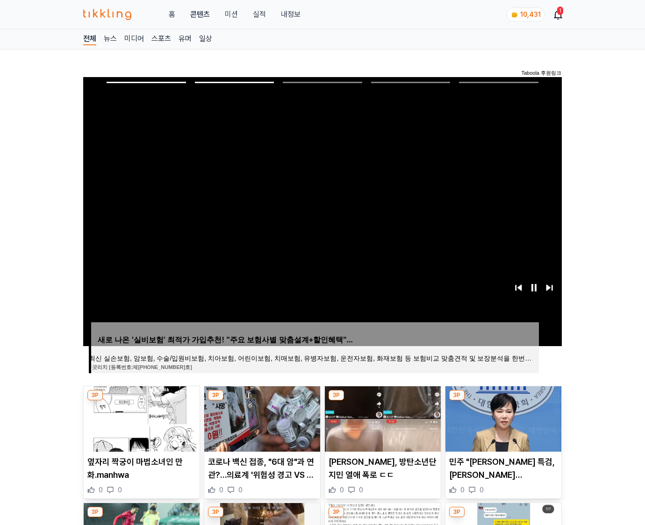
click at [502, 418] on img at bounding box center [503, 418] width 116 height 65
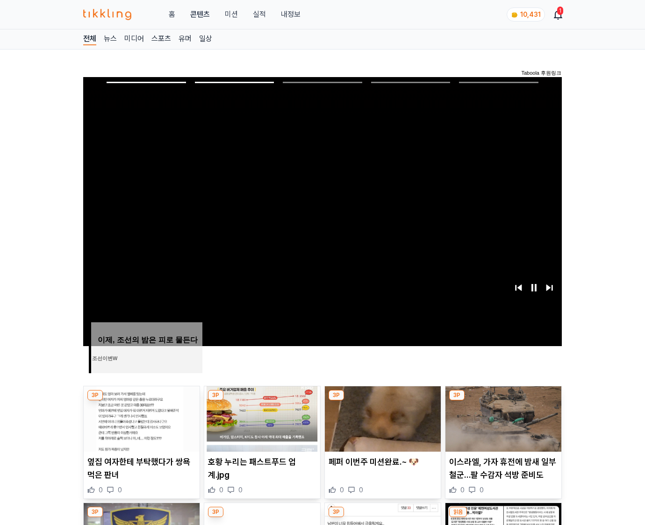
click at [502, 418] on img at bounding box center [503, 418] width 116 height 65
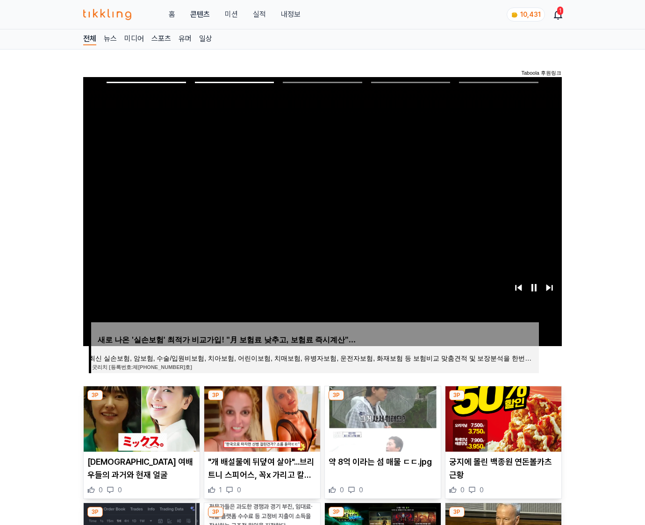
click at [502, 418] on img at bounding box center [503, 418] width 116 height 65
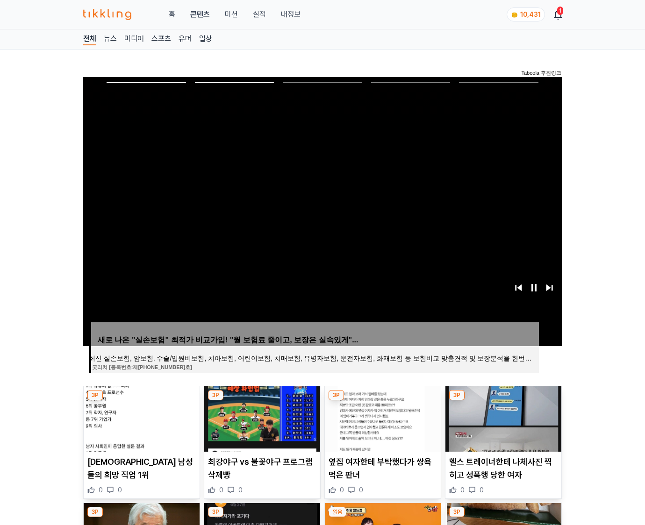
click at [502, 418] on img at bounding box center [503, 418] width 116 height 65
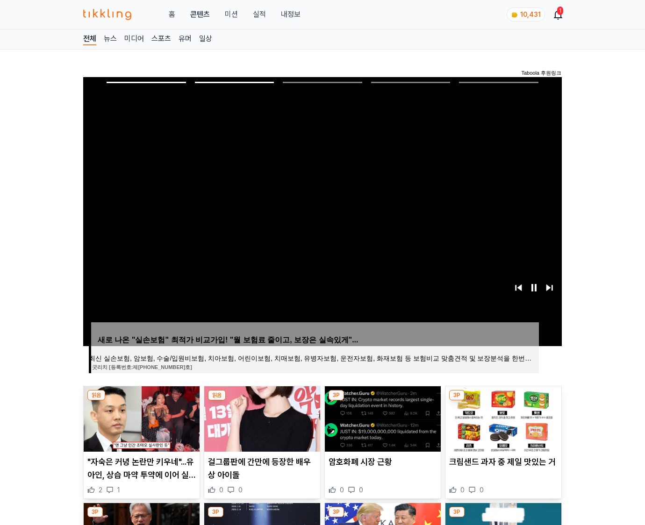
click at [502, 418] on img at bounding box center [503, 418] width 116 height 65
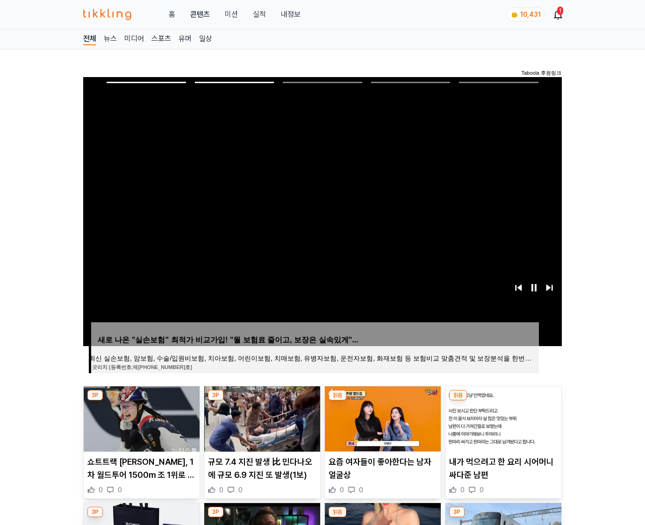
click at [502, 418] on img at bounding box center [503, 418] width 116 height 65
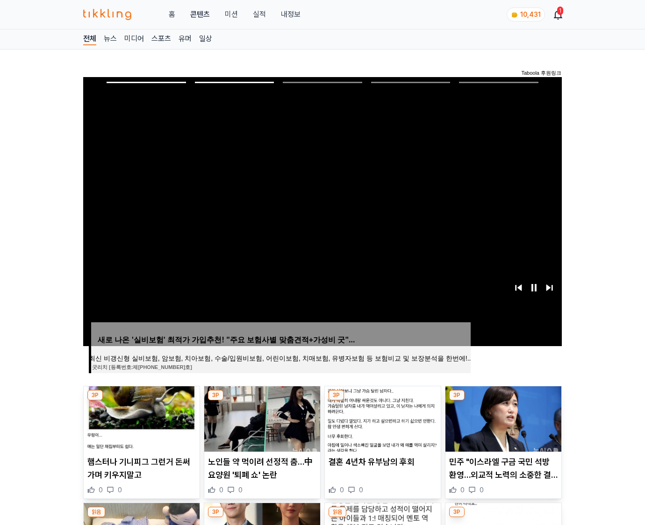
click at [502, 418] on img at bounding box center [503, 418] width 116 height 65
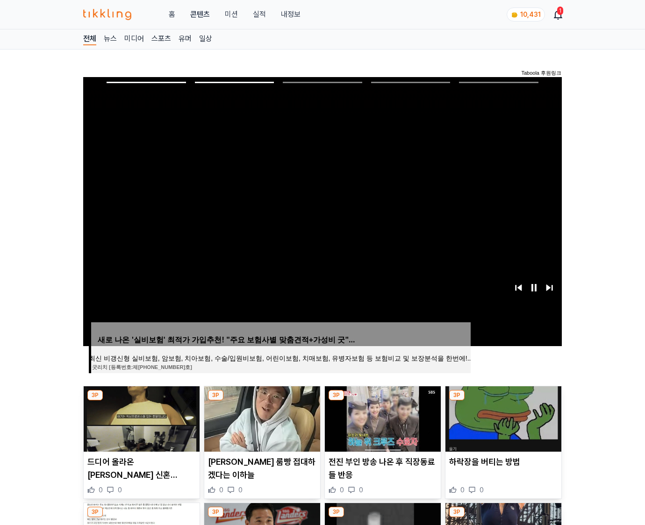
click at [502, 418] on img at bounding box center [503, 418] width 116 height 65
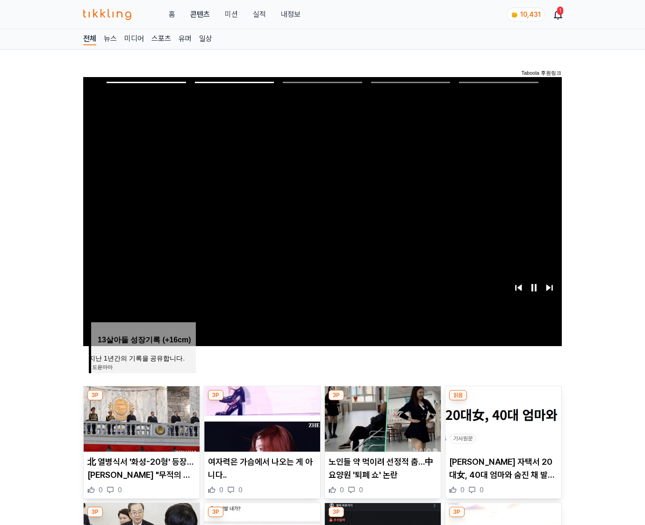
click at [502, 418] on img at bounding box center [503, 418] width 116 height 65
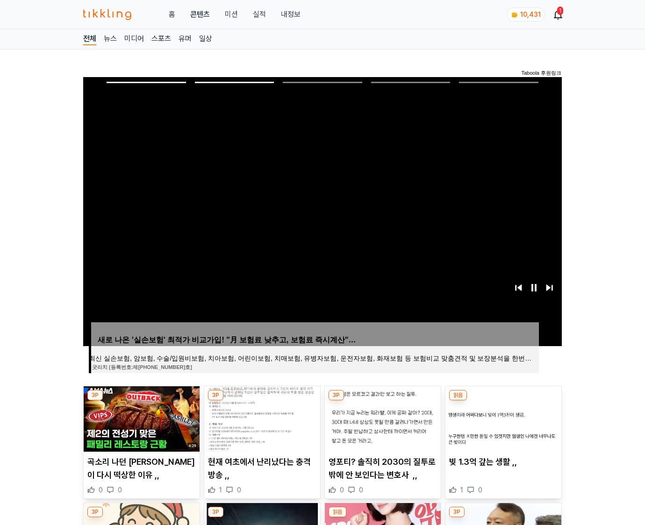
click at [502, 418] on img at bounding box center [503, 418] width 116 height 65
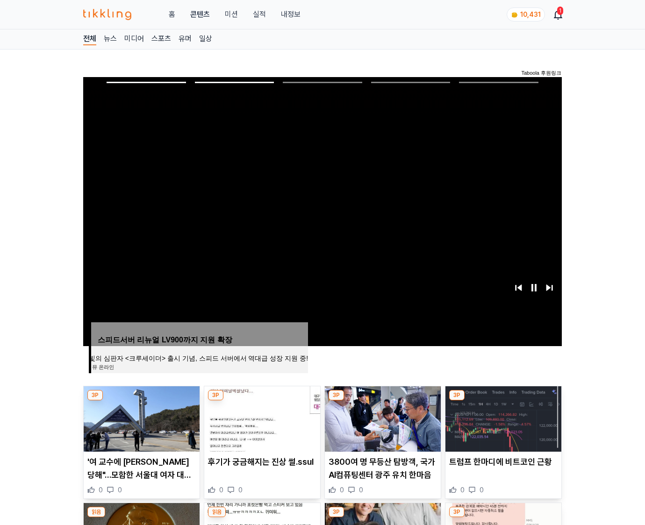
click at [502, 418] on img at bounding box center [503, 418] width 116 height 65
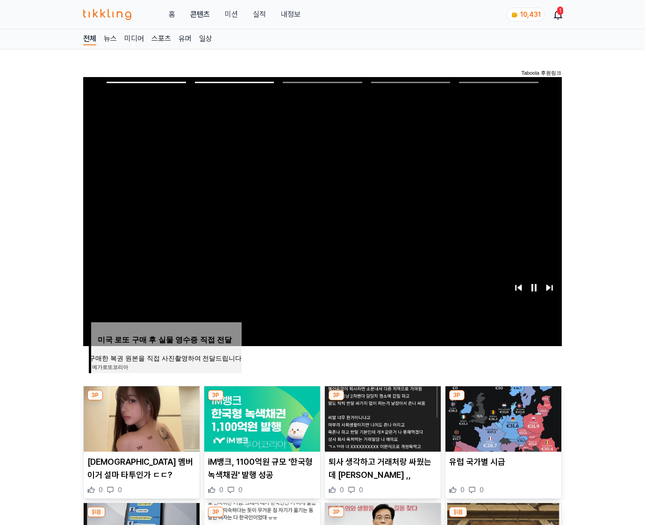
click at [502, 418] on img at bounding box center [503, 418] width 116 height 65
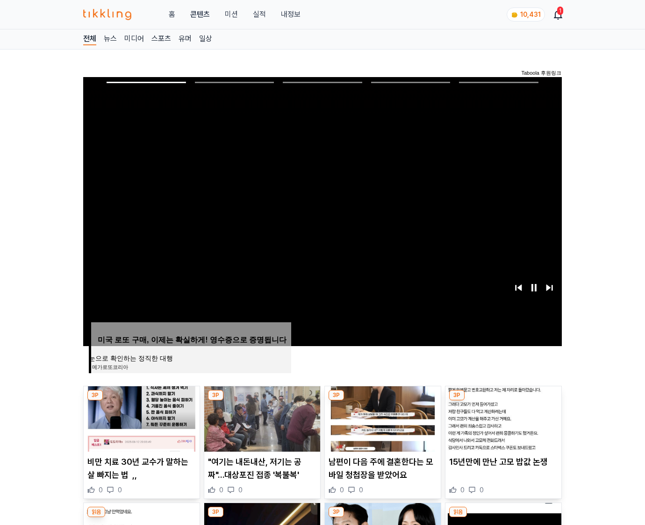
click at [502, 418] on img at bounding box center [503, 418] width 116 height 65
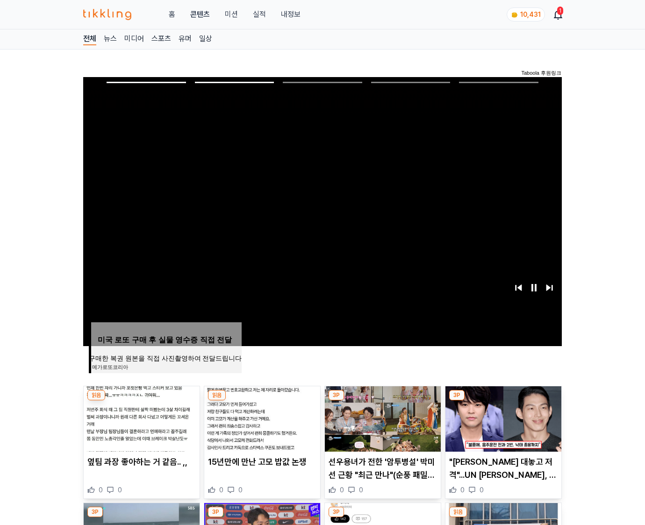
click at [502, 418] on img at bounding box center [503, 418] width 116 height 65
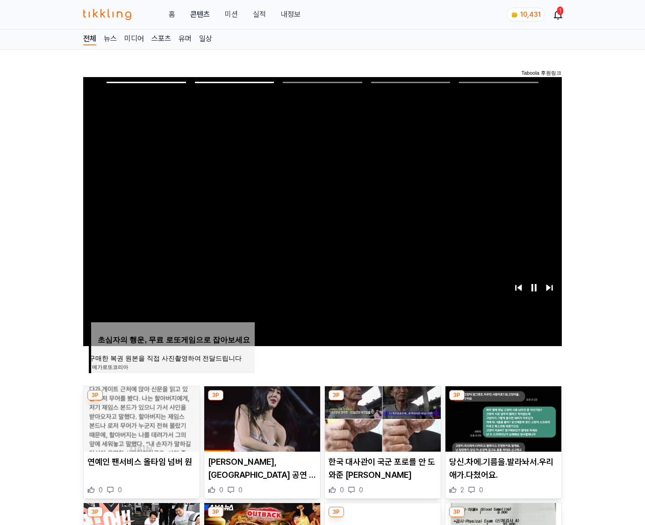
click at [502, 418] on img at bounding box center [503, 418] width 116 height 65
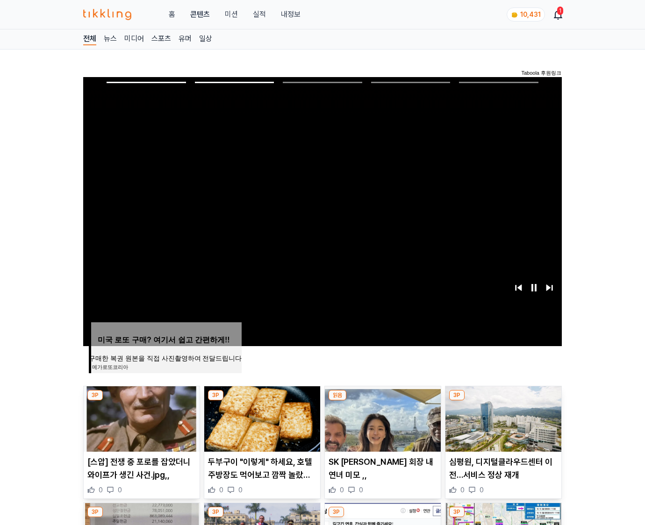
click at [502, 418] on img at bounding box center [503, 418] width 116 height 65
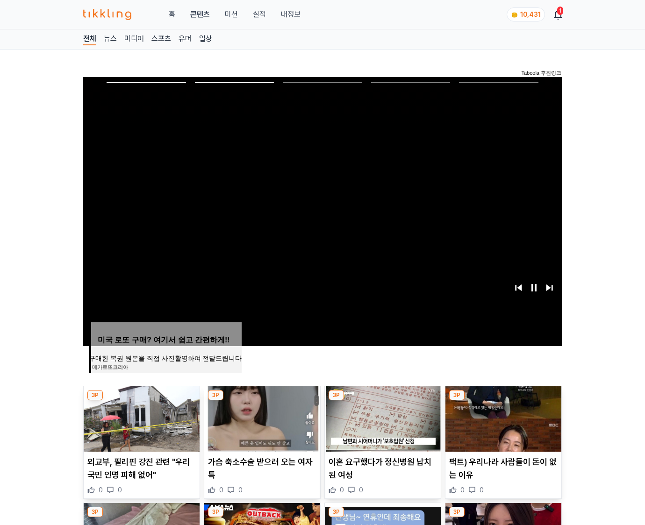
click at [502, 418] on img at bounding box center [503, 418] width 116 height 65
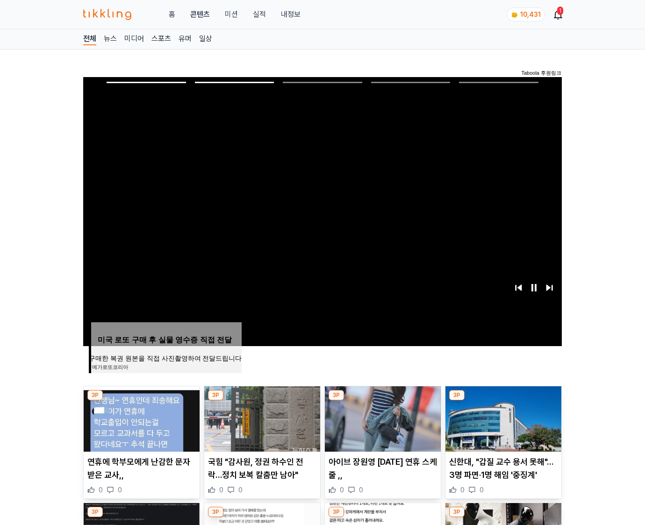
click at [502, 418] on img at bounding box center [503, 418] width 116 height 65
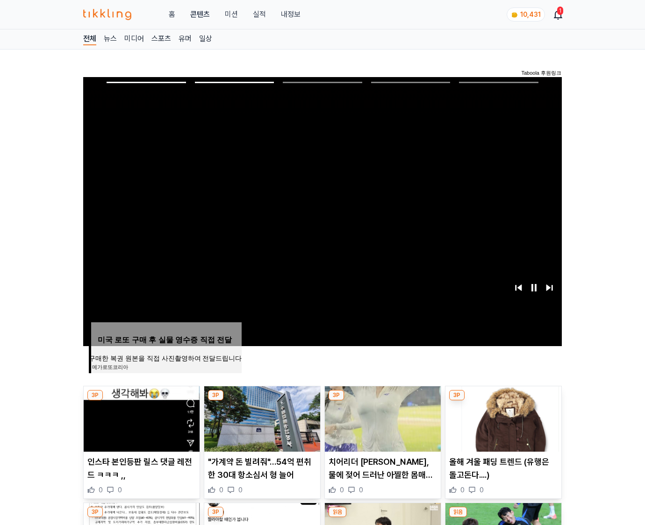
click at [502, 418] on img at bounding box center [503, 418] width 116 height 65
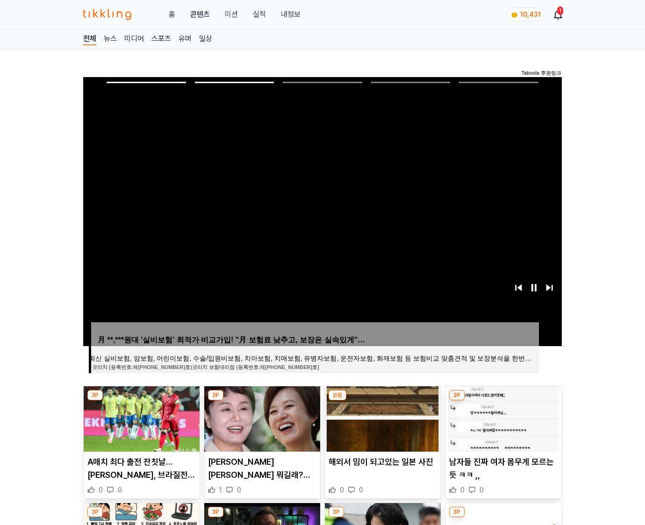
click at [502, 418] on img at bounding box center [503, 418] width 116 height 65
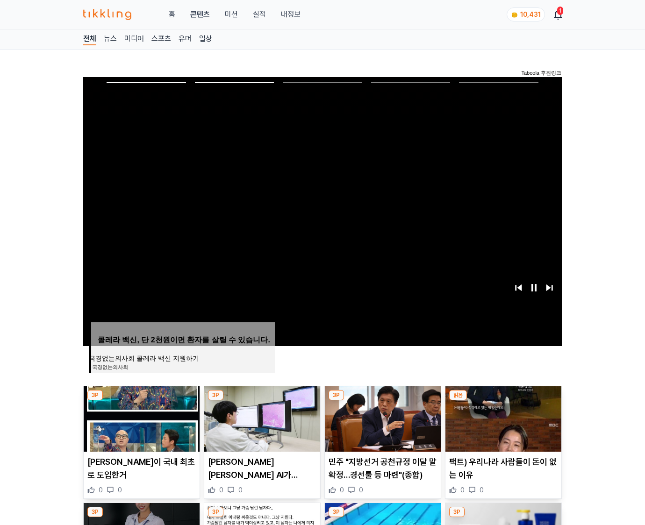
click at [502, 418] on img at bounding box center [503, 418] width 116 height 65
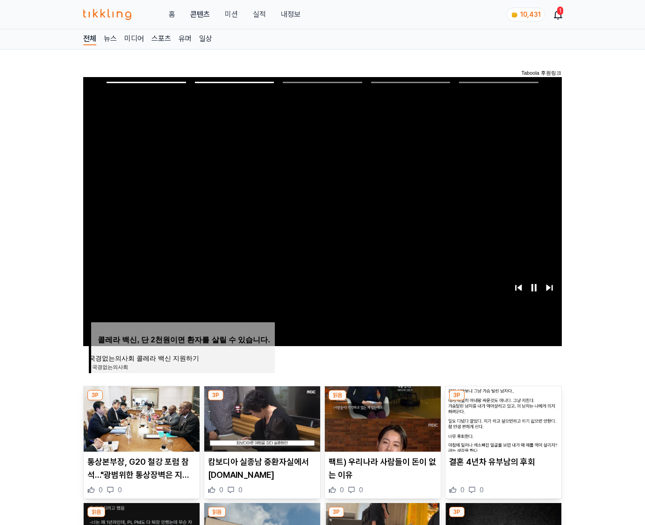
click at [502, 418] on img at bounding box center [503, 418] width 116 height 65
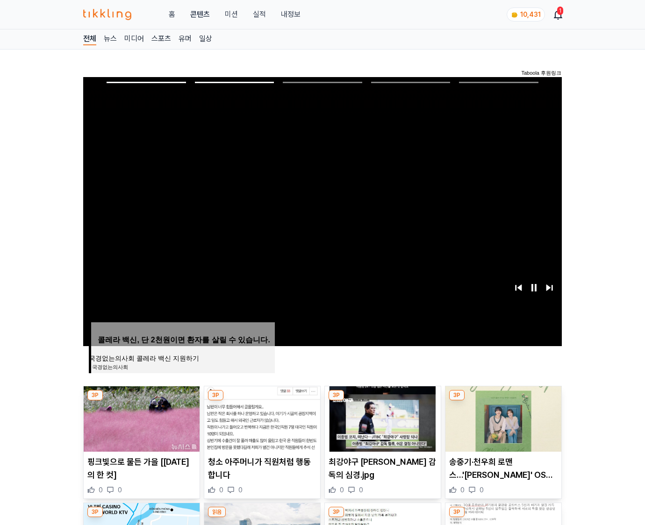
click at [502, 418] on img at bounding box center [503, 418] width 116 height 65
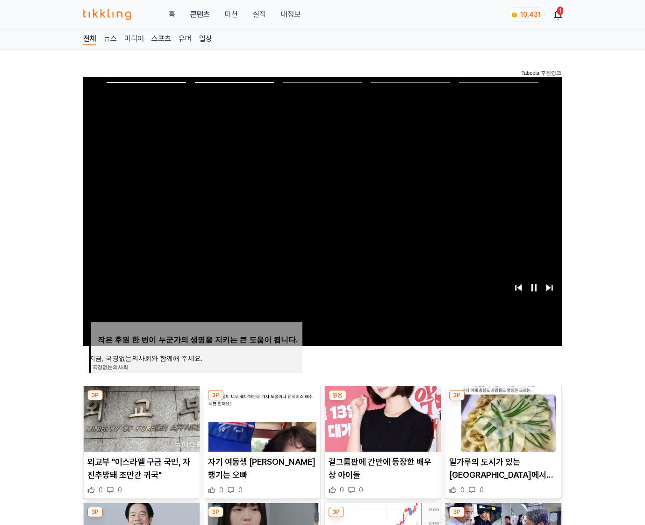
click at [502, 418] on img at bounding box center [503, 418] width 116 height 65
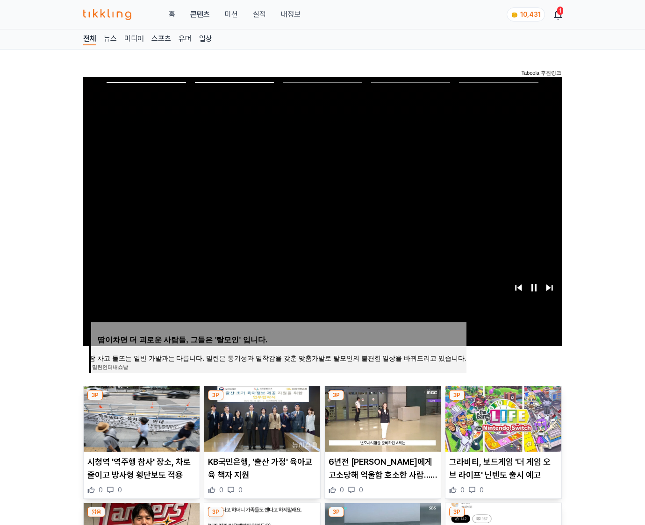
click at [502, 418] on img at bounding box center [503, 418] width 116 height 65
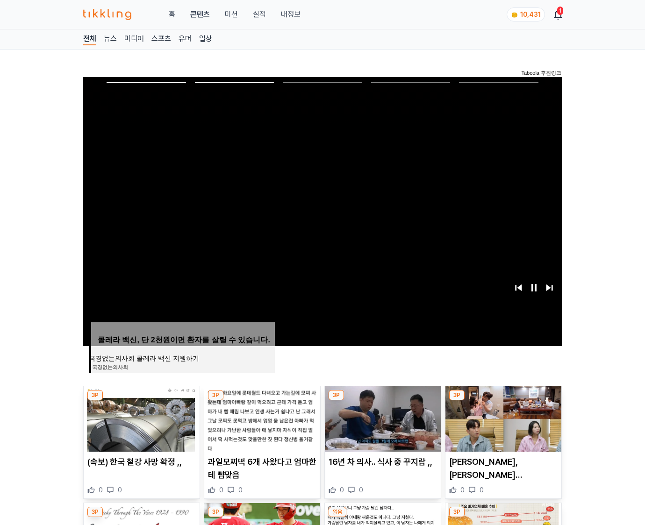
click at [502, 418] on img at bounding box center [503, 418] width 116 height 65
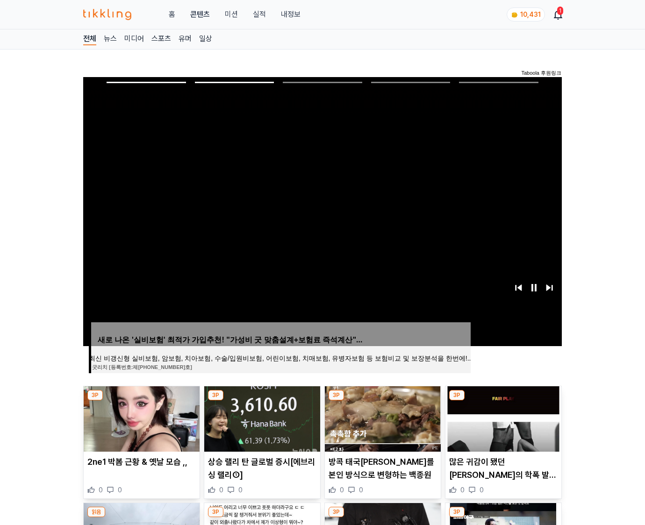
click at [502, 418] on img at bounding box center [503, 418] width 116 height 65
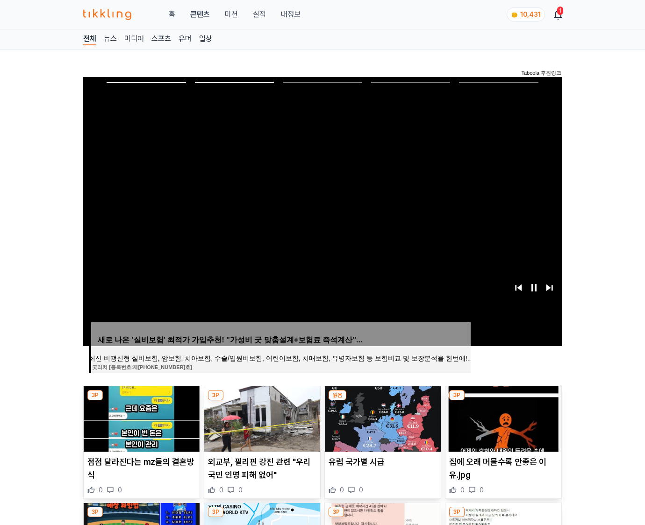
click at [502, 418] on img at bounding box center [503, 418] width 116 height 65
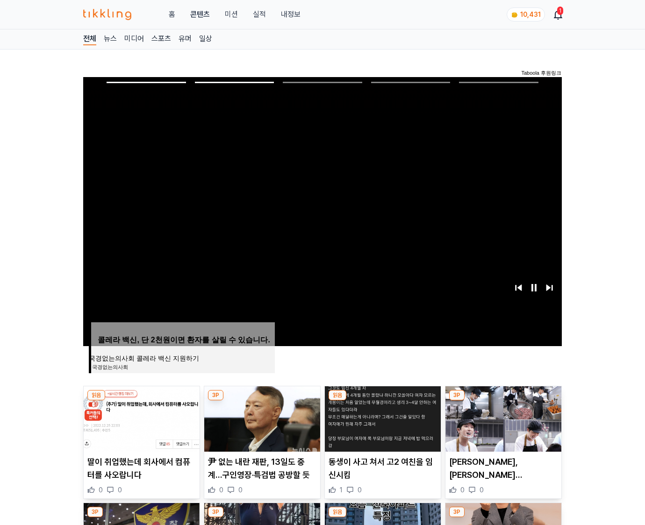
click at [502, 418] on img at bounding box center [503, 418] width 116 height 65
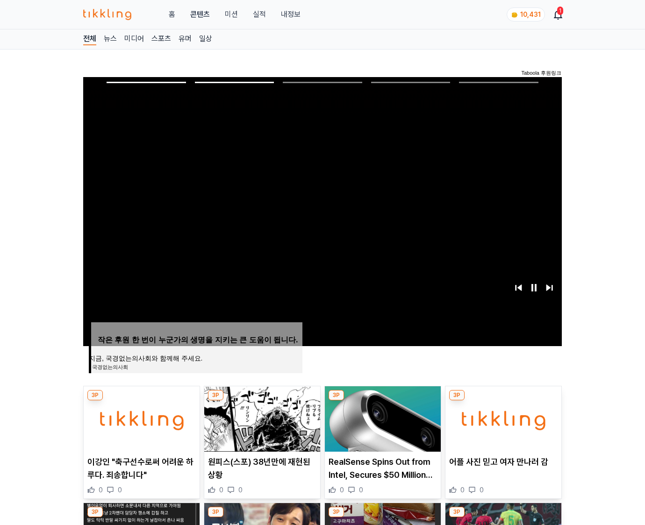
click at [502, 418] on img at bounding box center [503, 418] width 116 height 65
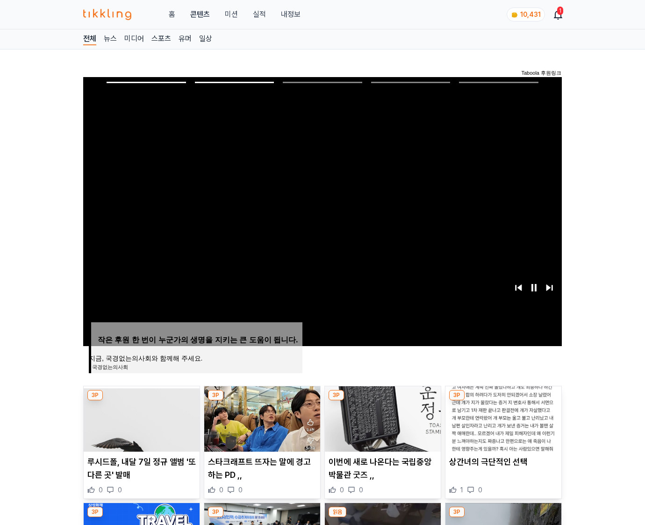
click at [502, 418] on img at bounding box center [503, 418] width 116 height 65
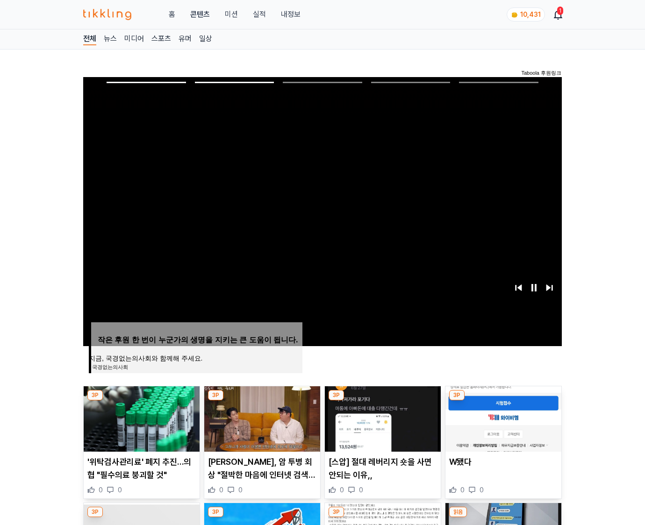
click at [502, 418] on img at bounding box center [503, 418] width 116 height 65
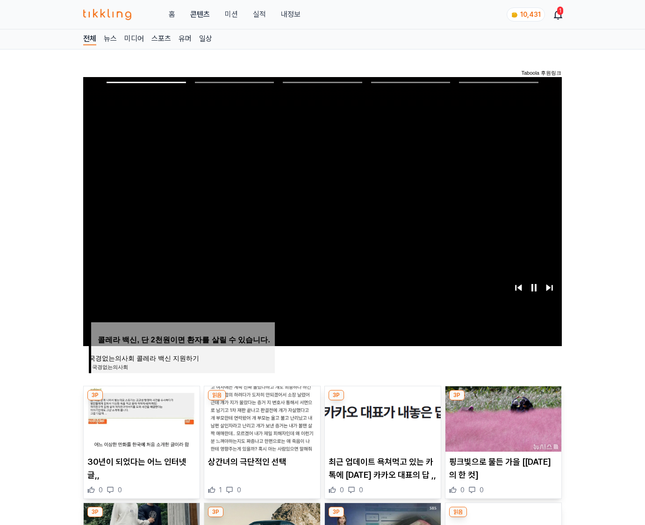
click at [502, 418] on img at bounding box center [503, 418] width 116 height 65
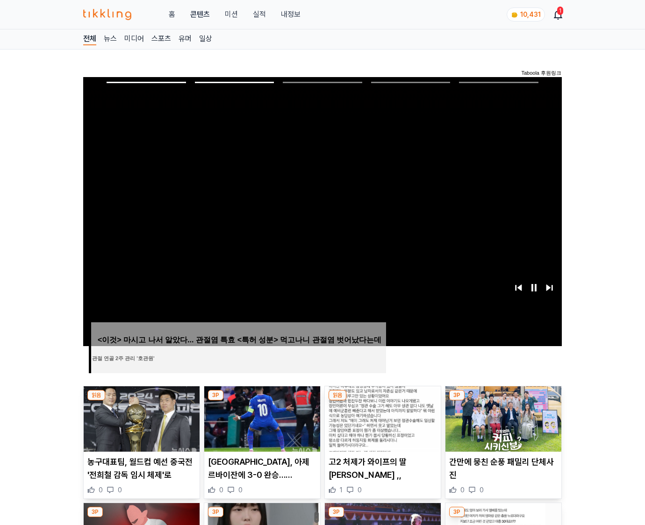
click at [502, 418] on img at bounding box center [503, 418] width 116 height 65
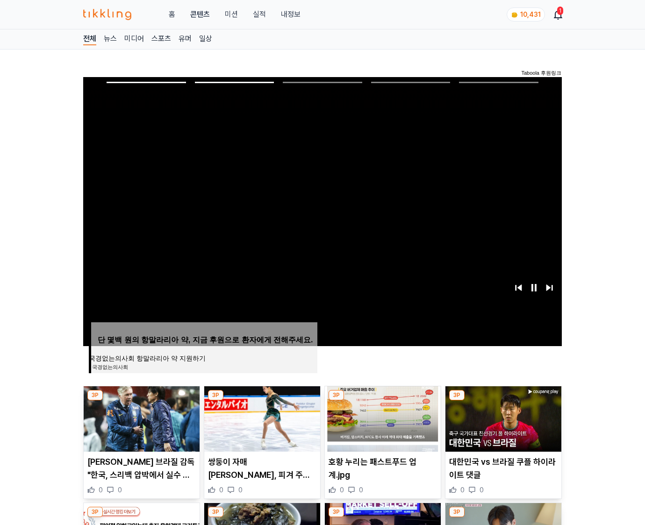
click at [502, 418] on img at bounding box center [503, 418] width 116 height 65
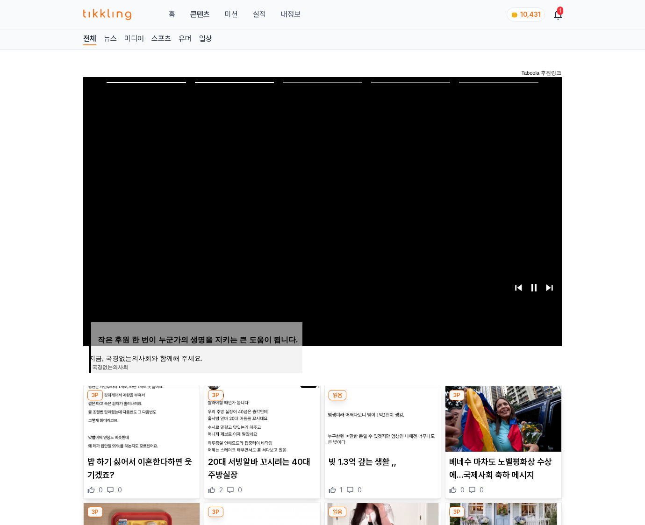
click at [502, 418] on img at bounding box center [503, 418] width 116 height 65
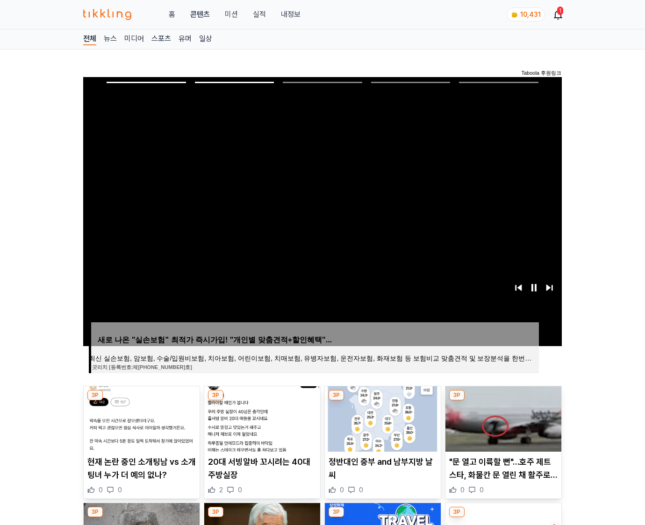
click at [502, 418] on img at bounding box center [503, 418] width 116 height 65
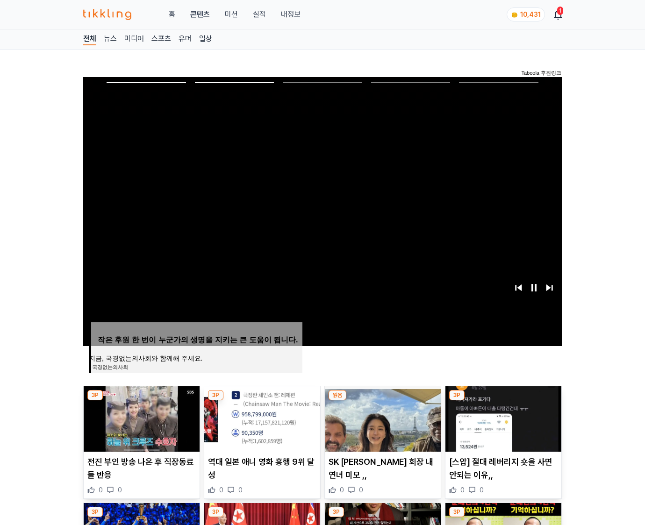
click at [502, 418] on img at bounding box center [503, 418] width 116 height 65
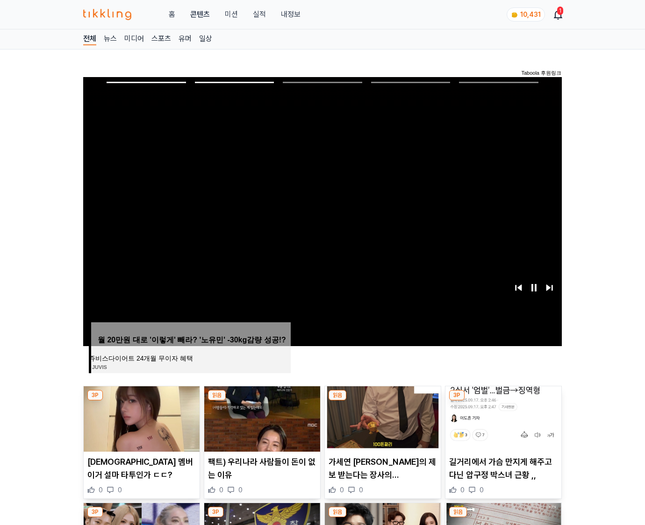
click at [502, 418] on img at bounding box center [503, 418] width 116 height 65
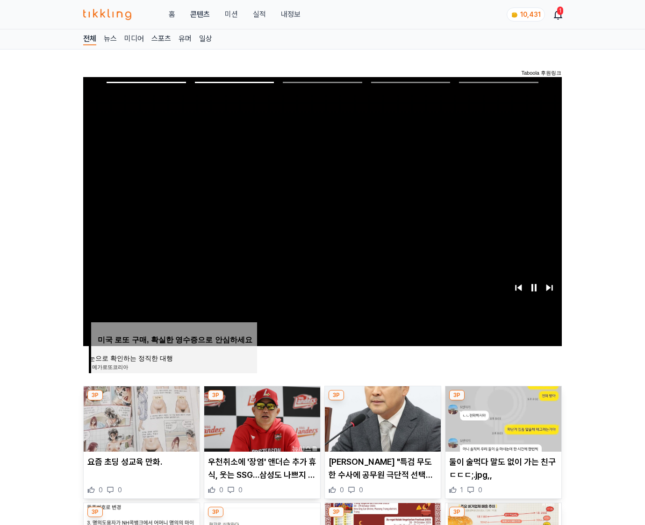
click at [502, 418] on img at bounding box center [503, 418] width 116 height 65
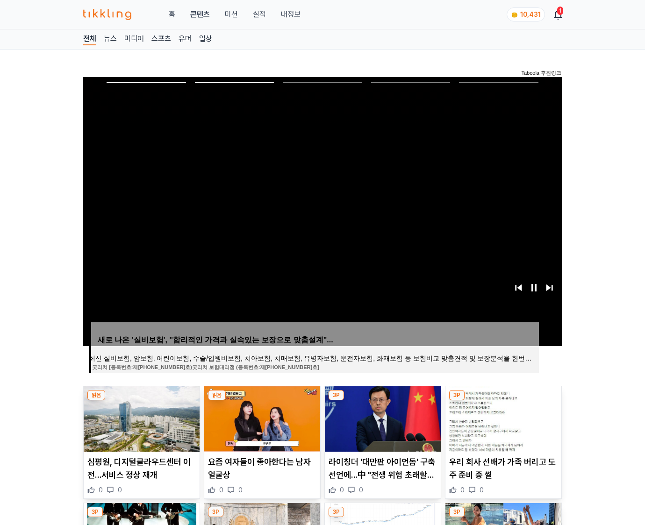
click at [502, 418] on img at bounding box center [503, 418] width 116 height 65
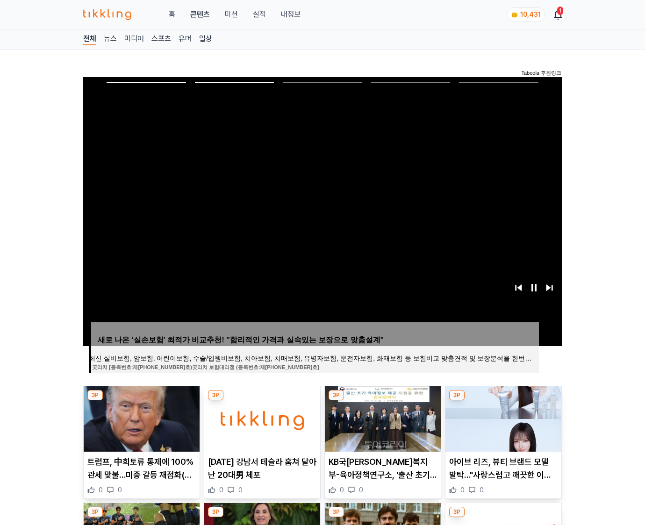
click at [502, 418] on img at bounding box center [503, 418] width 116 height 65
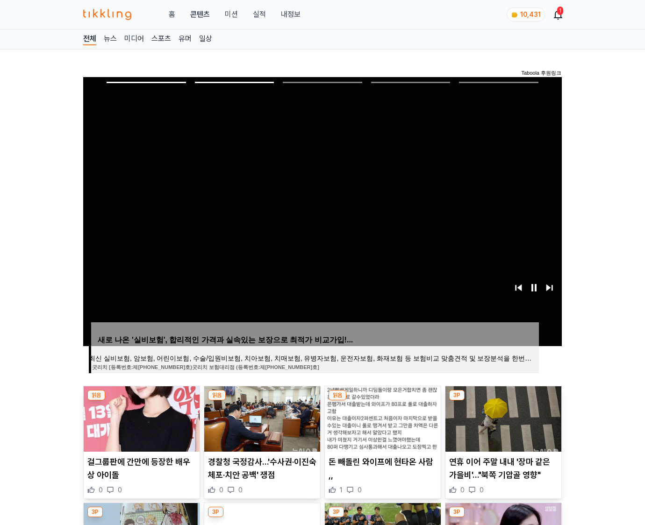
click at [502, 418] on img at bounding box center [503, 418] width 116 height 65
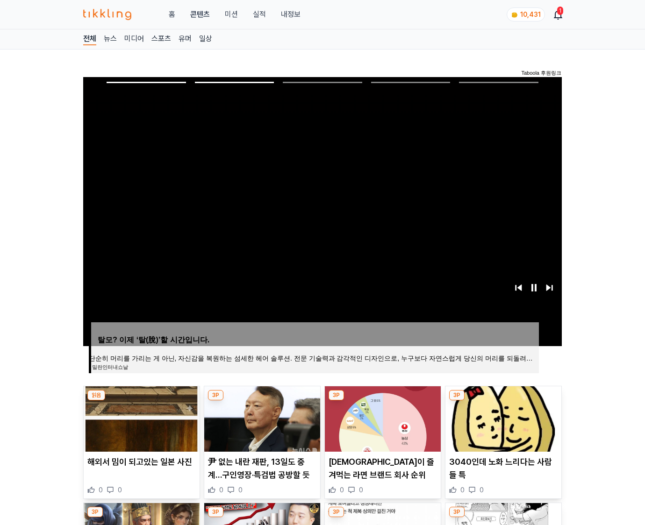
click at [502, 418] on img at bounding box center [503, 418] width 116 height 65
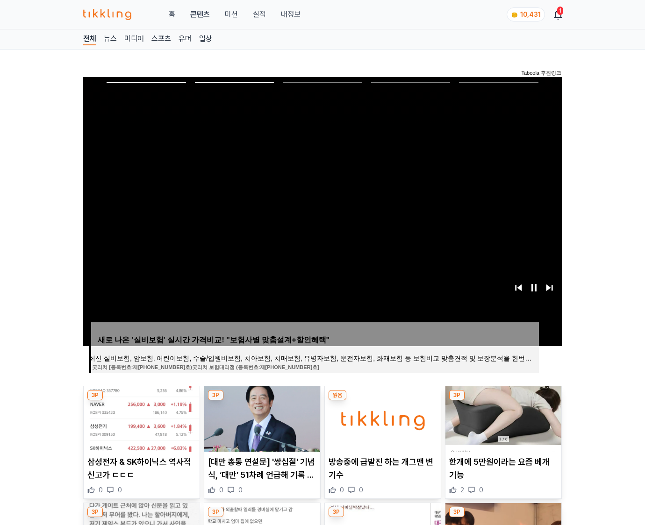
click at [502, 418] on img at bounding box center [503, 418] width 116 height 65
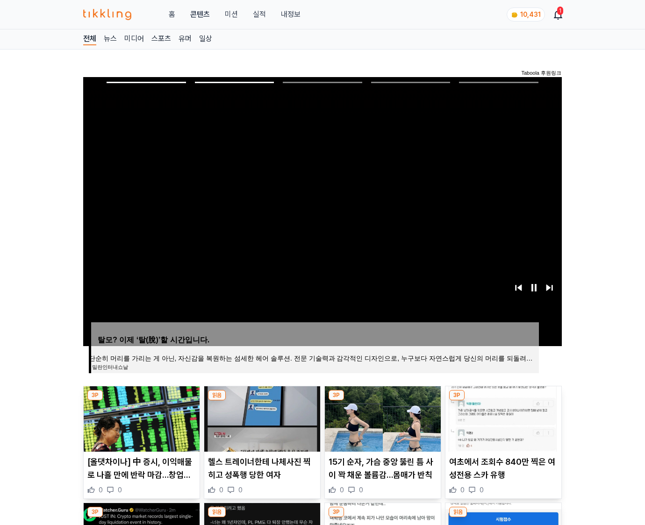
click at [502, 418] on img at bounding box center [503, 418] width 116 height 65
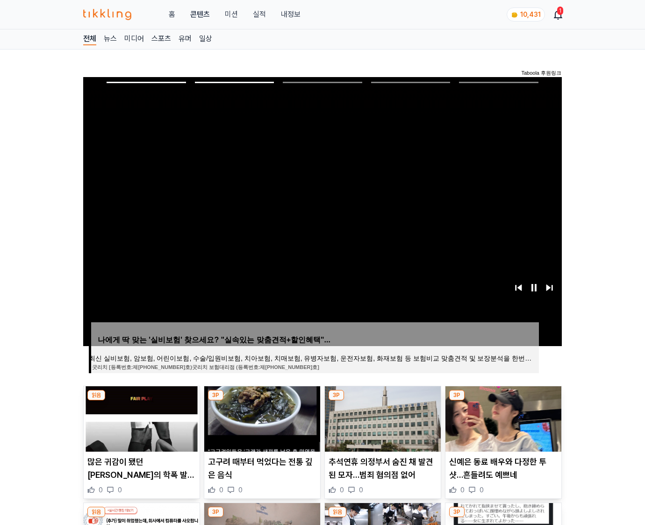
click at [502, 418] on img at bounding box center [503, 418] width 116 height 65
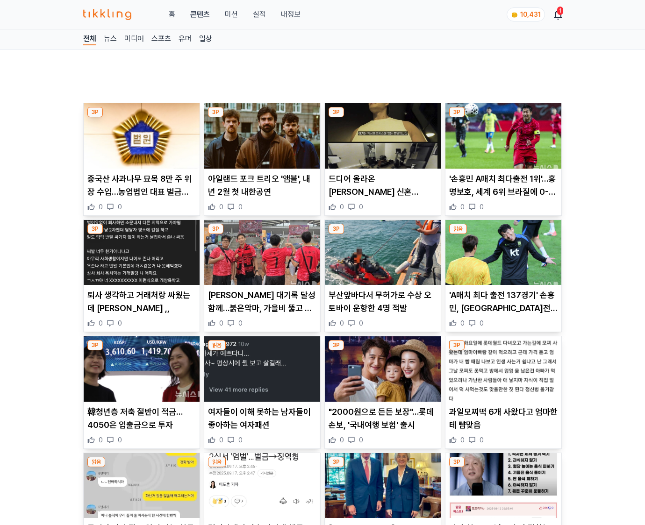
click at [502, 418] on p "과일모찌떡 6개 사왔다고 엄마한테 뺨맞음" at bounding box center [503, 418] width 108 height 26
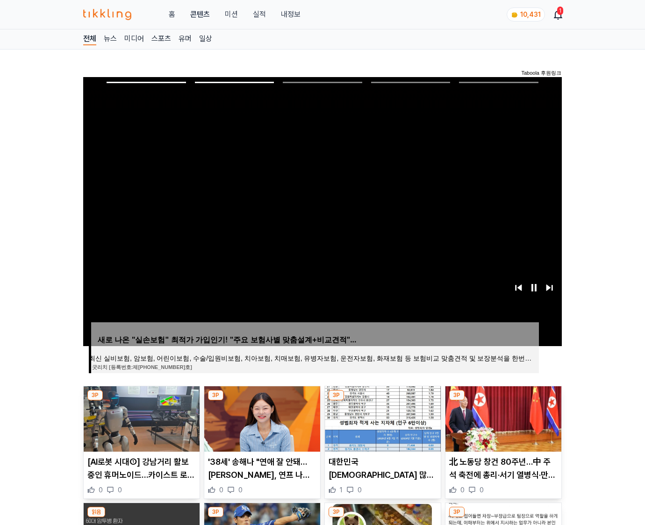
click at [502, 418] on img at bounding box center [503, 418] width 116 height 65
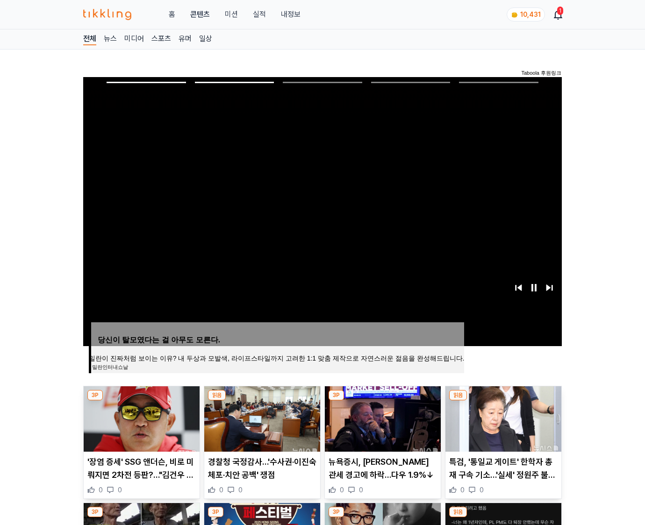
click at [502, 418] on img at bounding box center [503, 418] width 116 height 65
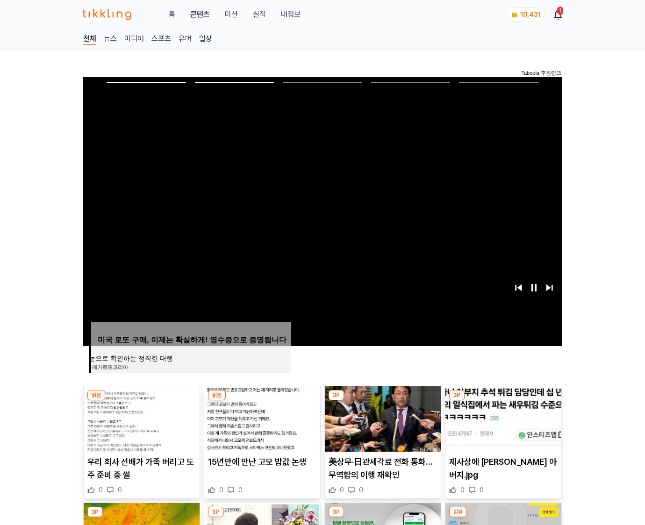
click at [502, 418] on img at bounding box center [503, 418] width 116 height 65
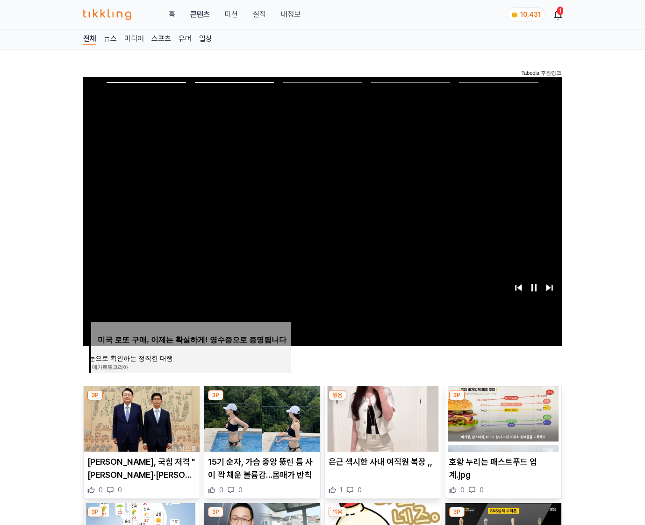
click at [502, 418] on img at bounding box center [503, 418] width 116 height 65
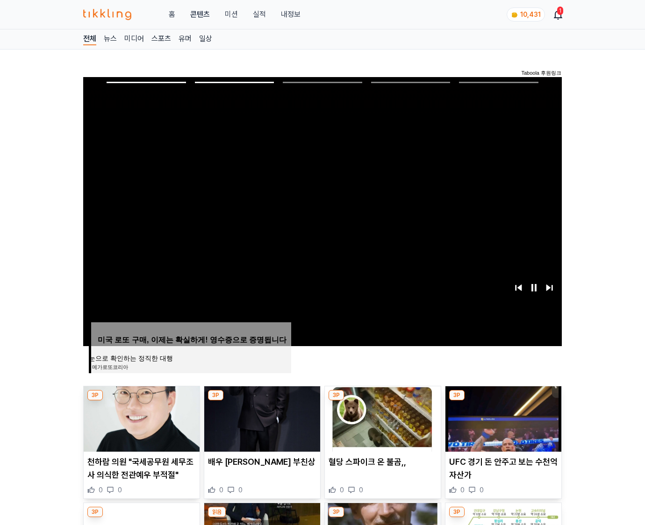
click at [502, 418] on img at bounding box center [503, 418] width 116 height 65
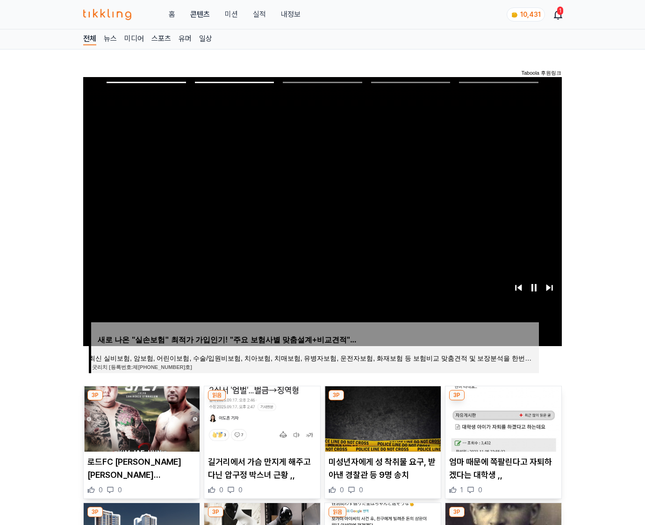
click at [502, 418] on img at bounding box center [503, 418] width 116 height 65
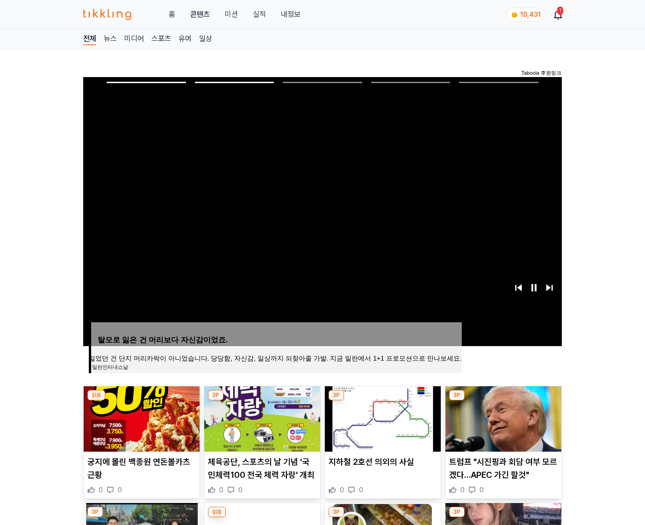
click at [502, 418] on img at bounding box center [503, 418] width 116 height 65
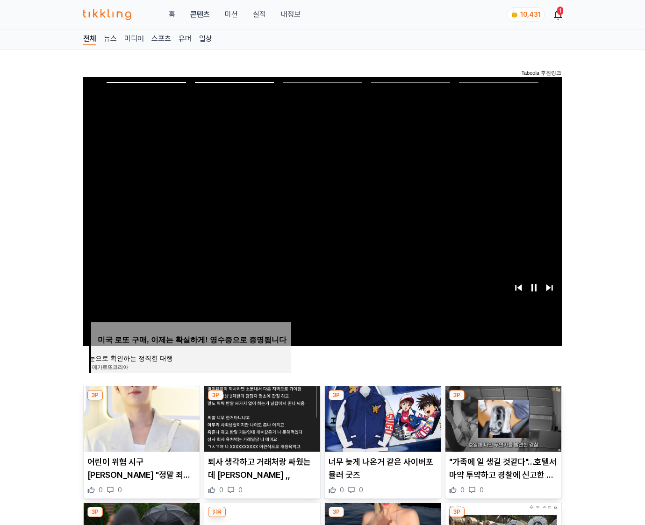
click at [502, 418] on img at bounding box center [503, 418] width 116 height 65
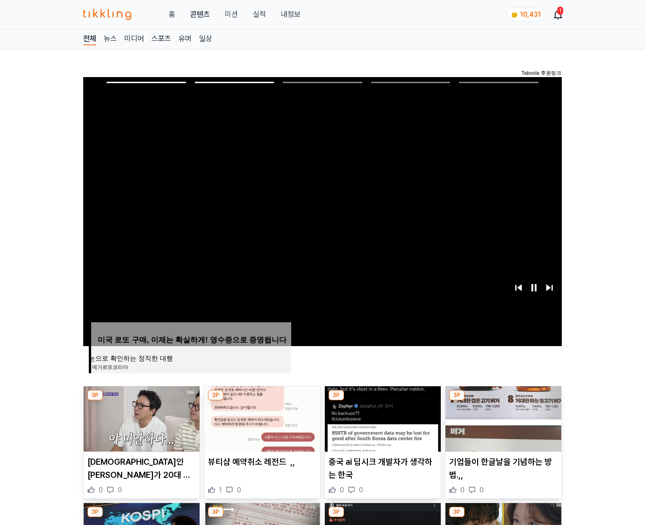
click at [502, 418] on img at bounding box center [503, 418] width 116 height 65
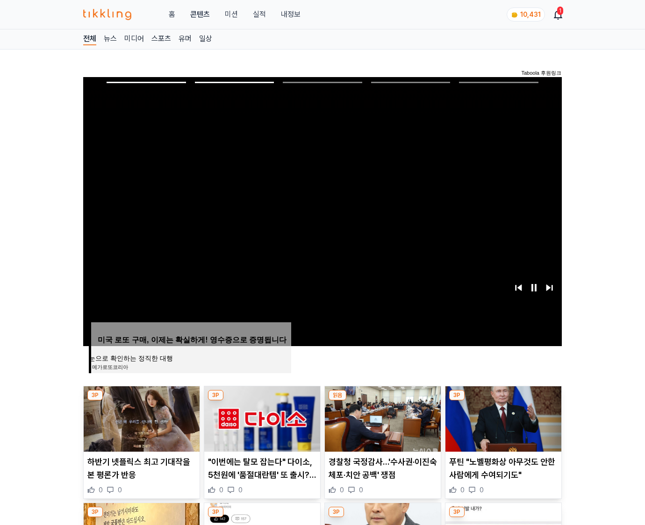
click at [502, 418] on img at bounding box center [503, 418] width 116 height 65
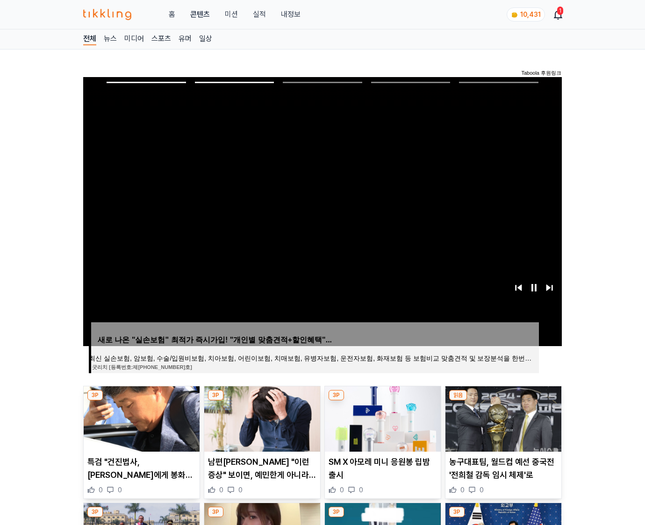
click at [502, 418] on img at bounding box center [503, 418] width 116 height 65
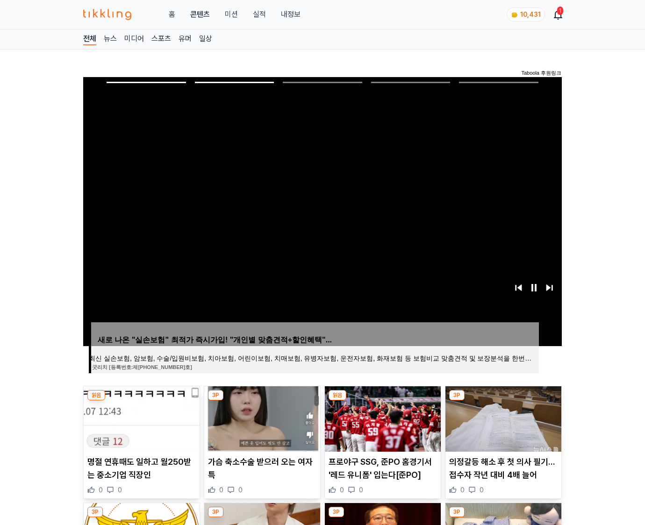
click at [502, 418] on img at bounding box center [503, 418] width 116 height 65
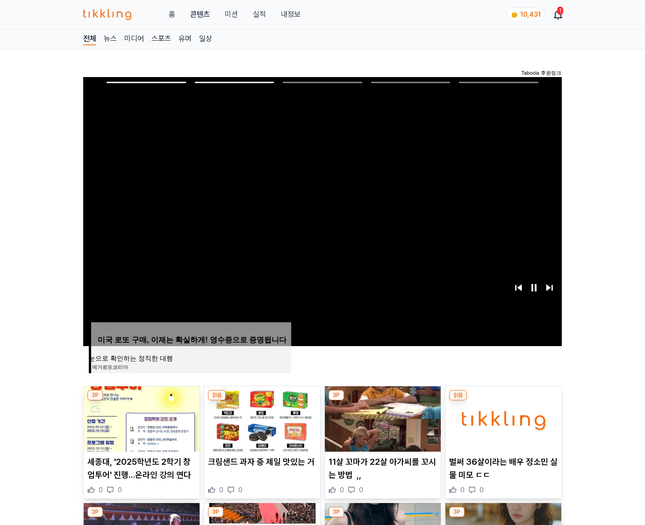
click at [502, 418] on img at bounding box center [503, 418] width 116 height 65
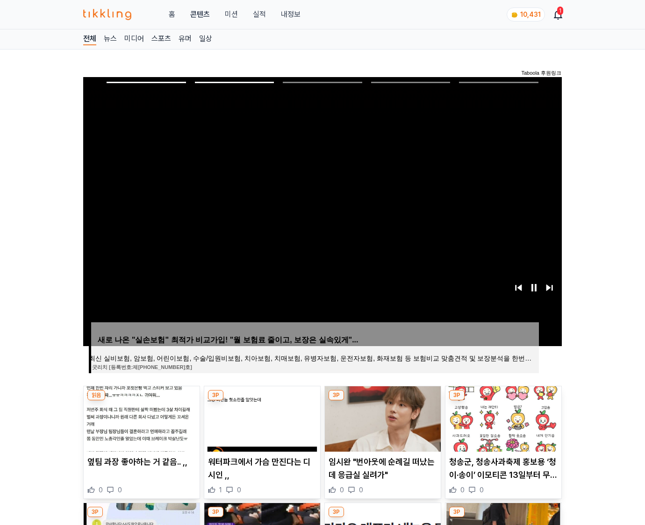
click at [502, 418] on img at bounding box center [503, 418] width 116 height 65
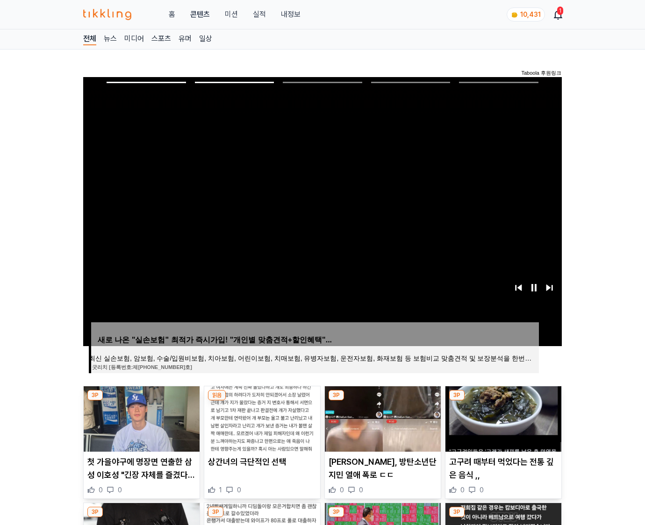
click at [502, 418] on img at bounding box center [503, 418] width 116 height 65
